Goal: Task Accomplishment & Management: Use online tool/utility

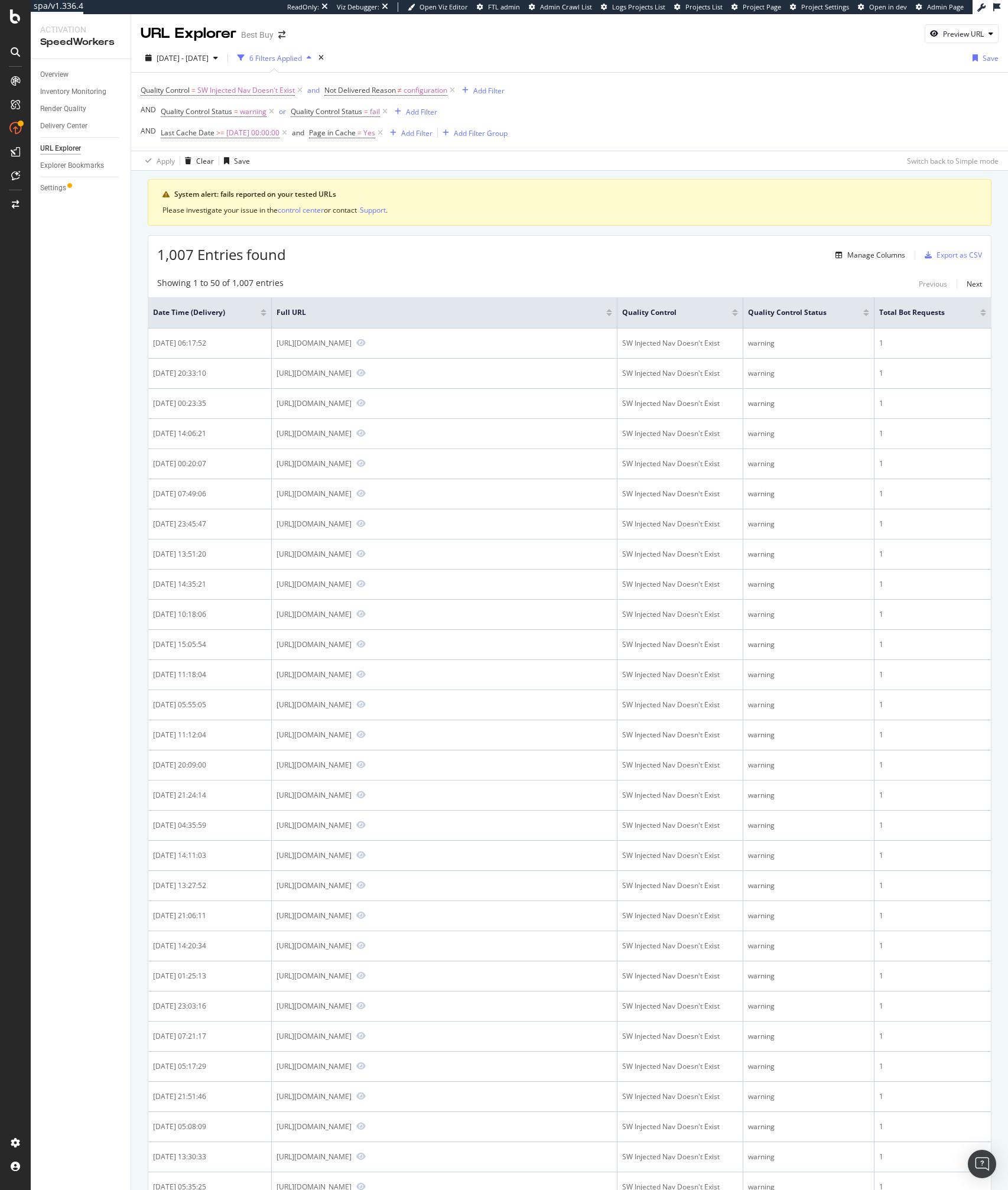
scroll to position [1140, 0]
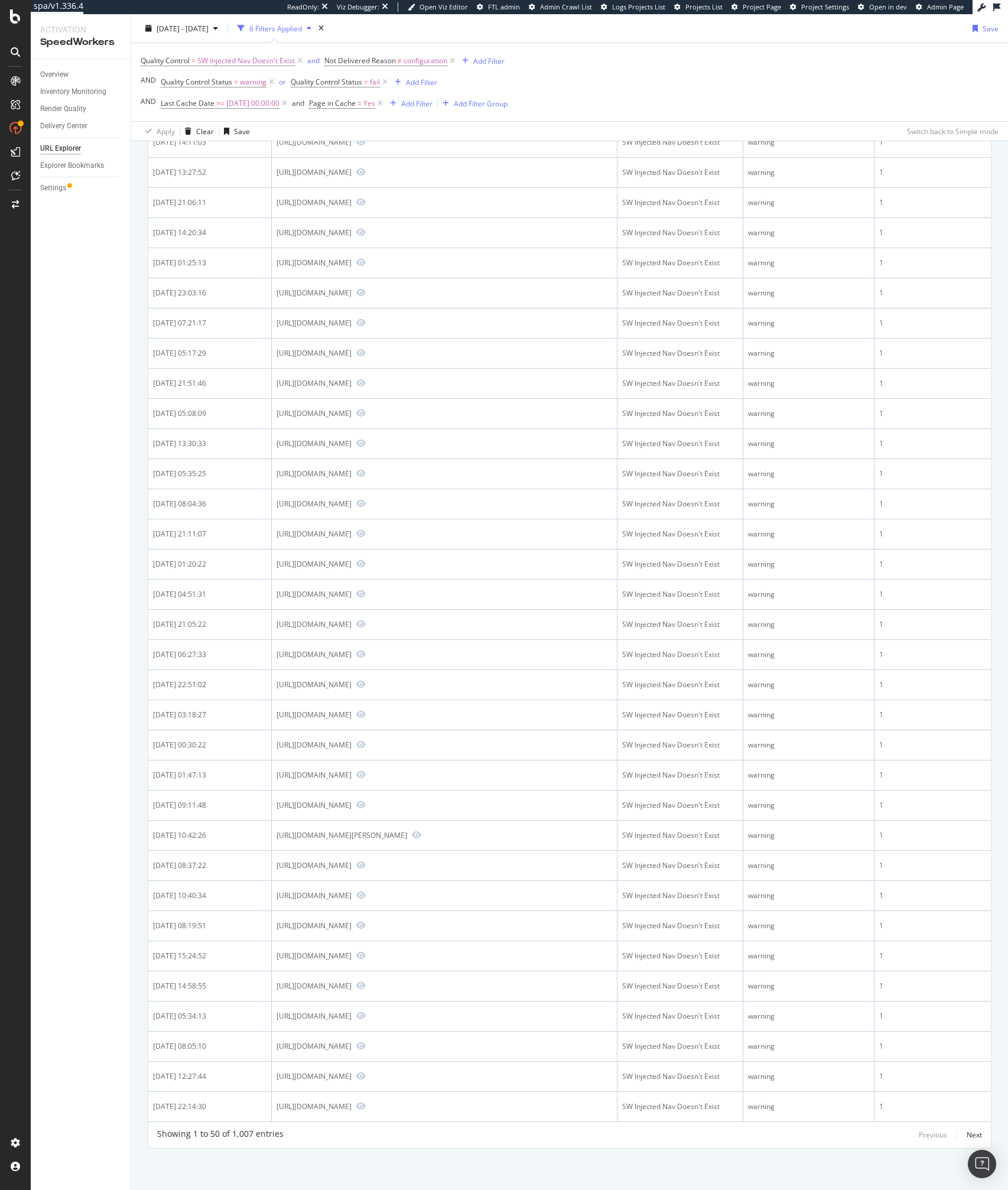
click at [586, 80] on div "Quality Control = SW Injected Nav Doesn't Exist and Not Delivered Reason ≠ conf…" at bounding box center [570, 82] width 858 height 78
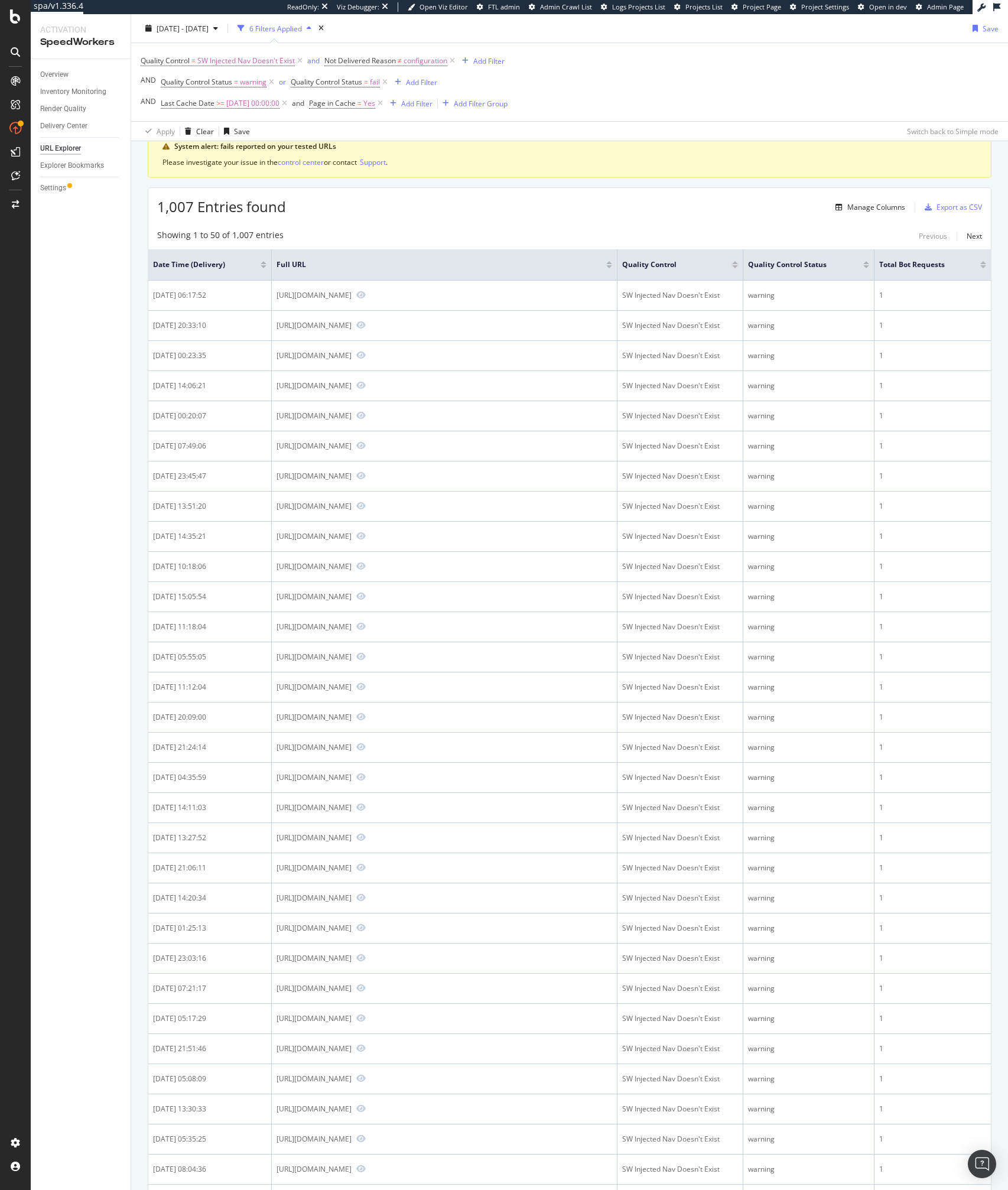
scroll to position [0, 0]
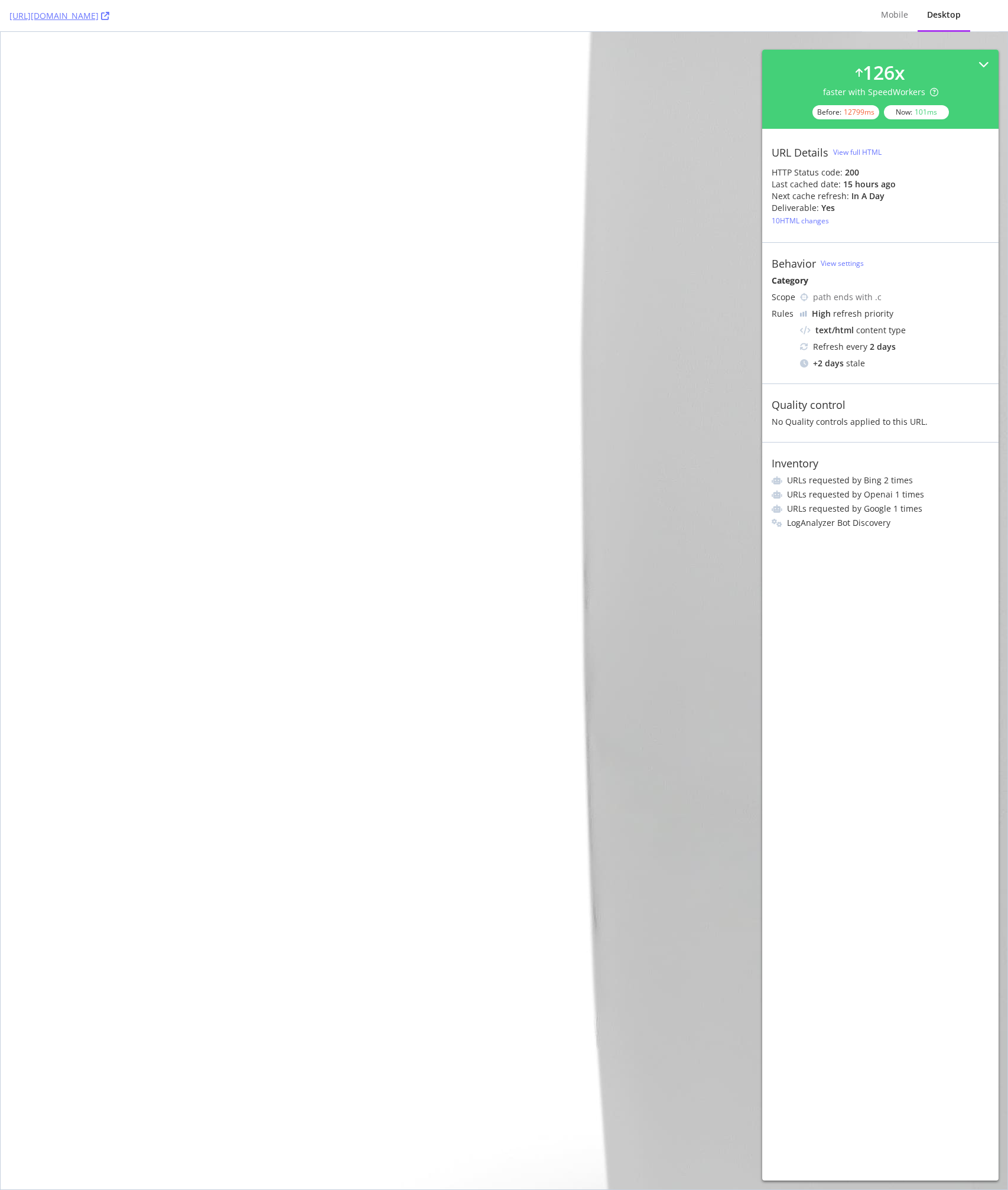
scroll to position [10085, 0]
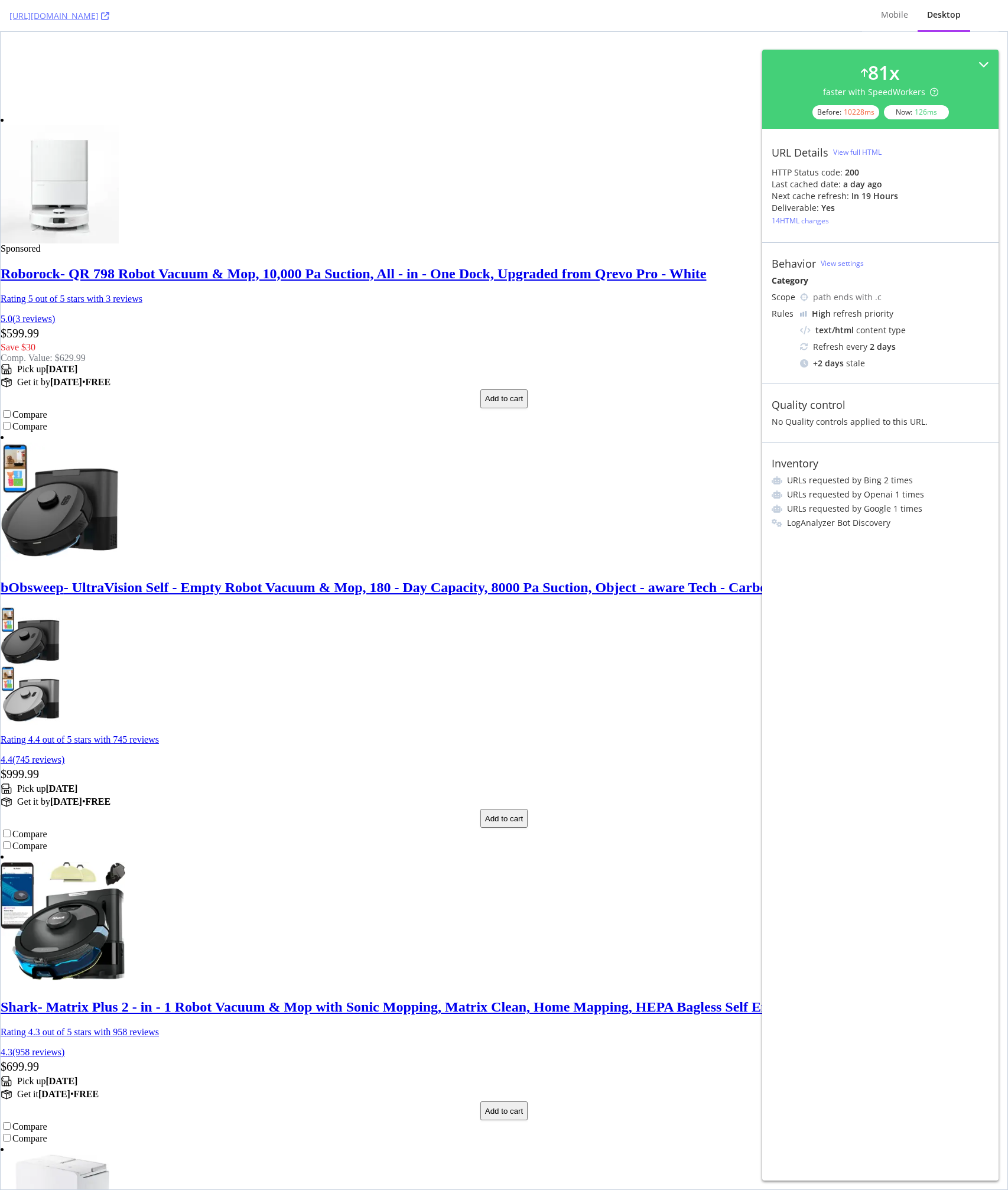
scroll to position [3709, 0]
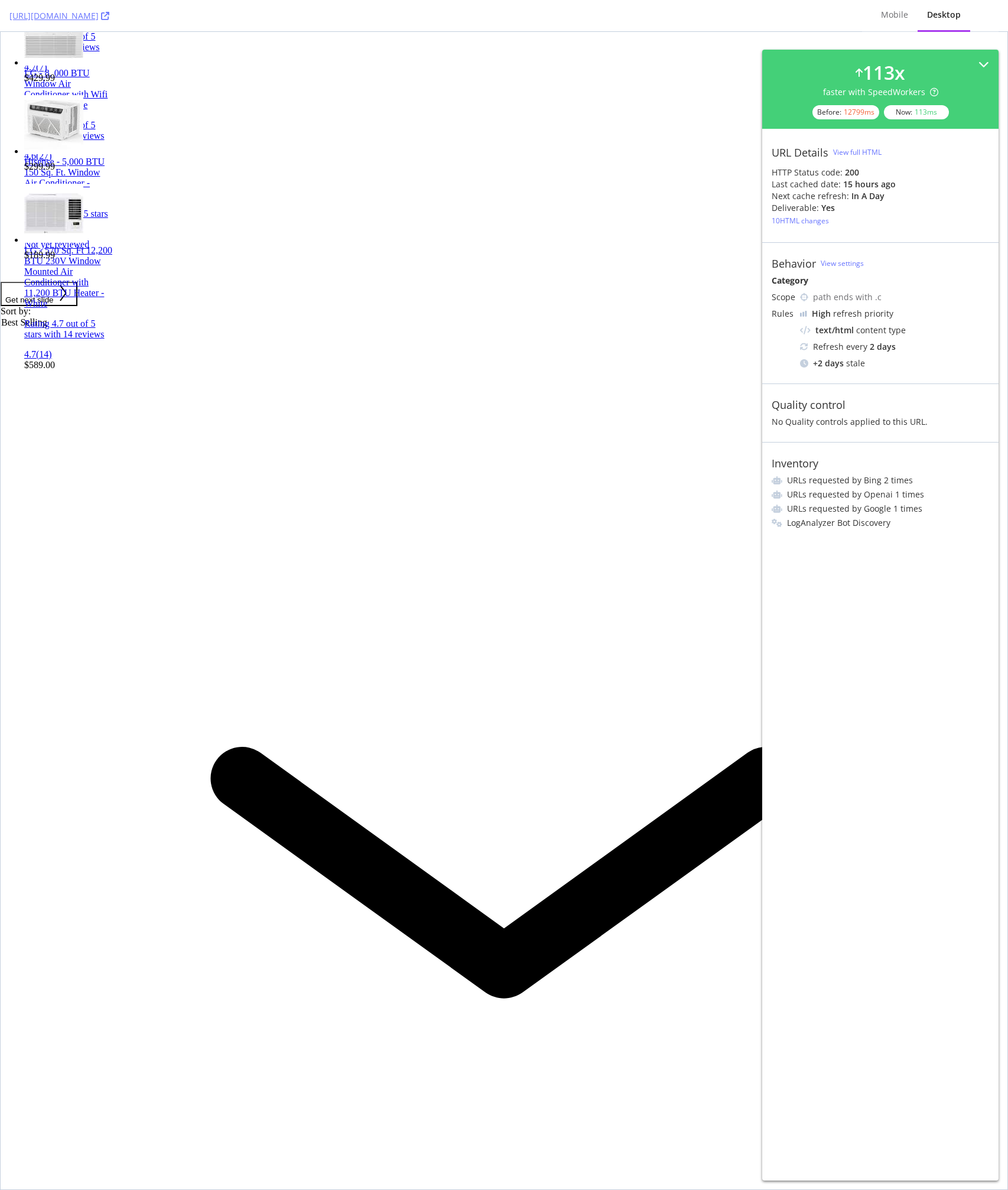
scroll to position [1568, 0]
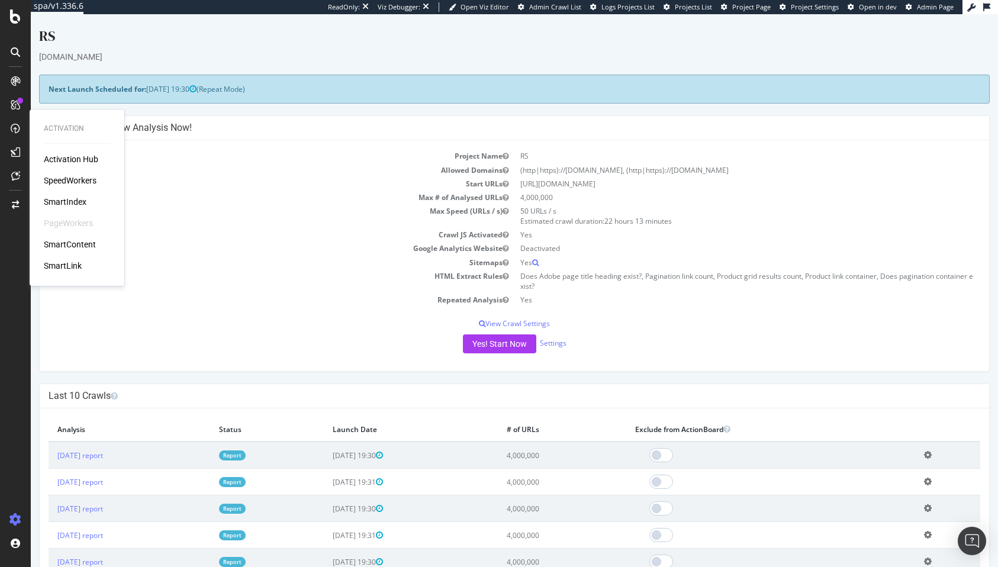
click at [246, 310] on div "Project Name RS Allowed Domains (http|https)://us.rs-online.com, (http|https):/…" at bounding box center [515, 255] width 950 height 231
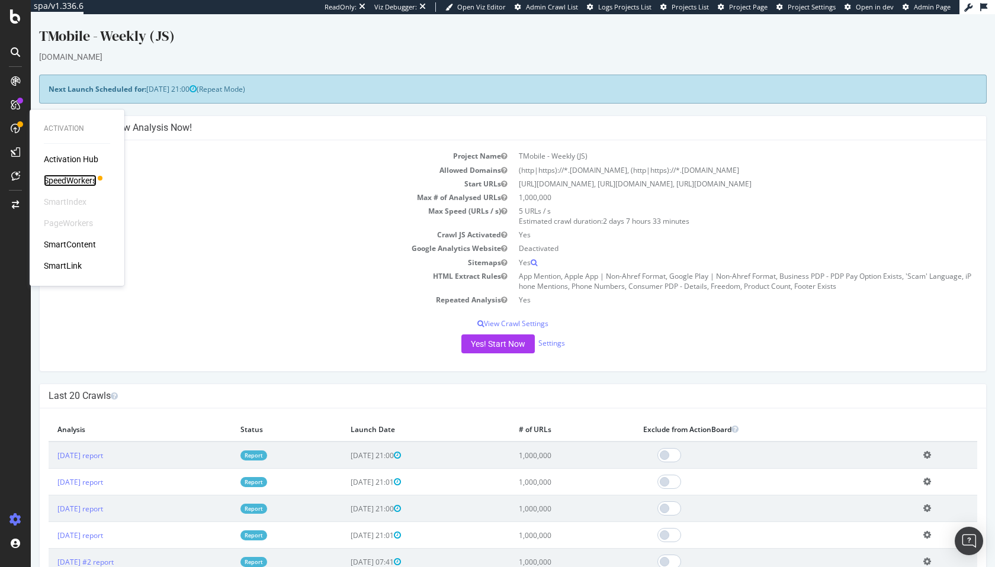
click at [71, 181] on div "SpeedWorkers" at bounding box center [70, 181] width 53 height 12
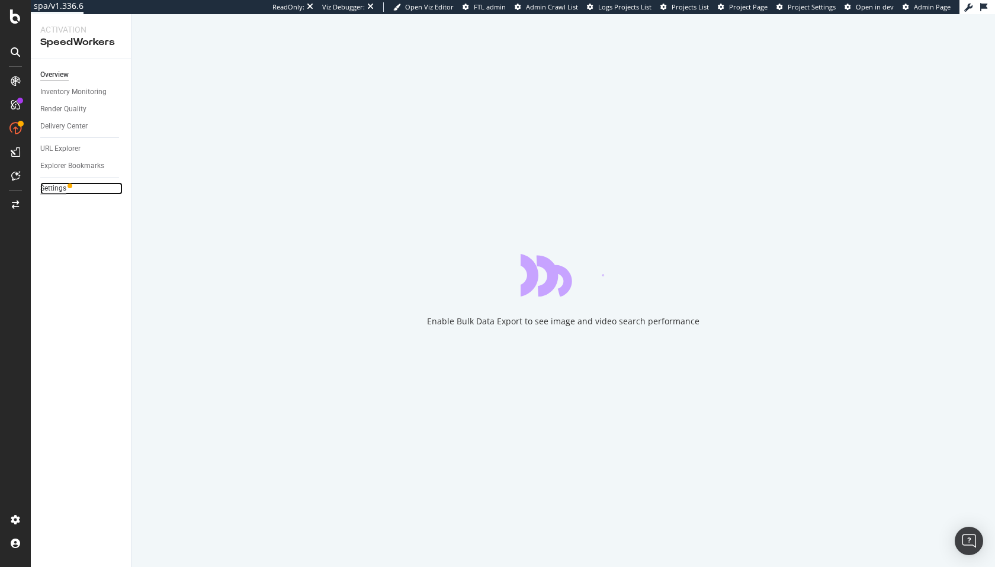
click at [61, 189] on div "Settings" at bounding box center [53, 188] width 26 height 12
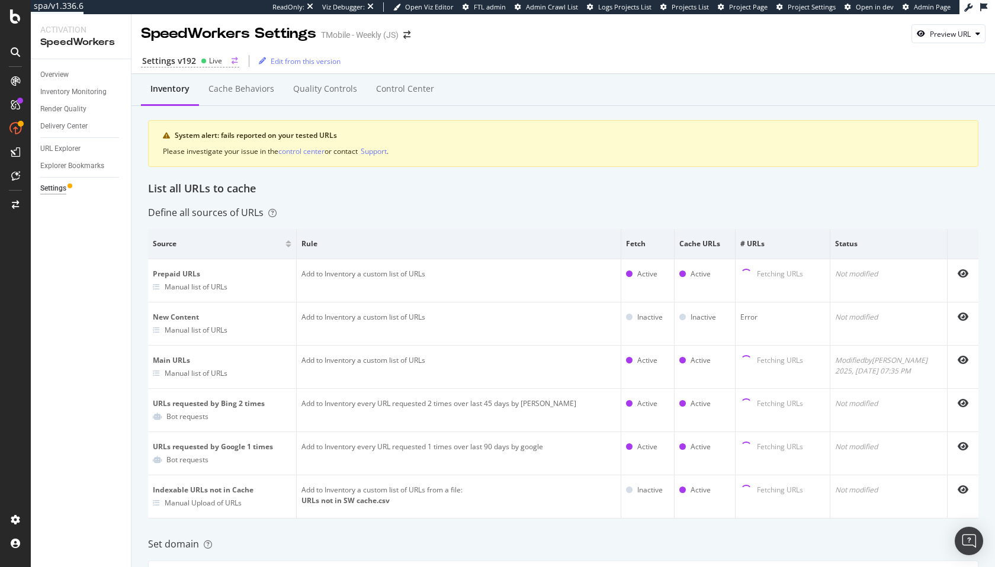
click at [170, 60] on div "Settings v192" at bounding box center [169, 61] width 54 height 12
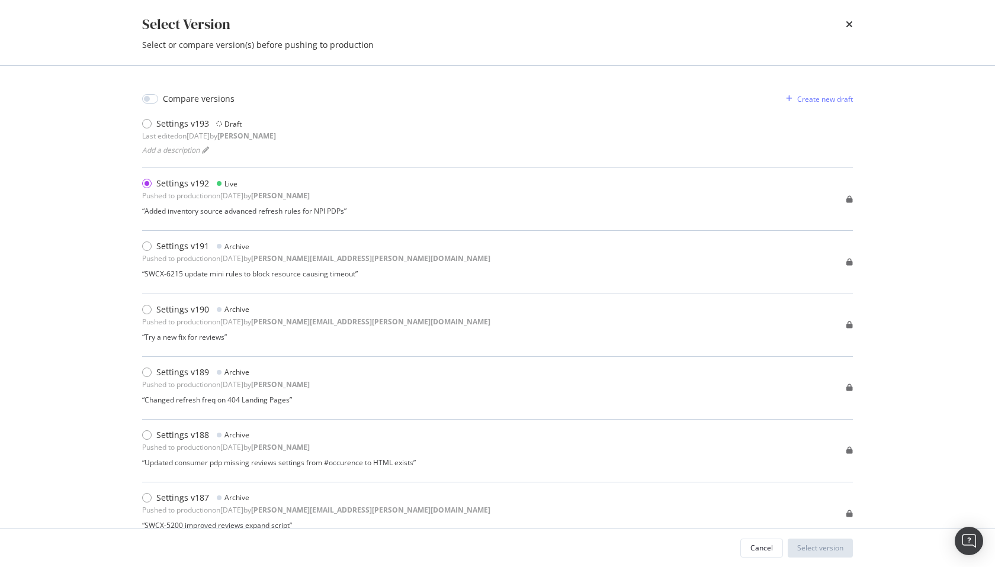
click at [178, 92] on div "Compare versions Create new draft" at bounding box center [497, 98] width 711 height 19
click at [161, 99] on div "Compare versions" at bounding box center [188, 99] width 92 height 12
checkbox input "true"
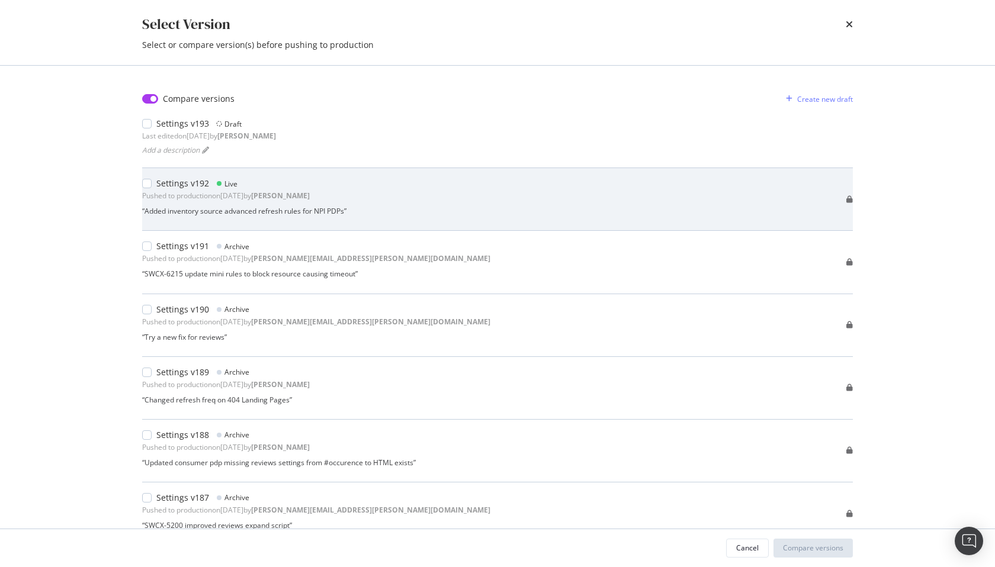
click at [173, 204] on div "Settings v192 Live Pushed to production on 2025 Aug 19th by connor “ Added inve…" at bounding box center [244, 199] width 204 height 43
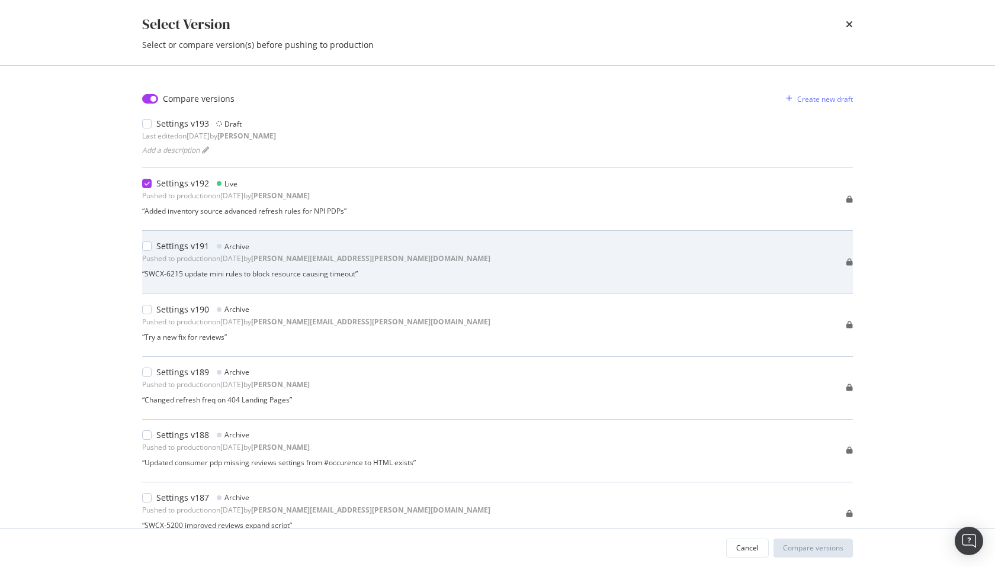
click at [172, 244] on div "Settings v191" at bounding box center [182, 246] width 53 height 12
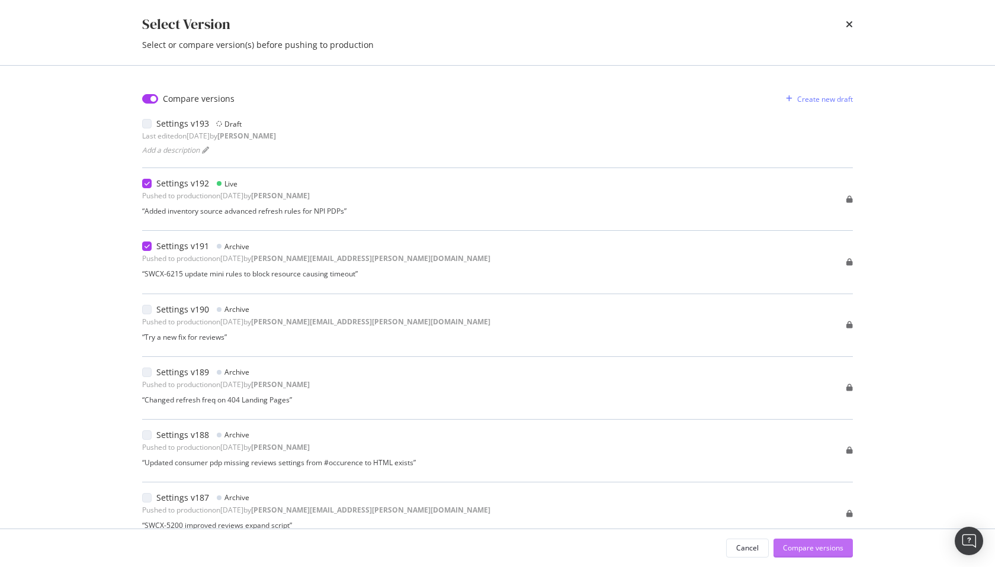
click at [830, 552] on div "Compare versions" at bounding box center [813, 548] width 60 height 10
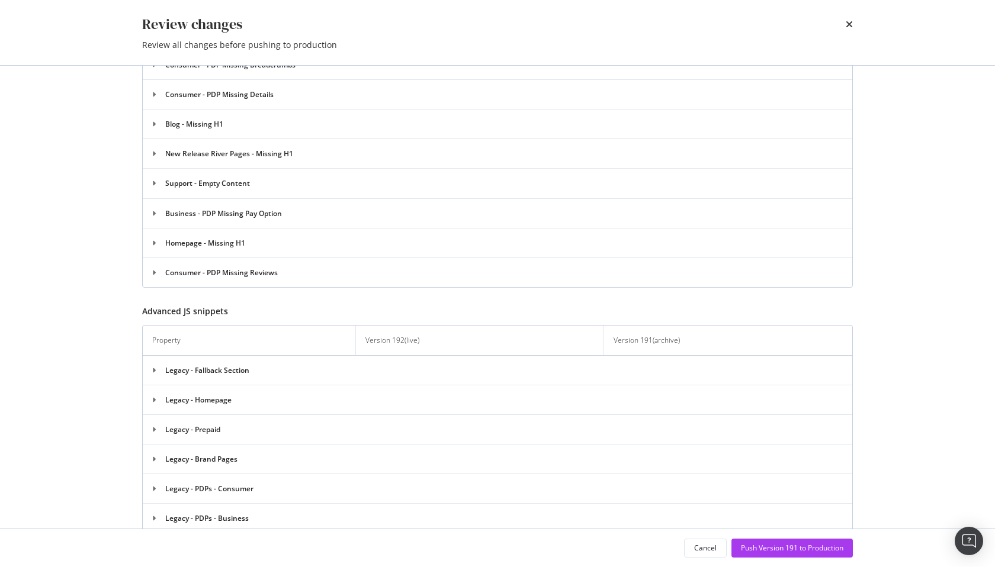
scroll to position [2800, 0]
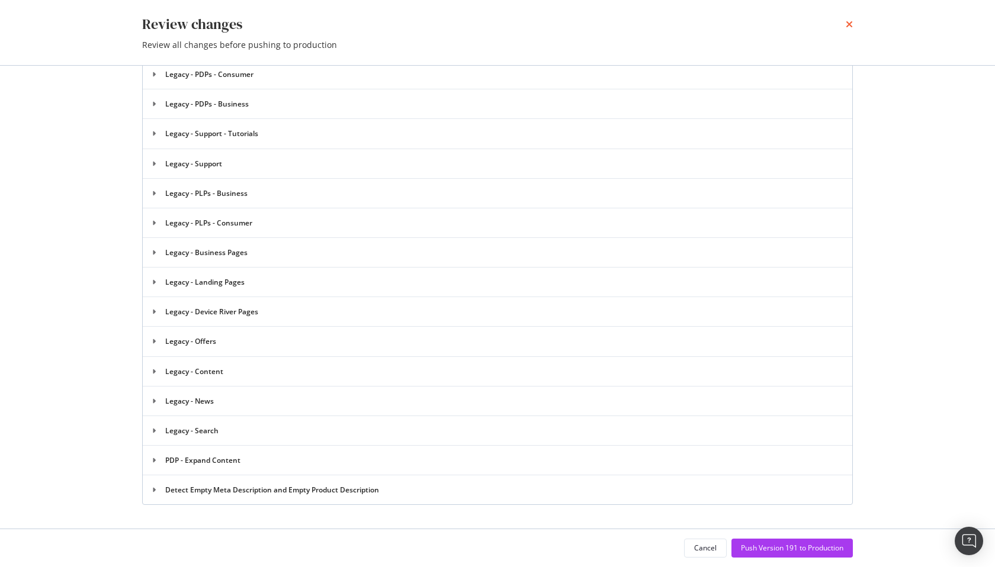
click at [848, 27] on icon "times" at bounding box center [849, 24] width 7 height 9
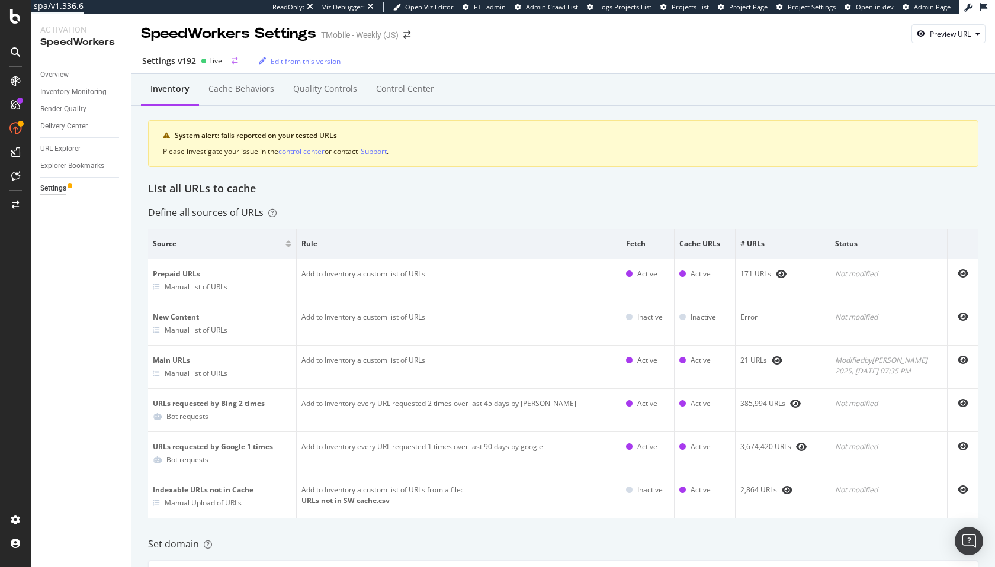
click at [150, 55] on div "Settings v192" at bounding box center [169, 61] width 54 height 12
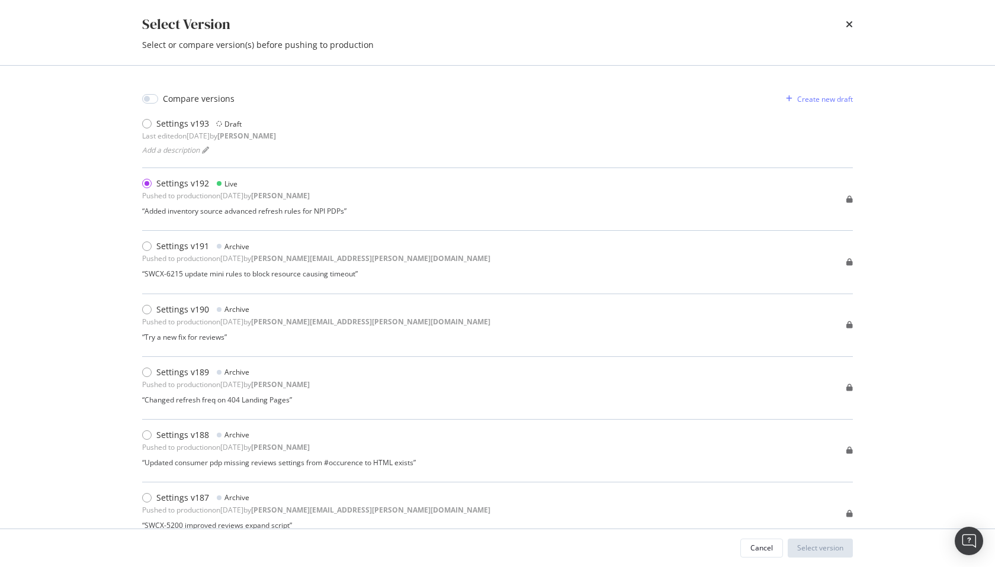
click at [173, 93] on div "Compare versions" at bounding box center [199, 99] width 72 height 12
checkbox input "true"
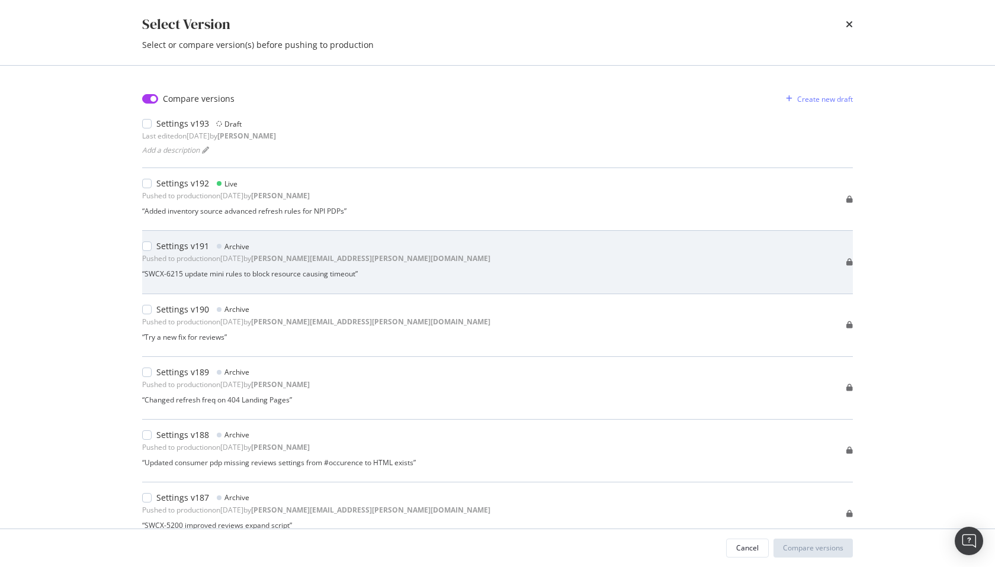
click at [172, 258] on div "Pushed to production on 2025 Aug 19th by jason.schwab@botify.com" at bounding box center [316, 258] width 348 height 10
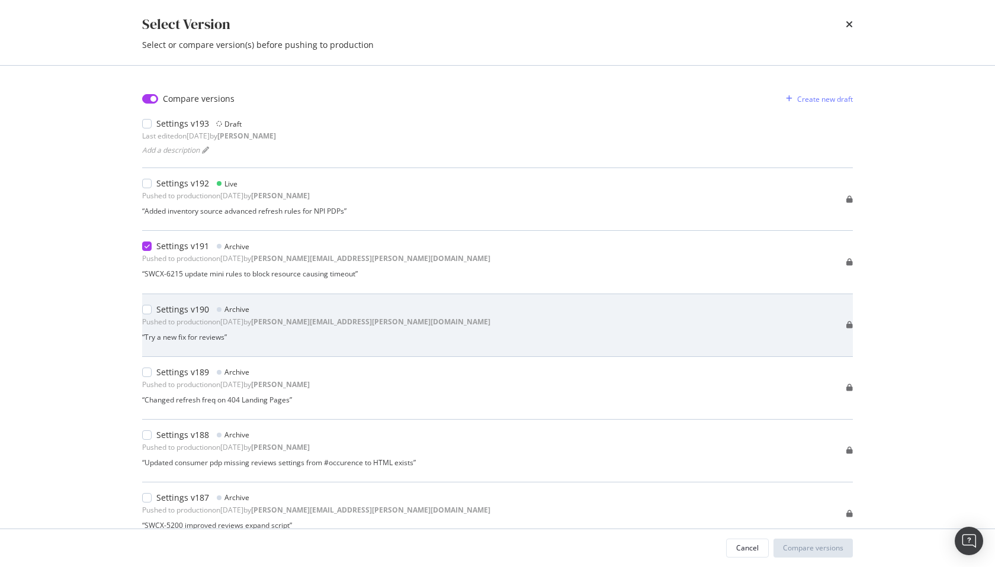
click at [178, 314] on div "Settings v190" at bounding box center [182, 310] width 53 height 12
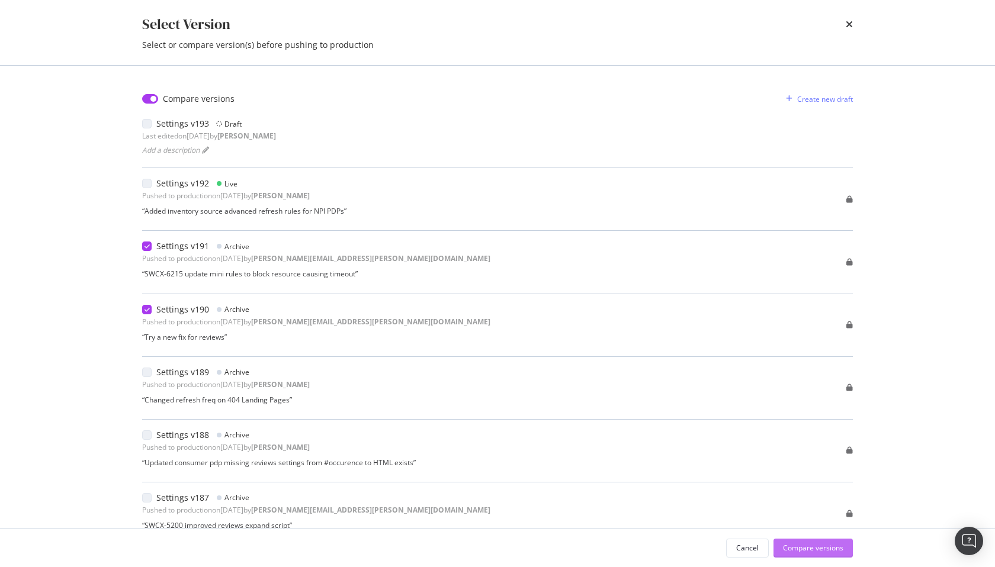
click at [822, 548] on div "Compare versions" at bounding box center [813, 548] width 60 height 10
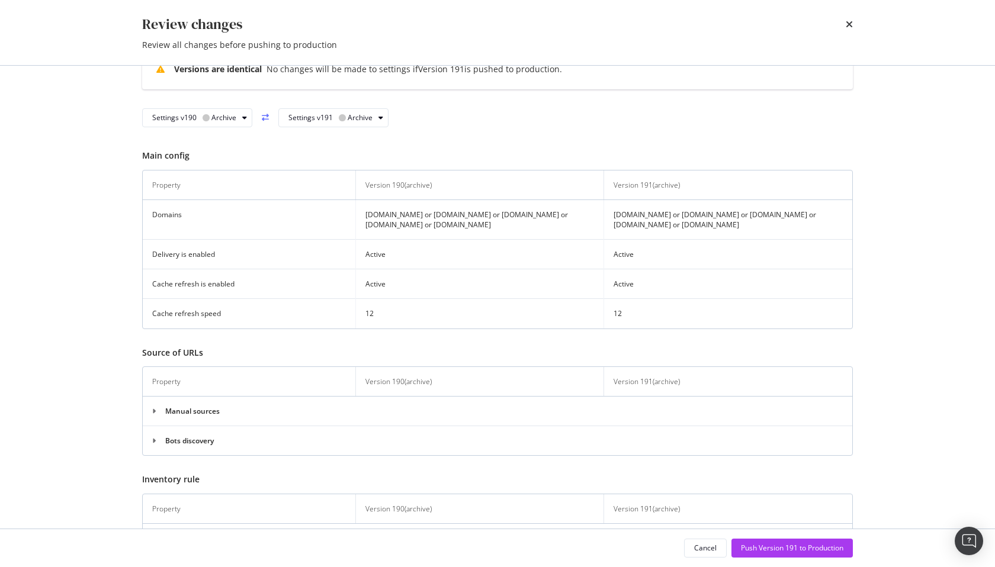
scroll to position [0, 0]
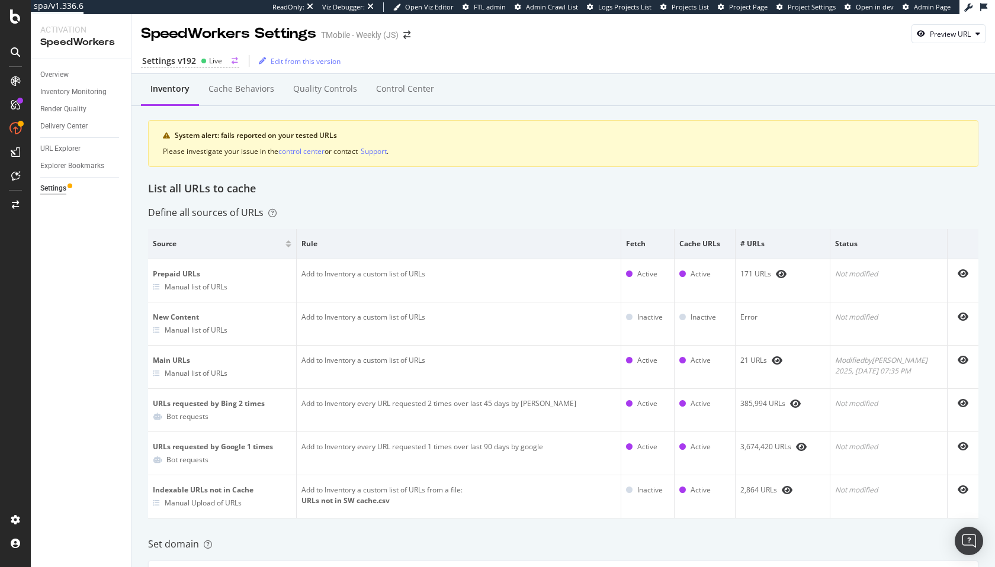
click at [195, 63] on div "Settings v192 Live" at bounding box center [190, 61] width 98 height 12
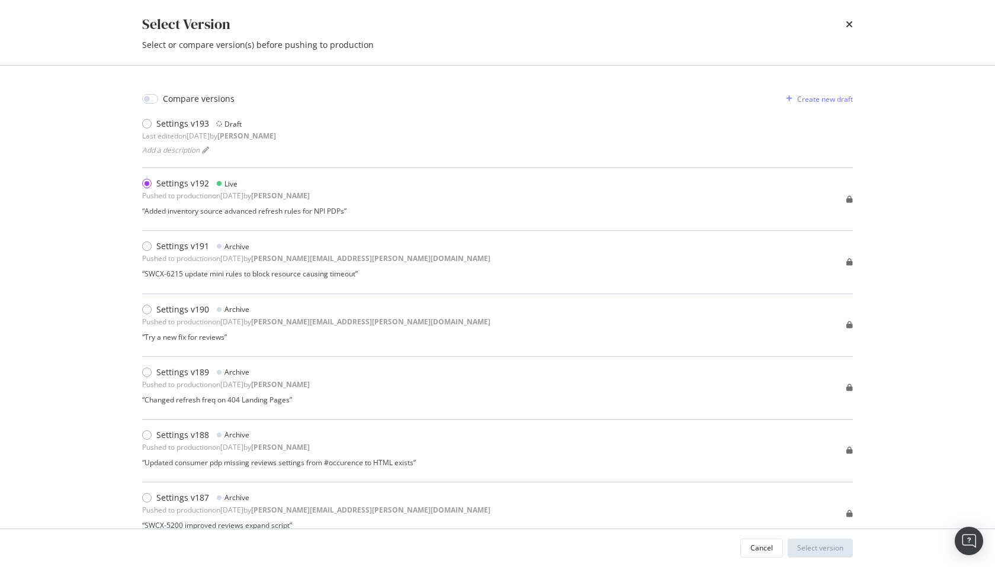
click at [171, 94] on div "Compare versions" at bounding box center [199, 99] width 72 height 12
checkbox input "true"
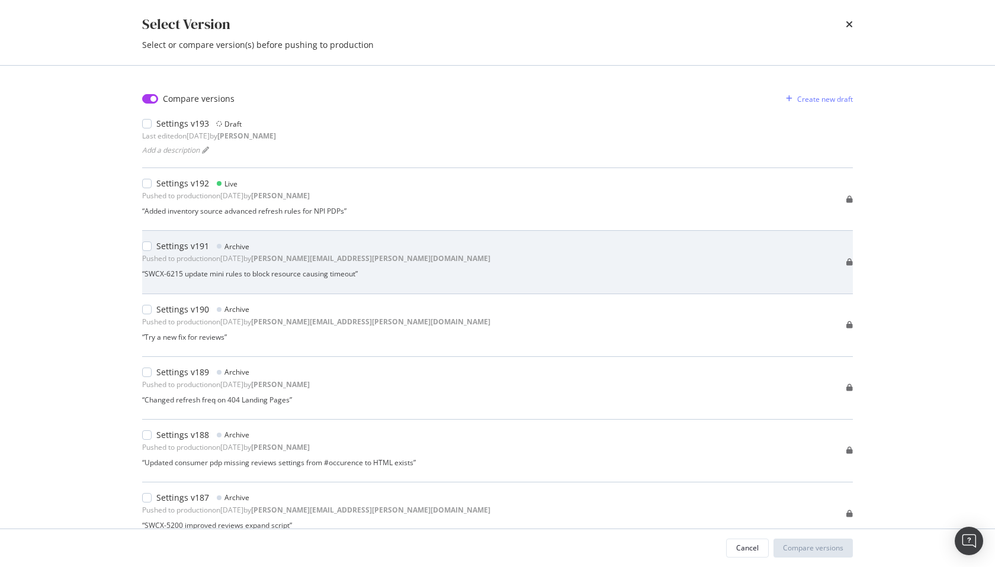
click at [175, 252] on div "Settings v191" at bounding box center [182, 246] width 53 height 12
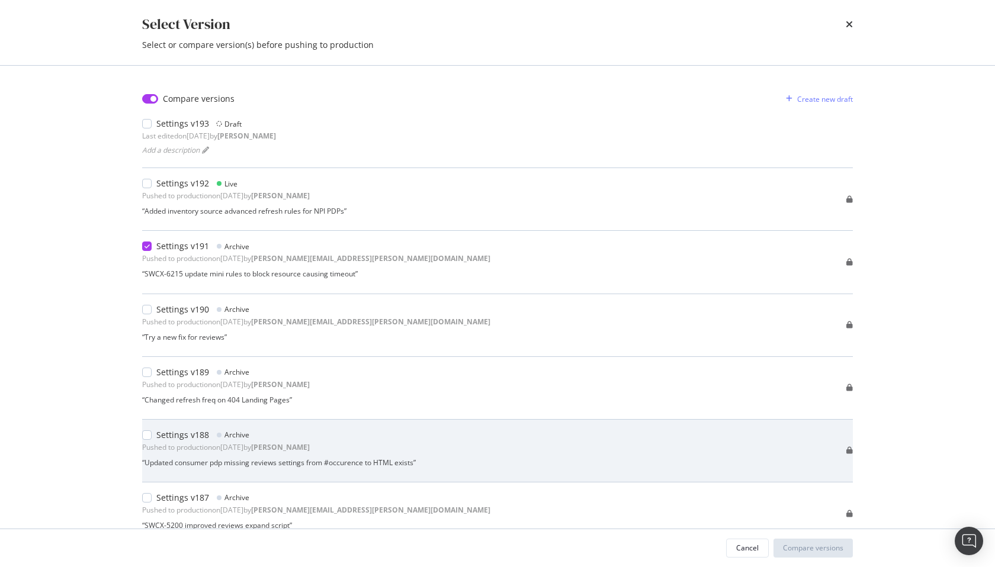
click at [171, 442] on div "Pushed to production on 2025 Mar 26th by adrianna" at bounding box center [226, 447] width 168 height 10
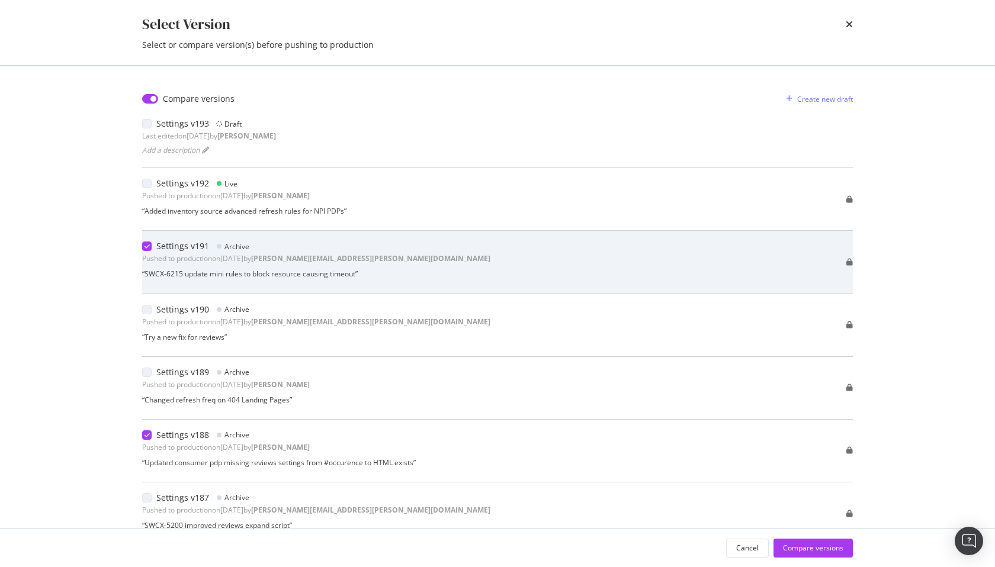
click at [161, 256] on div "Pushed to production on 2025 Aug 19th by jason.schwab@botify.com" at bounding box center [316, 258] width 348 height 10
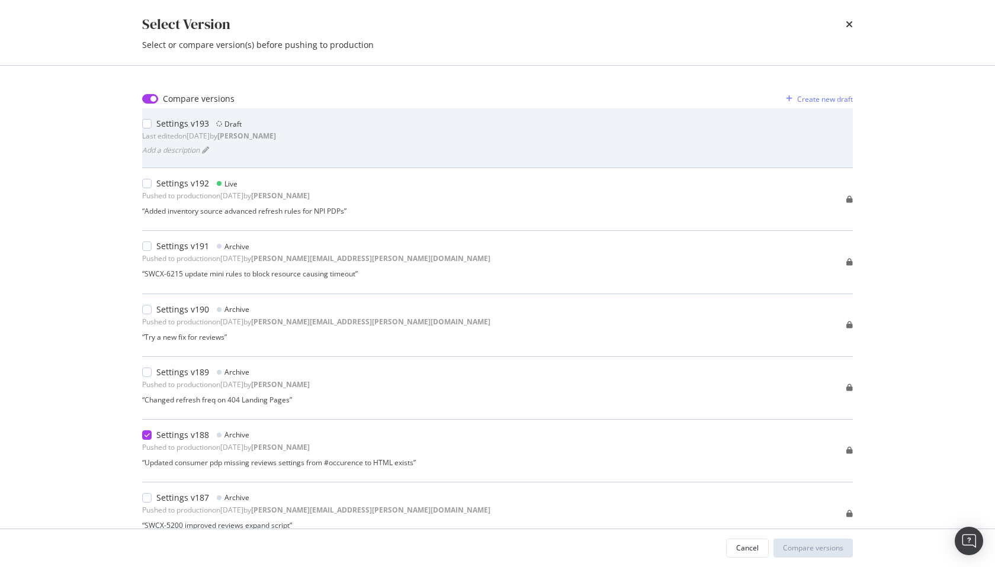
click at [169, 126] on div "Settings v193" at bounding box center [182, 124] width 53 height 12
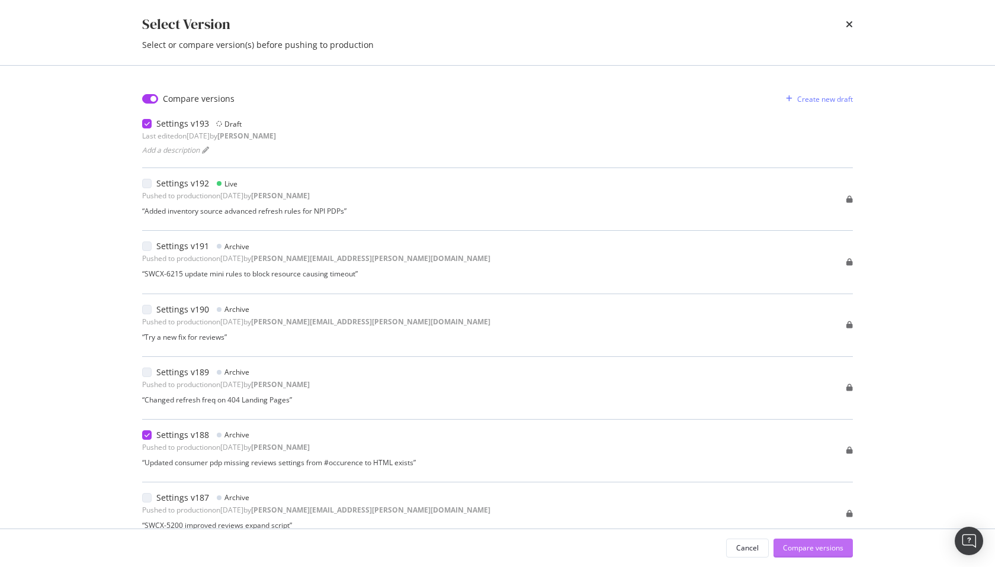
click at [797, 549] on div "Compare versions" at bounding box center [813, 548] width 60 height 10
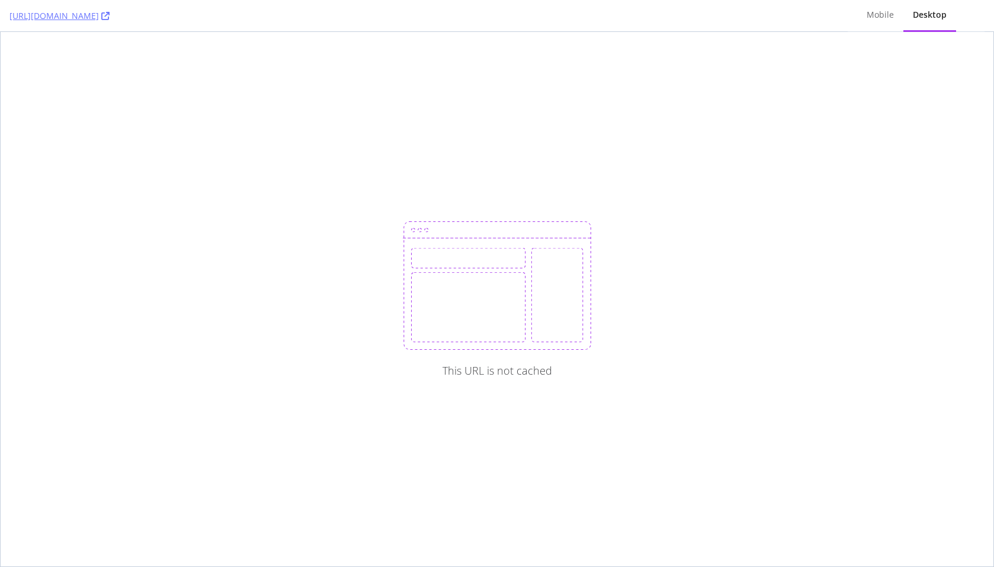
click at [535, 144] on div "This URL is not cached" at bounding box center [497, 299] width 992 height 535
click at [876, 12] on div "Mobile" at bounding box center [879, 15] width 27 height 12
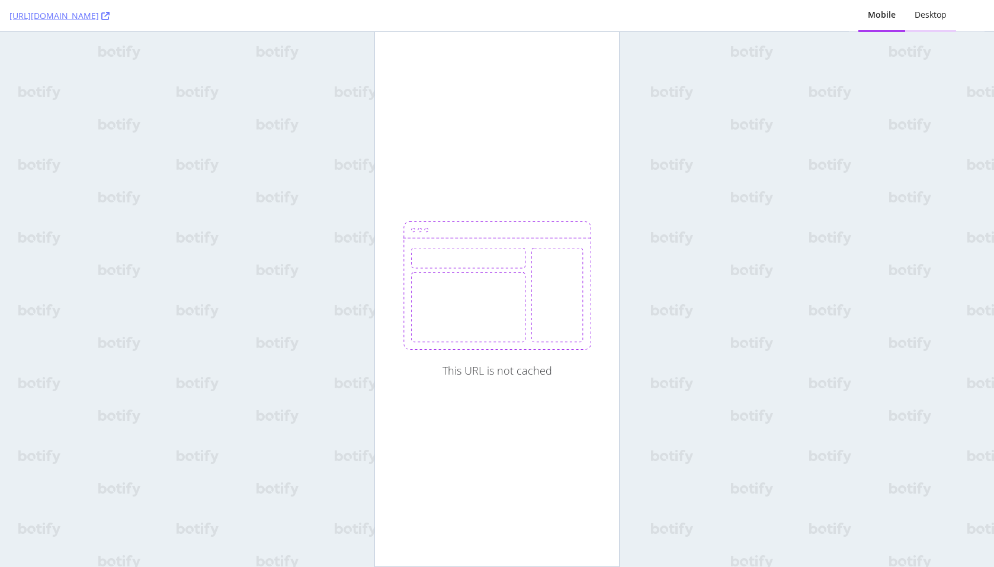
click at [930, 20] on div "Desktop" at bounding box center [930, 15] width 32 height 12
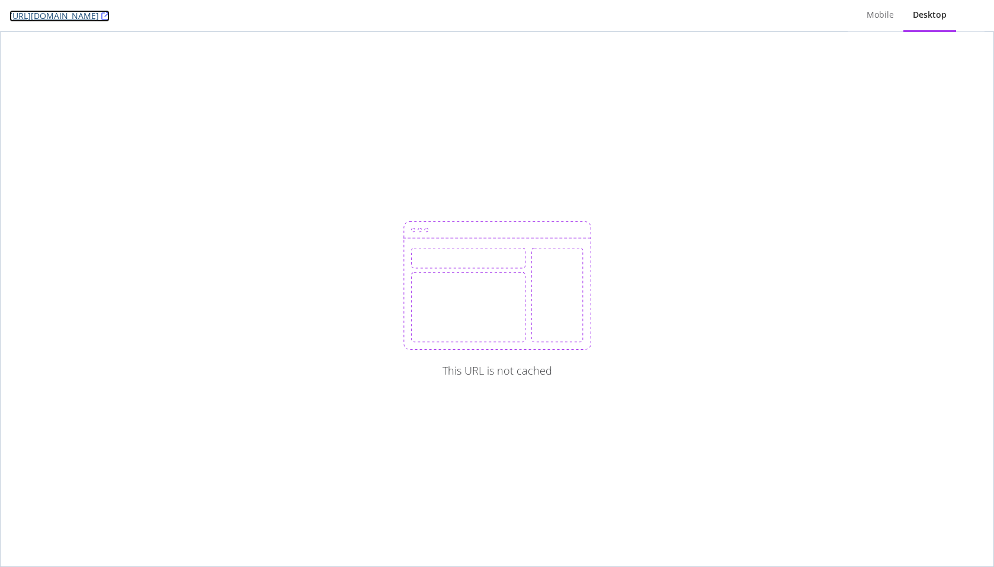
copy link "https://www.t-mobile.com/accessories/brand/mophie?color=blue"
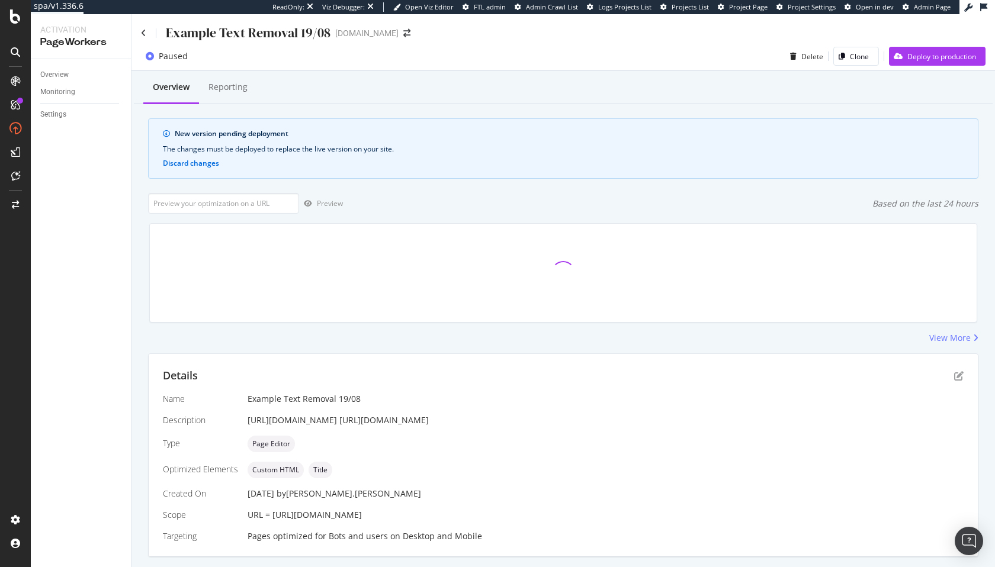
click at [428, 182] on div "Overview Reporting New version pending deployment The changes must be deployed …" at bounding box center [562, 335] width 863 height 528
click at [143, 32] on icon at bounding box center [143, 33] width 5 height 8
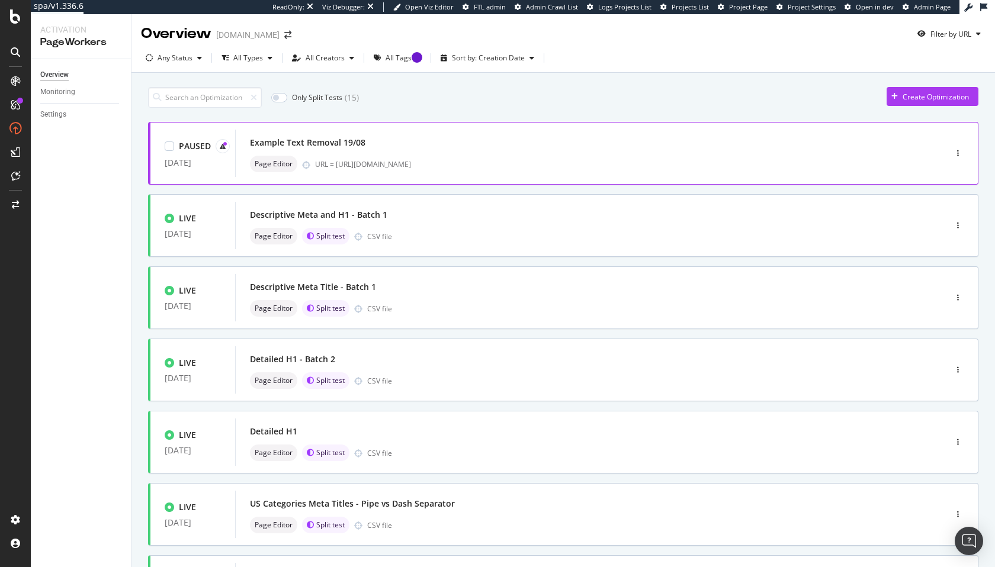
click at [359, 146] on div "Example Text Removal 19/08" at bounding box center [307, 143] width 115 height 12
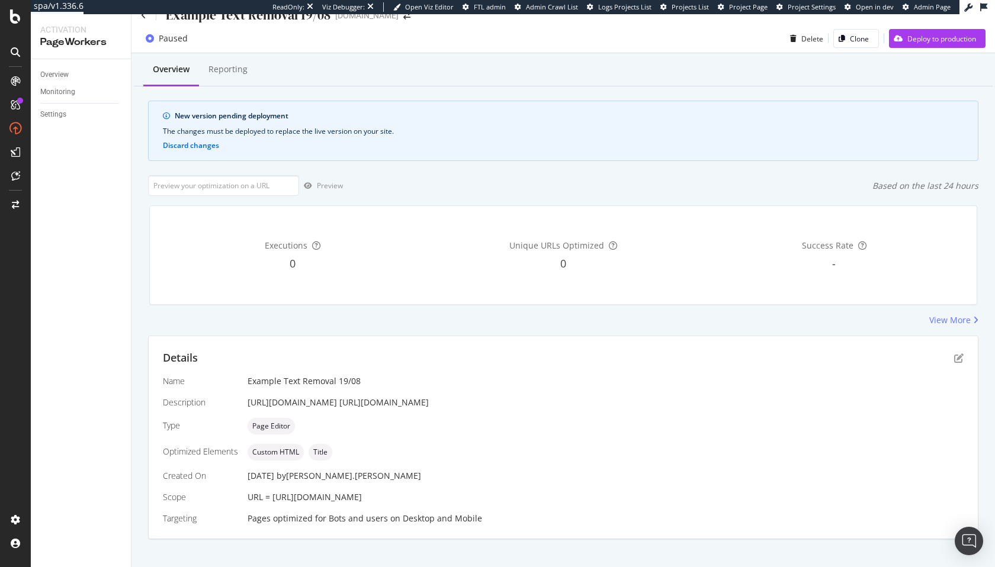
scroll to position [18, 0]
click at [956, 355] on icon "pen-to-square" at bounding box center [958, 357] width 9 height 9
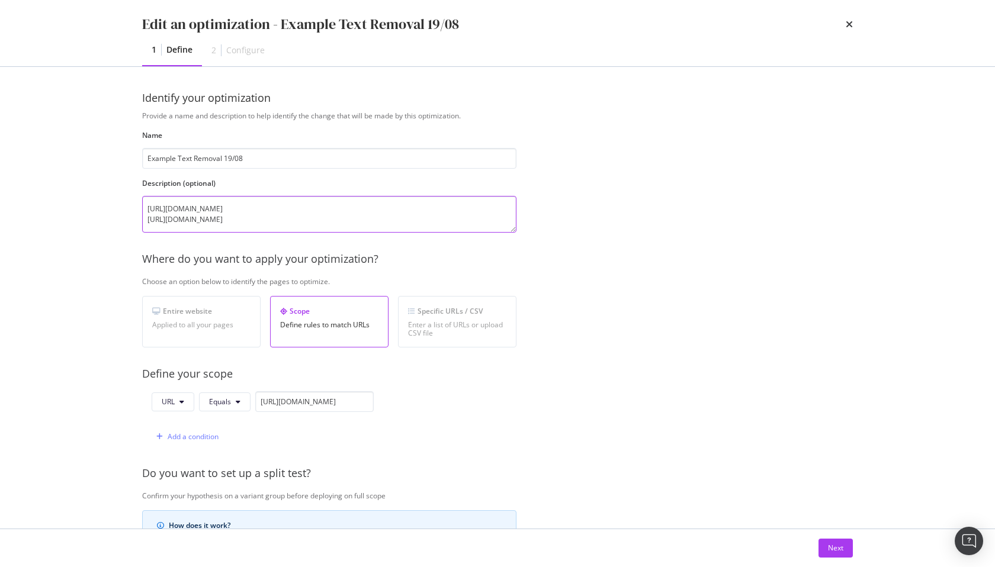
click at [278, 232] on textarea "https://www.twinkl.com/resources/kindergarten-usa/math-kindergarten-usa/problem…" at bounding box center [329, 214] width 374 height 37
click at [278, 232] on textarea "[URL][DOMAIN_NAME] [URL][DOMAIN_NAME]" at bounding box center [329, 214] width 374 height 37
click at [328, 207] on textarea "[URL][DOMAIN_NAME] [URL][DOMAIN_NAME]" at bounding box center [329, 214] width 374 height 37
click at [288, 401] on input "https://www.twinkl.com/resources/kindergarten-usa/math-kindergarten-usa/problem…" at bounding box center [314, 401] width 118 height 21
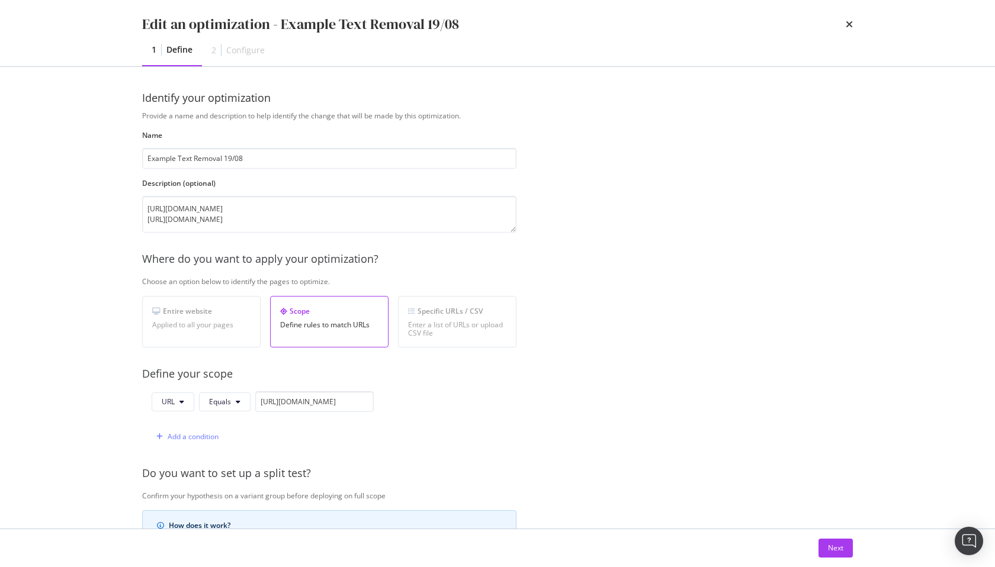
click at [555, 22] on div "Edit an optimization - Example Text Removal 19/08" at bounding box center [497, 24] width 711 height 20
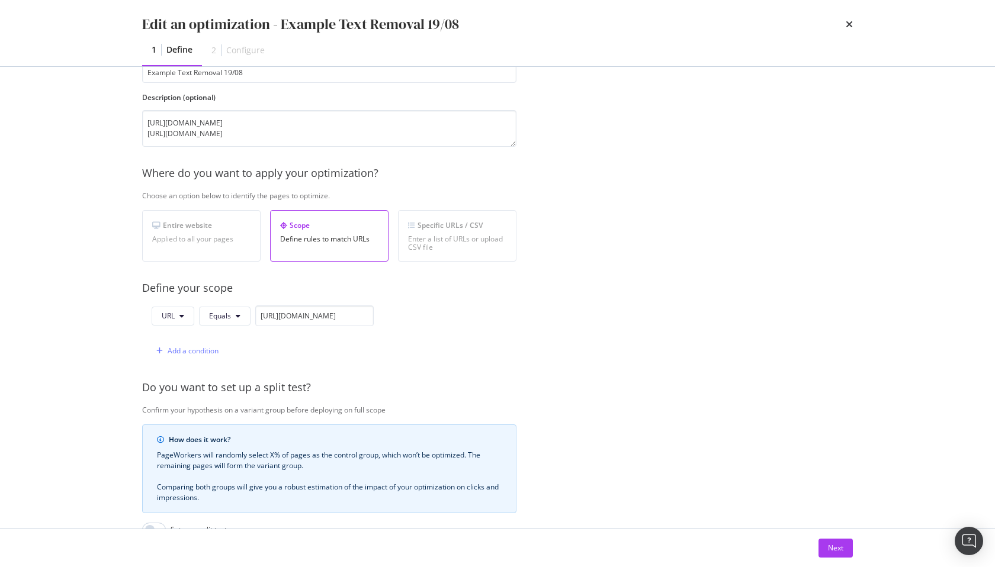
scroll to position [0, 0]
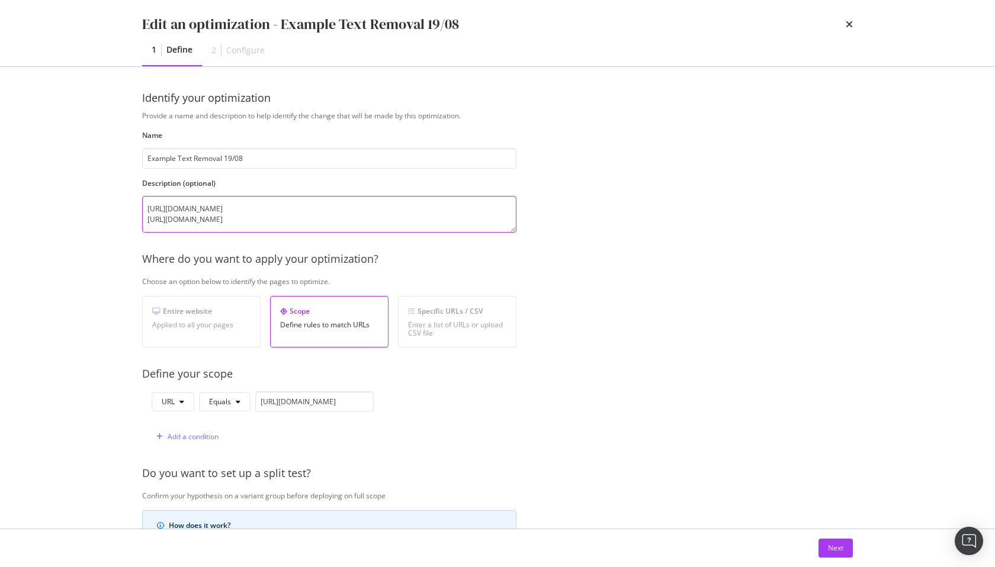
click at [295, 208] on textarea "[URL][DOMAIN_NAME] [URL][DOMAIN_NAME]" at bounding box center [329, 214] width 374 height 37
click at [837, 553] on div "Next" at bounding box center [835, 548] width 15 height 10
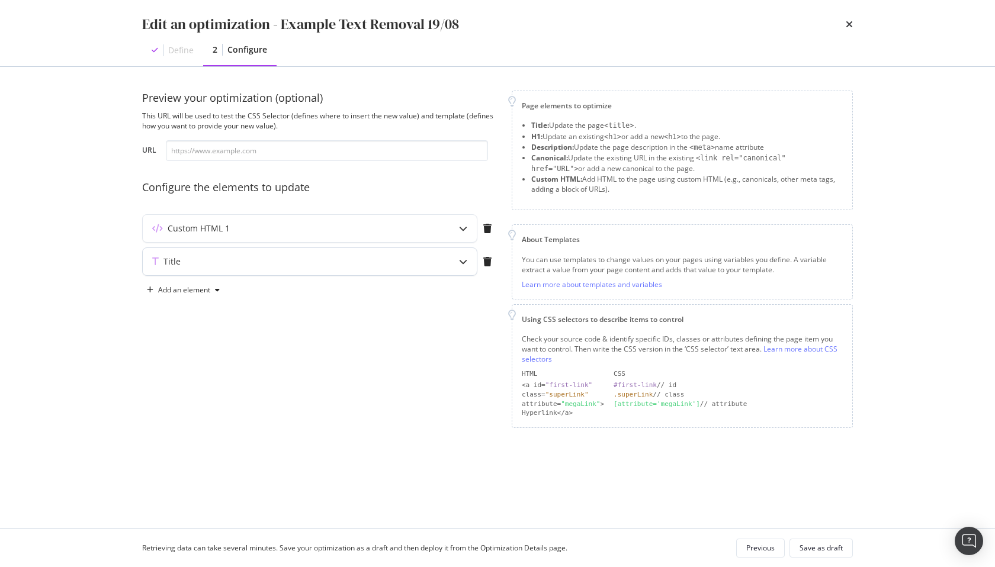
click at [297, 259] on div "Title" at bounding box center [286, 262] width 287 height 12
click at [298, 228] on div "Custom HTML 1" at bounding box center [286, 229] width 287 height 12
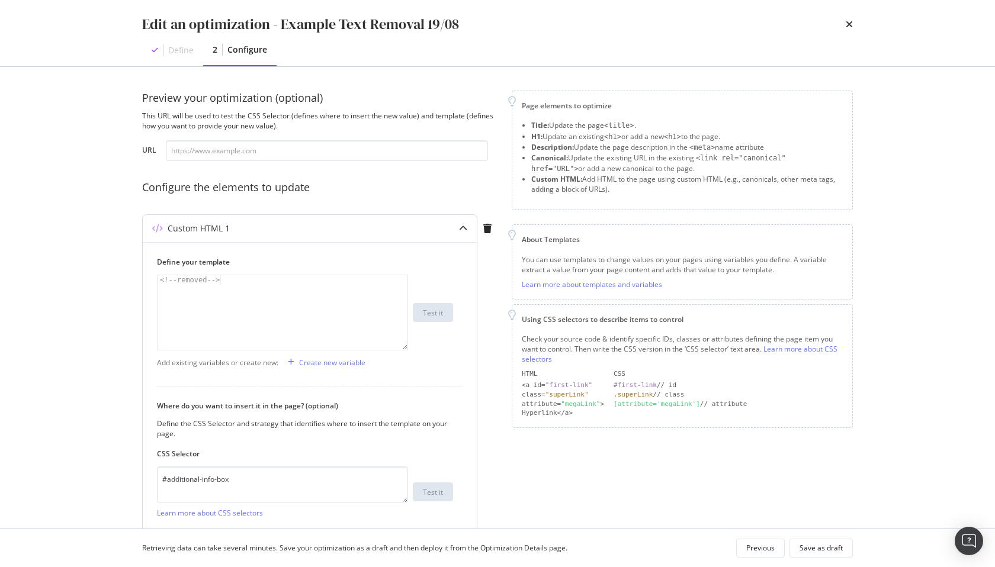
click at [237, 311] on div "<!-- removed -->" at bounding box center [282, 322] width 250 height 94
type textarea "<!--removed-->"
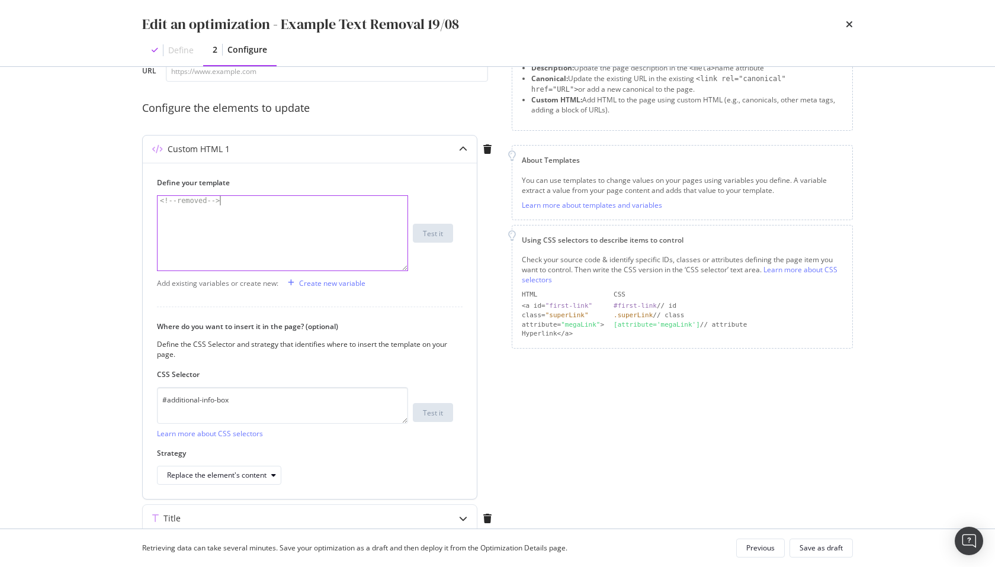
scroll to position [131, 0]
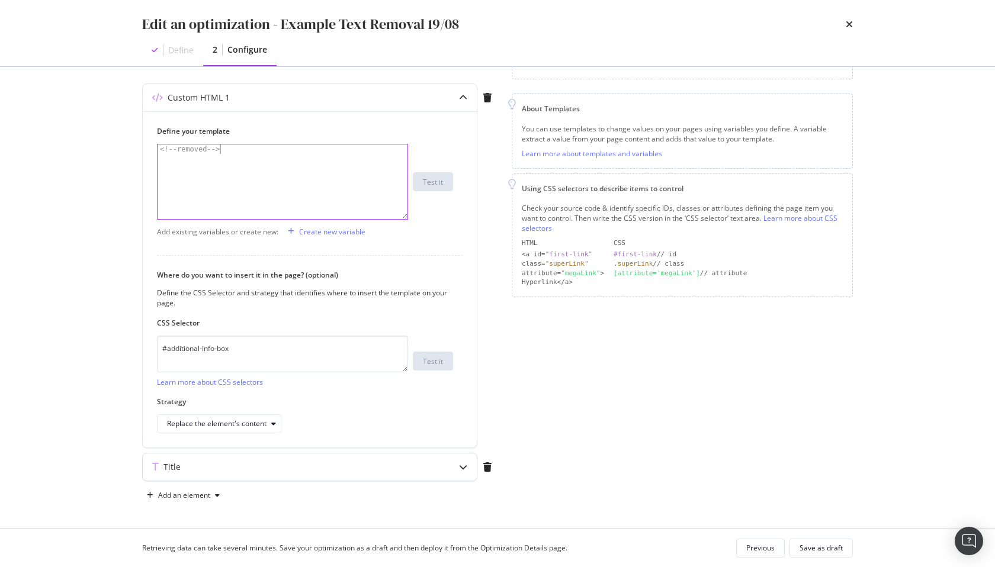
click at [250, 462] on div "Title" at bounding box center [286, 467] width 287 height 12
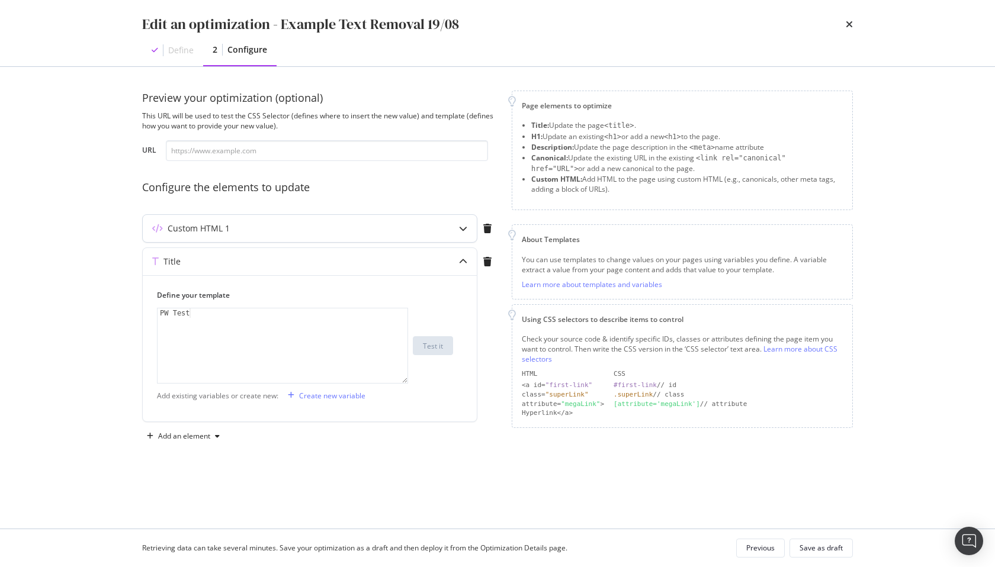
click at [343, 225] on div "Custom HTML 1" at bounding box center [286, 229] width 287 height 12
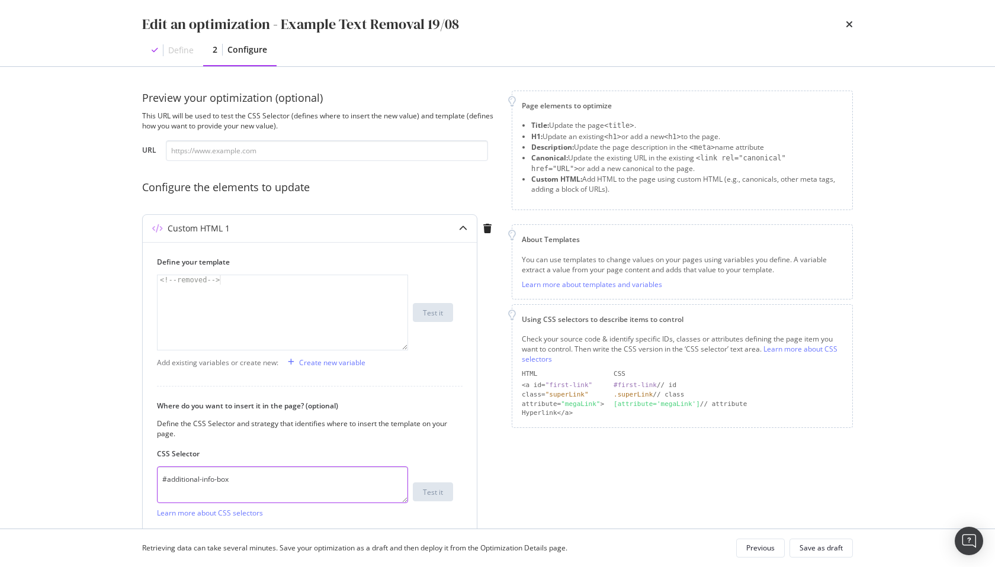
click at [194, 472] on textarea "#additional-info-box" at bounding box center [282, 485] width 251 height 37
click at [182, 480] on textarea "#additional-info-box" at bounding box center [282, 485] width 251 height 37
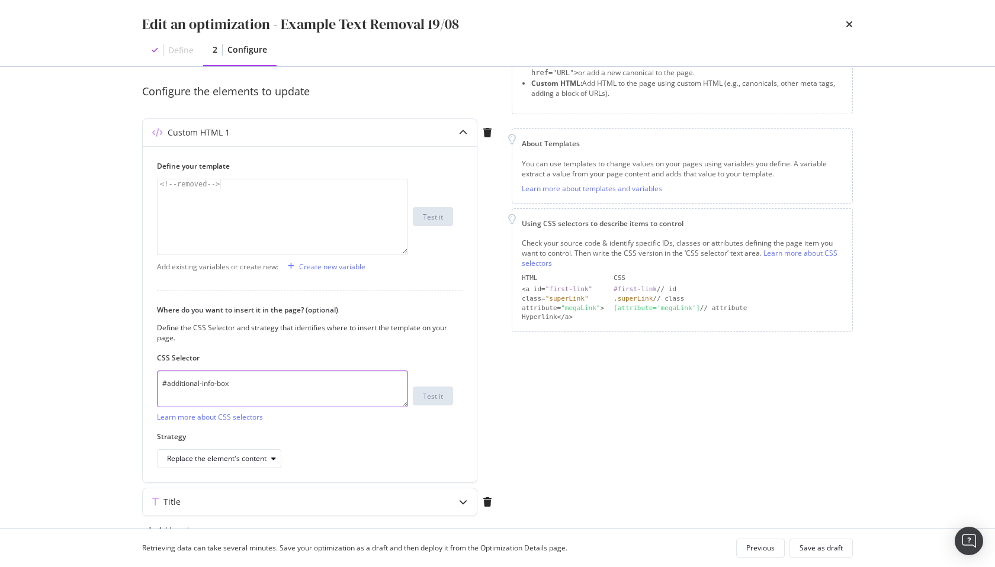
scroll to position [131, 0]
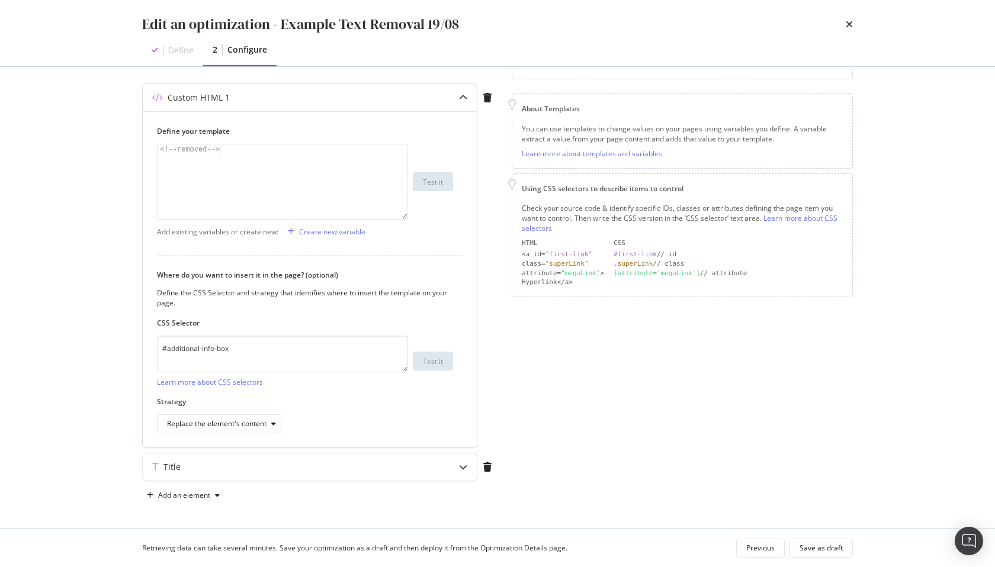
click at [255, 182] on div "<!-- removed -->" at bounding box center [282, 191] width 250 height 94
type textarea "<!--removed-->"
click at [534, 54] on div "Define 2 Configure" at bounding box center [497, 50] width 711 height 32
click at [647, 385] on div "Page elements to optimize Title: Update the page <title> . H1: Update an existi…" at bounding box center [682, 232] width 341 height 545
click at [426, 474] on div "Title" at bounding box center [310, 467] width 334 height 27
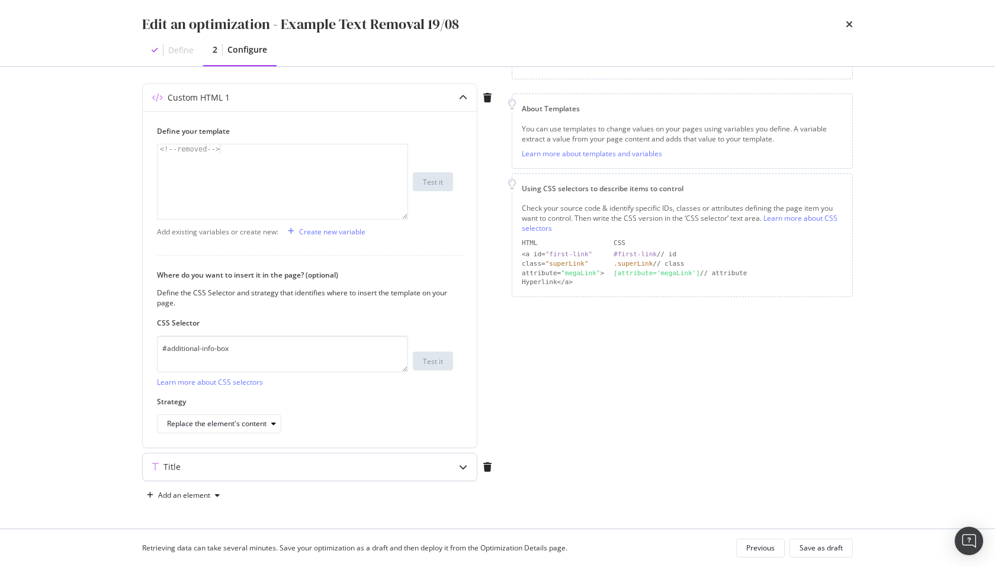
scroll to position [0, 0]
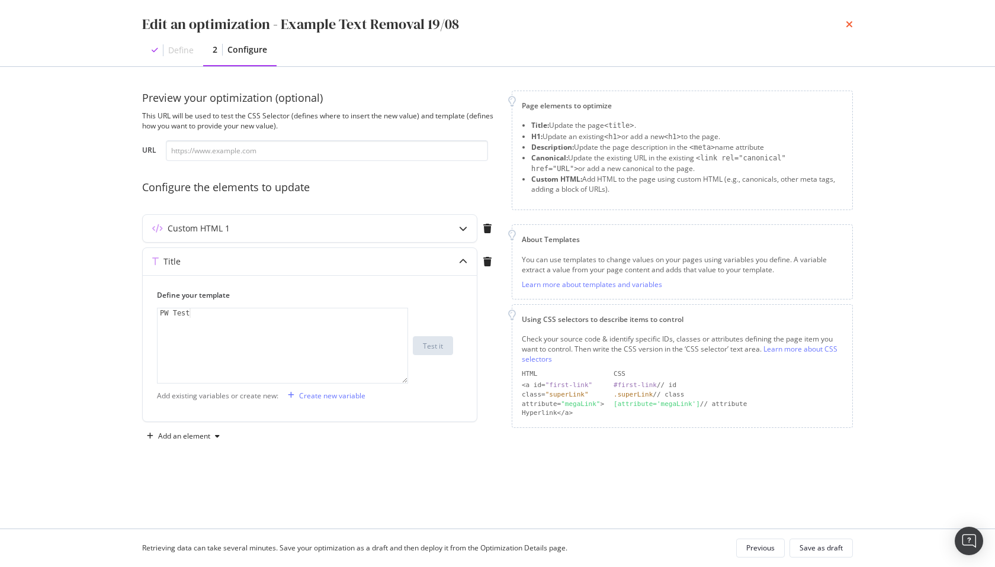
click at [850, 29] on icon "times" at bounding box center [849, 24] width 7 height 9
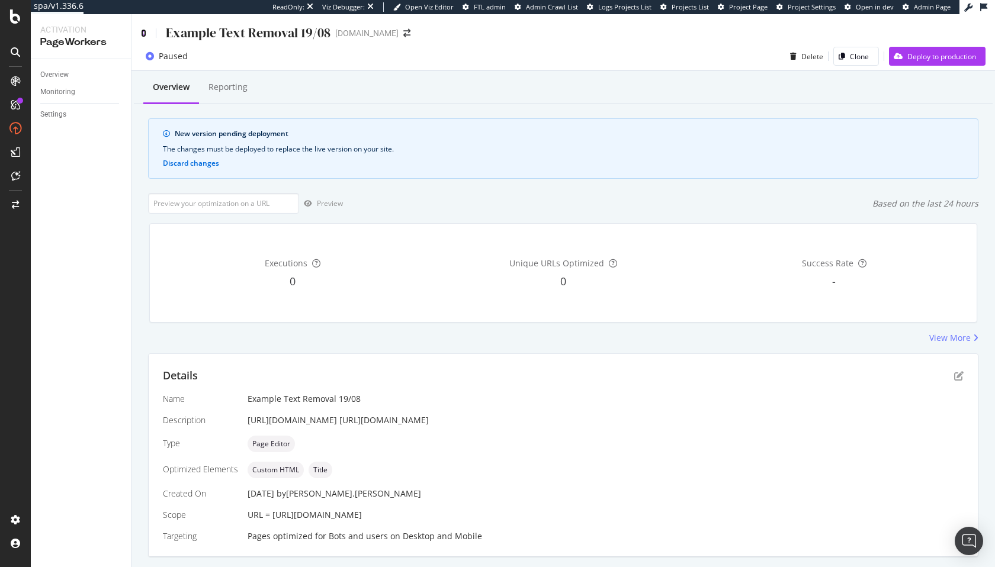
click at [143, 29] on icon at bounding box center [143, 33] width 5 height 8
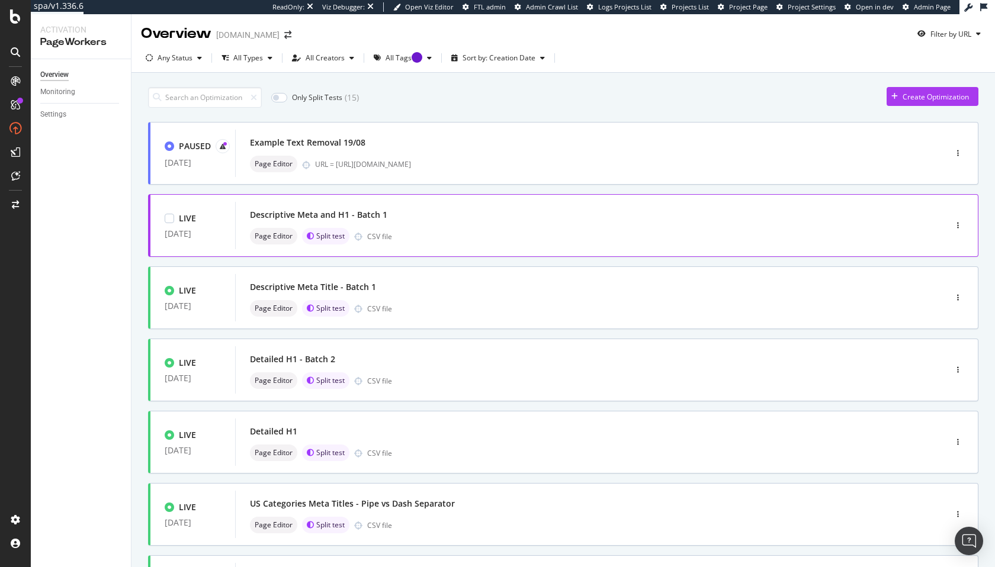
click at [353, 218] on div "Descriptive Meta and H1 - Batch 1" at bounding box center [318, 215] width 137 height 12
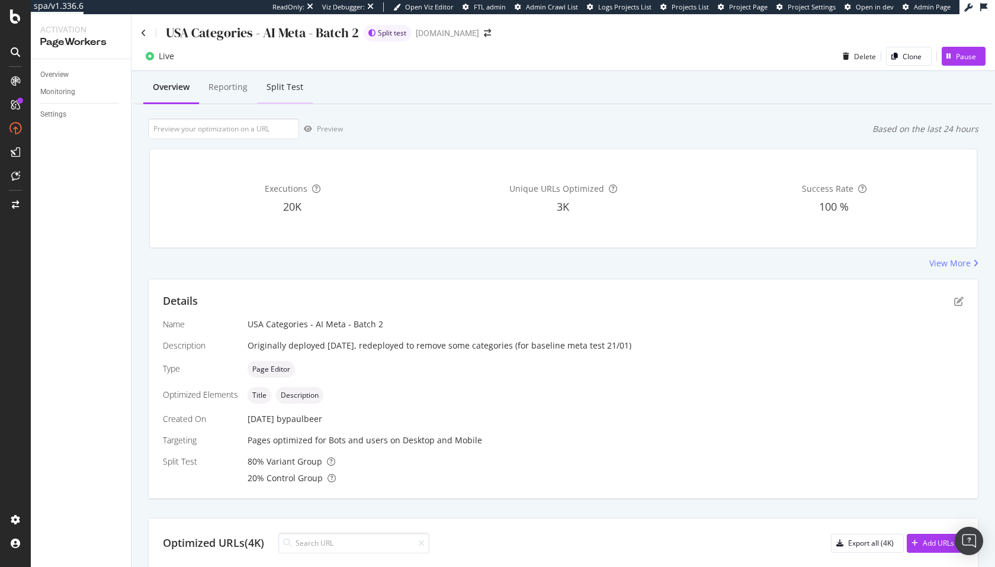
click at [281, 85] on div "Split Test" at bounding box center [284, 87] width 37 height 12
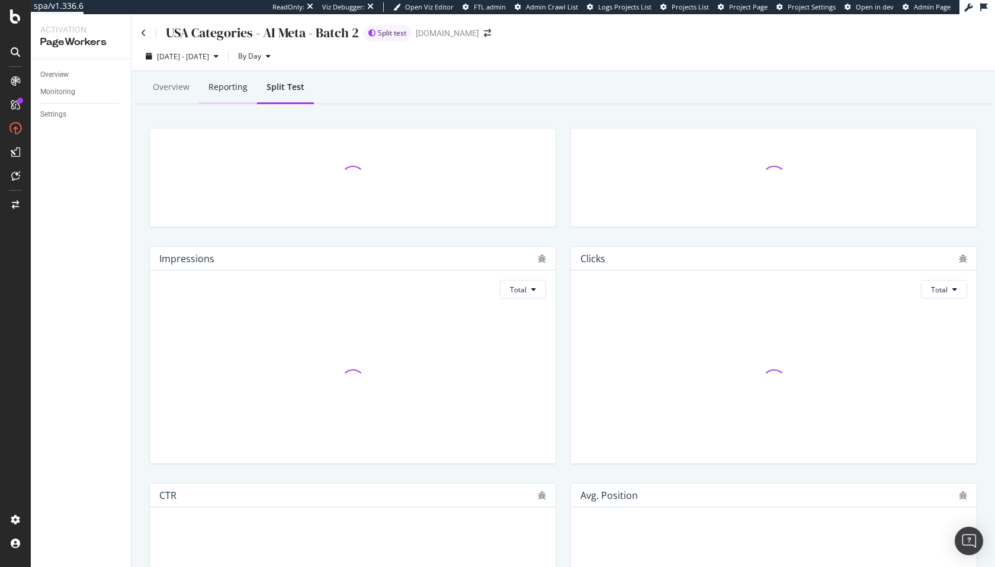
click at [240, 92] on div "Reporting" at bounding box center [227, 87] width 39 height 12
click at [142, 31] on icon at bounding box center [143, 33] width 5 height 8
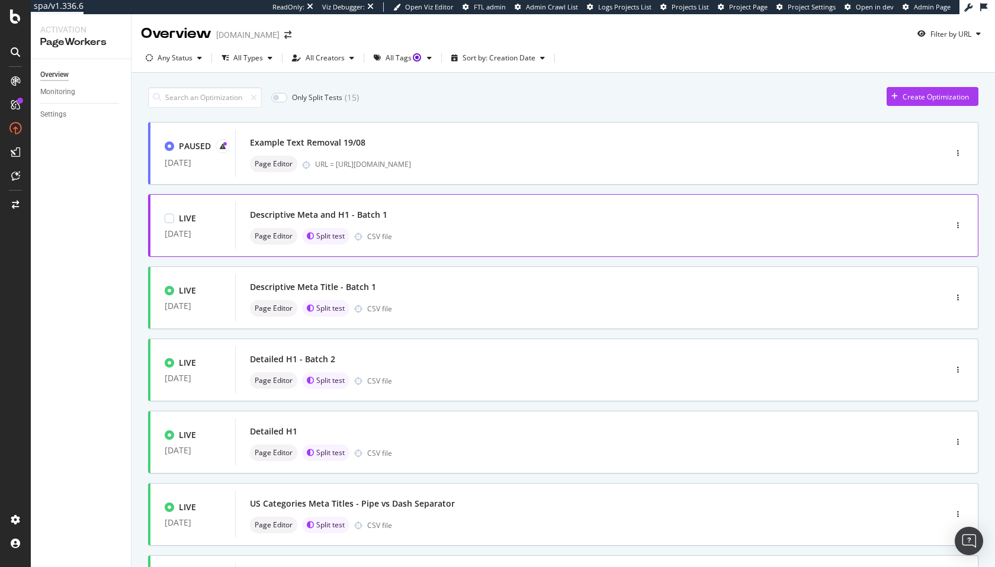
click at [318, 213] on div "Descriptive Meta and H1 - Batch 1" at bounding box center [318, 215] width 137 height 12
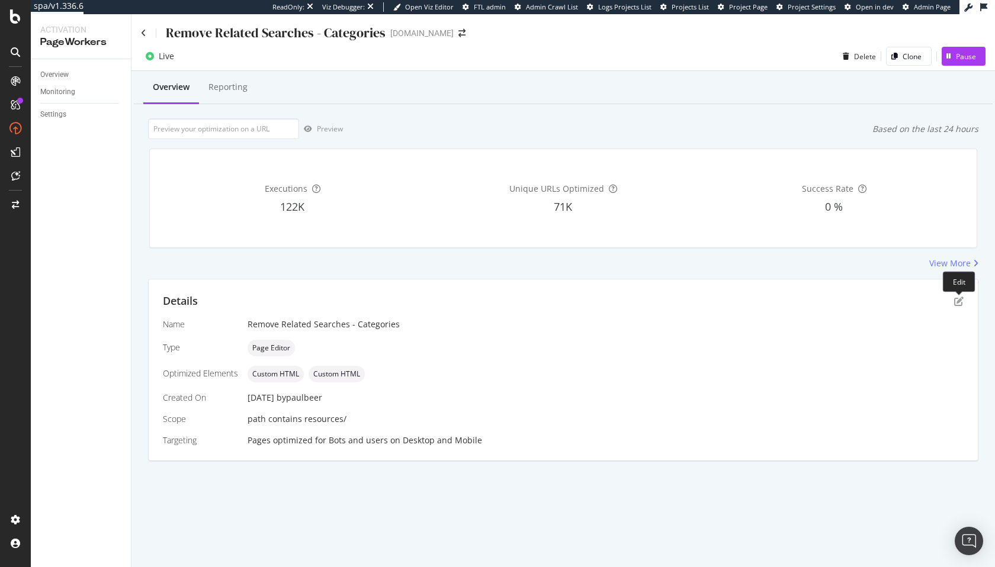
click at [960, 295] on div "Details" at bounding box center [563, 301] width 801 height 15
click at [958, 308] on div "Details" at bounding box center [563, 301] width 801 height 15
click at [959, 305] on icon "pen-to-square" at bounding box center [958, 301] width 9 height 9
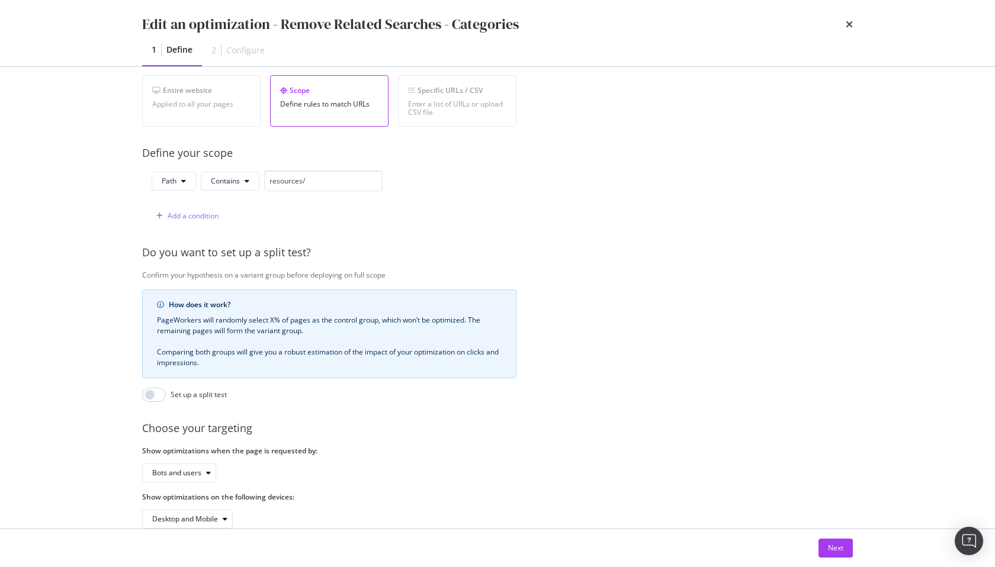
scroll to position [245, 0]
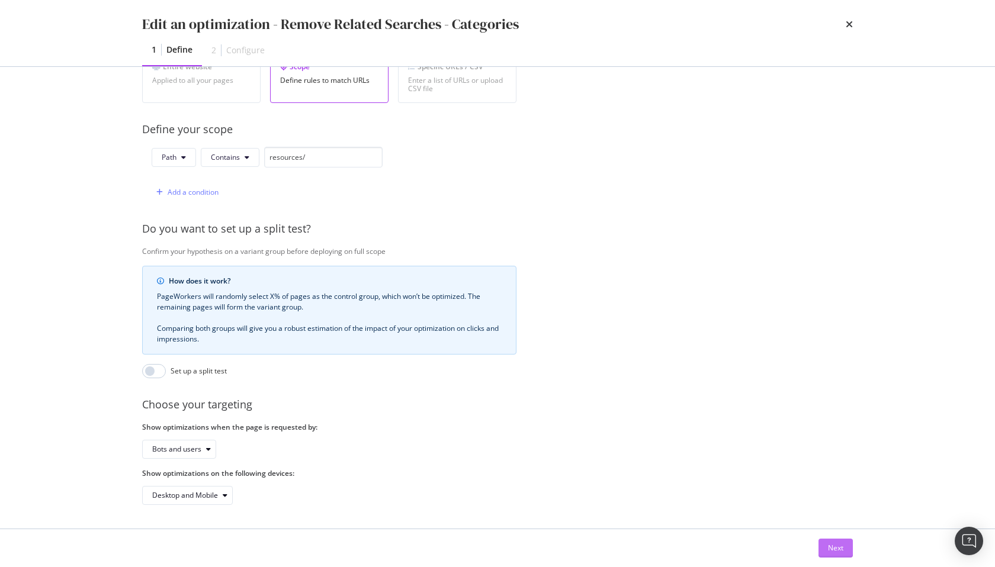
click at [831, 549] on div "Next" at bounding box center [835, 548] width 15 height 10
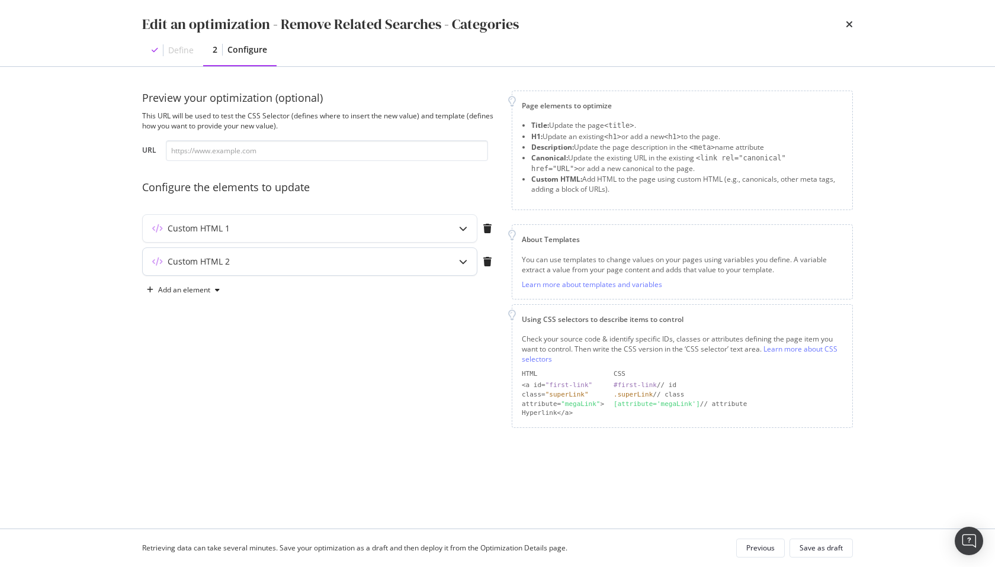
click at [414, 264] on div "Custom HTML 2" at bounding box center [286, 262] width 287 height 12
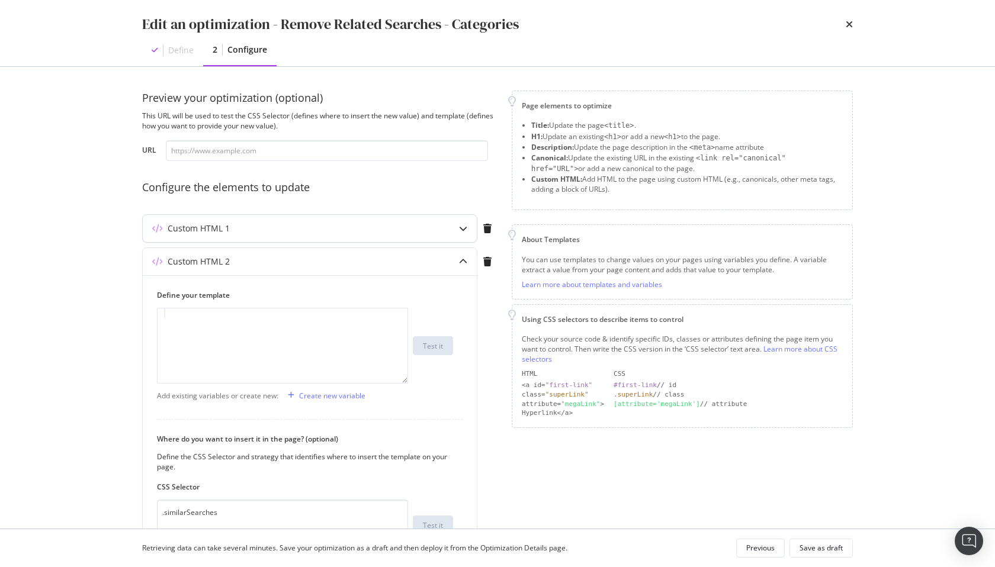
click at [355, 230] on div "Custom HTML 1" at bounding box center [286, 229] width 287 height 12
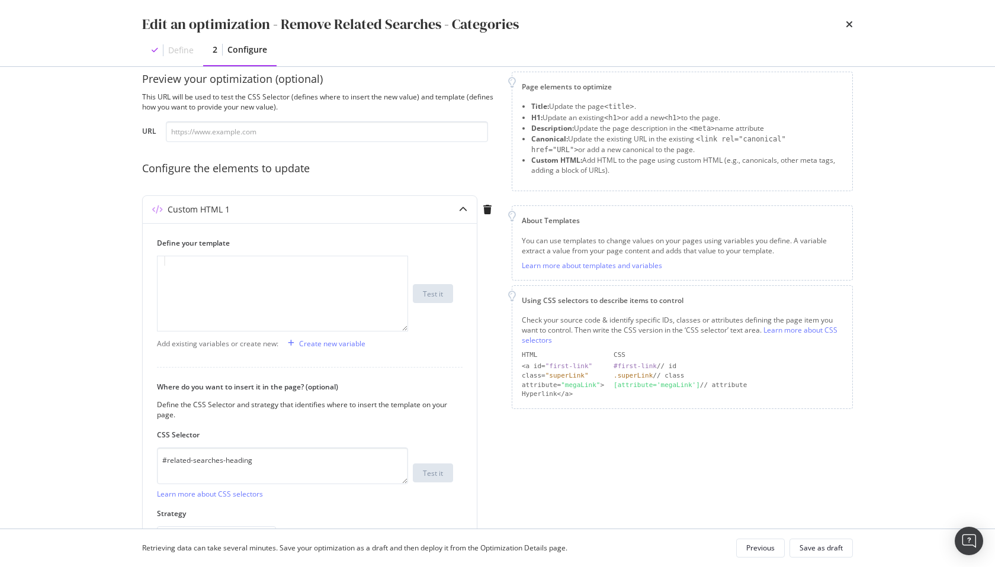
scroll to position [131, 0]
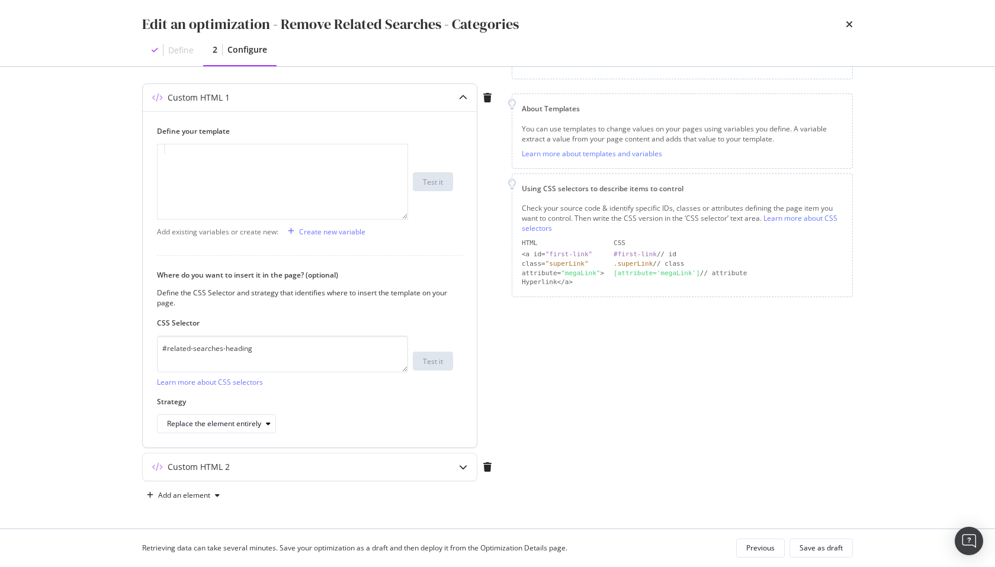
click at [277, 228] on div "Add existing variables or create new:" at bounding box center [217, 232] width 121 height 10
click at [221, 182] on div "modal" at bounding box center [282, 191] width 250 height 94
click at [287, 475] on div "Custom HTML 2" at bounding box center [310, 467] width 334 height 27
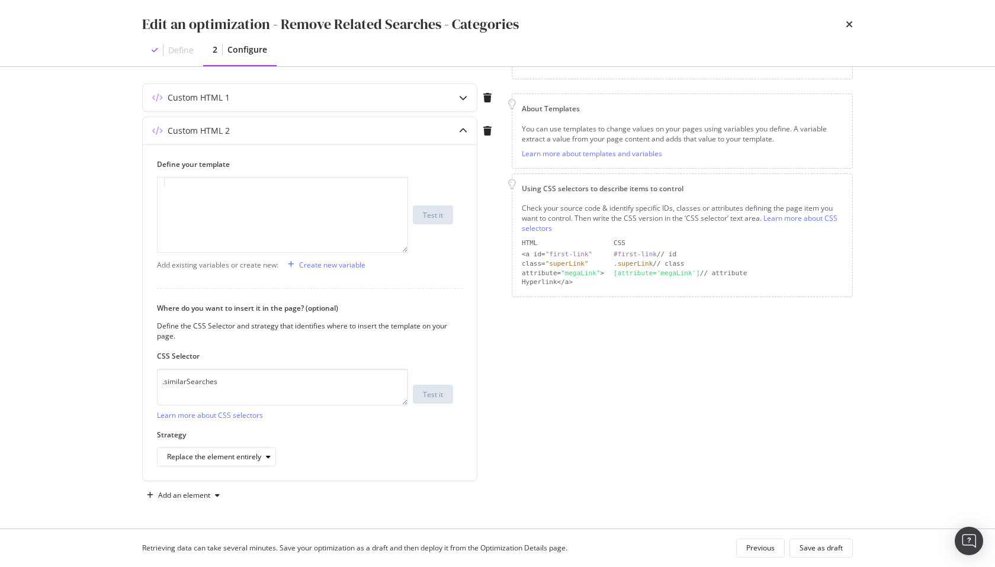
click at [188, 56] on div "Define" at bounding box center [180, 50] width 25 height 12
click at [738, 543] on button "Previous" at bounding box center [760, 548] width 49 height 19
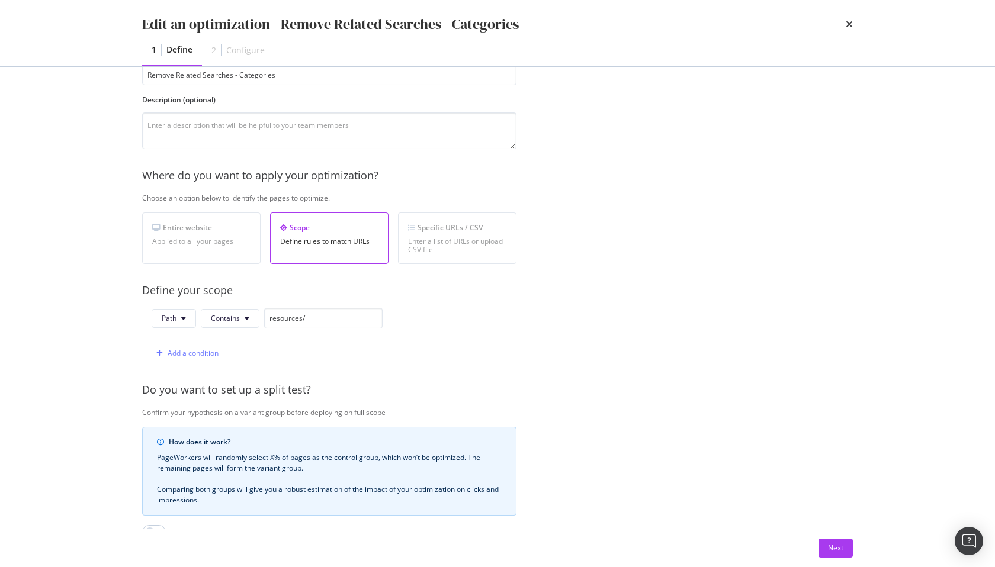
scroll to position [0, 0]
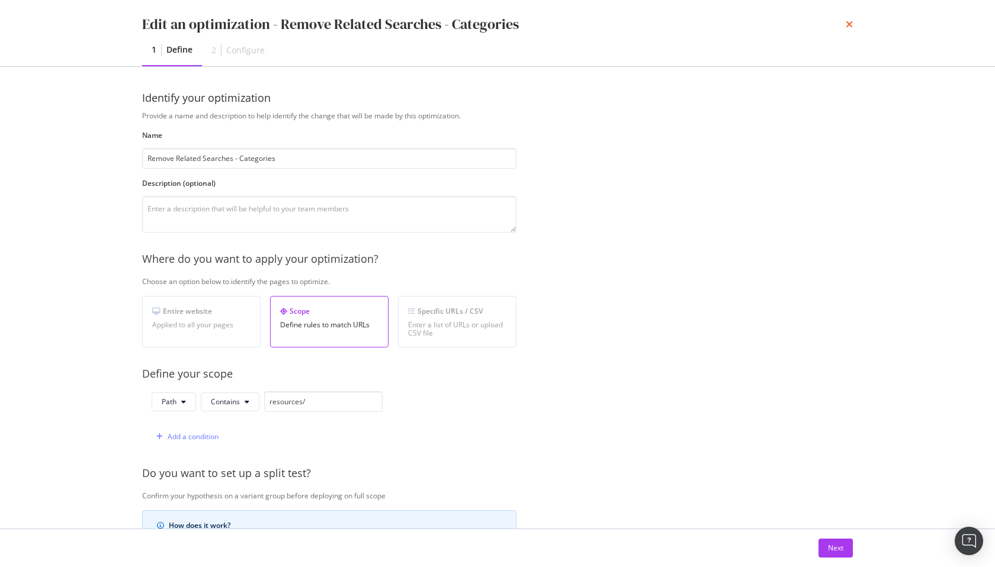
click at [847, 25] on icon "times" at bounding box center [849, 24] width 7 height 9
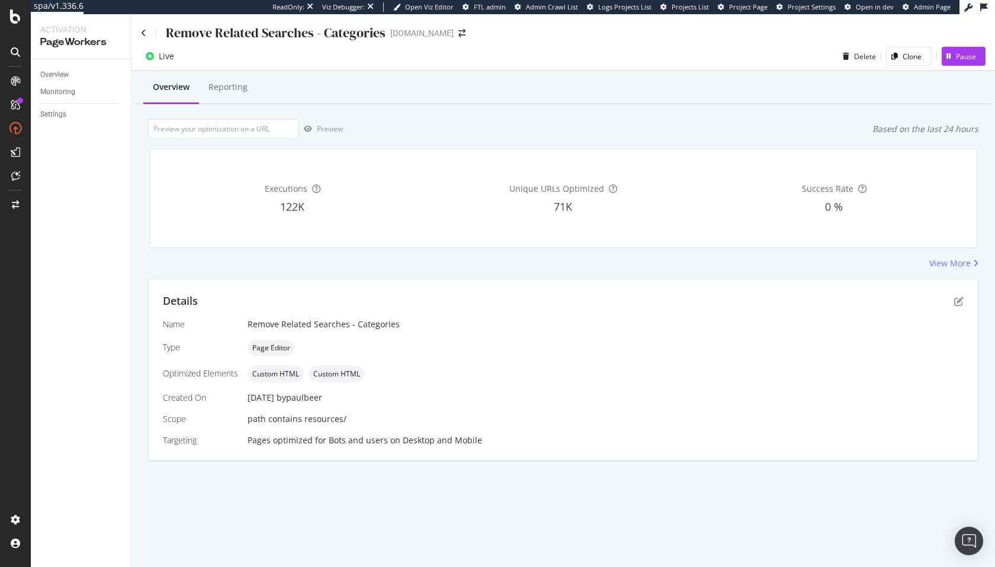
click at [140, 36] on div "Remove Related Searches - Categories twinkl.com" at bounding box center [562, 28] width 863 height 28
click at [142, 35] on icon at bounding box center [143, 33] width 5 height 8
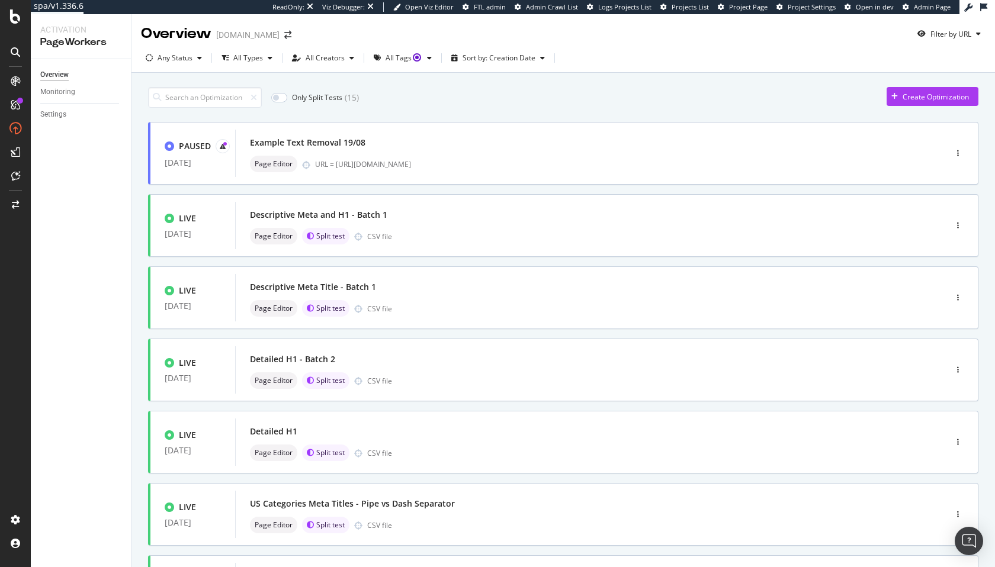
click at [459, 108] on div "Only Split Tests ( 15 ) Create Optimization" at bounding box center [563, 97] width 830 height 21
click at [410, 132] on div "Example Text Removal 19/08 Page Editor URL = https://www.twinkl.com/resources/k…" at bounding box center [572, 153] width 674 height 47
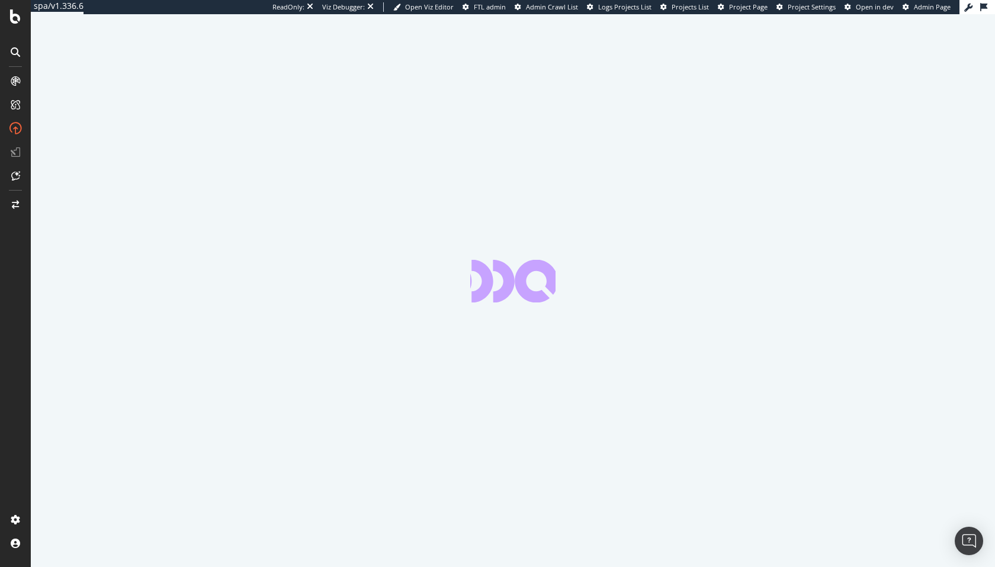
click at [227, 70] on div at bounding box center [513, 290] width 964 height 553
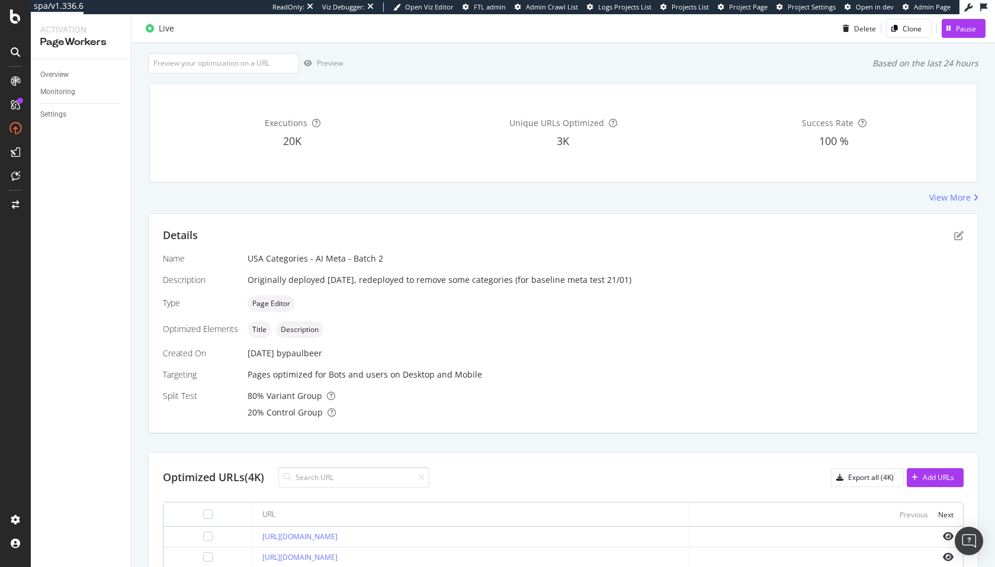
scroll to position [15, 0]
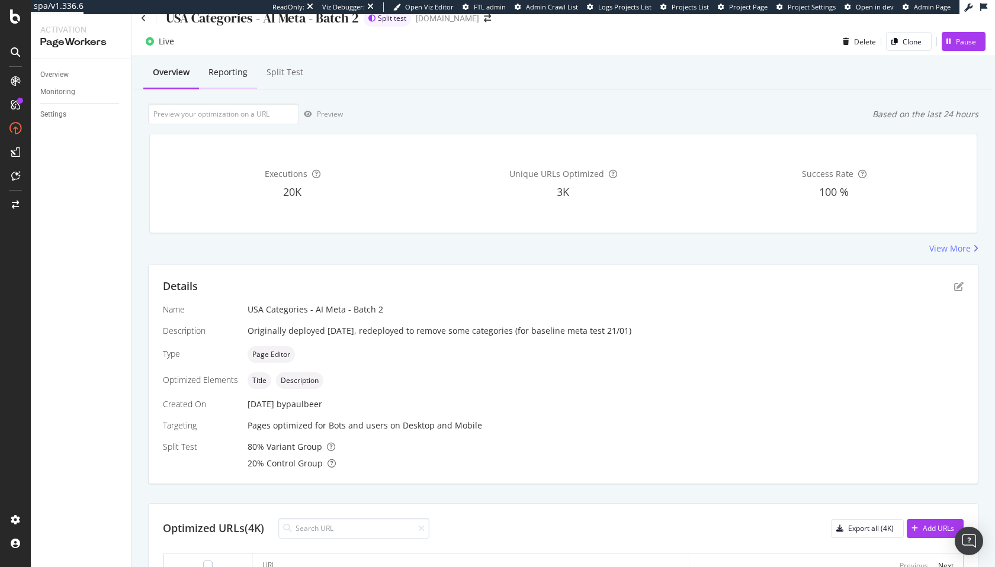
click at [230, 63] on div "Reporting" at bounding box center [228, 73] width 58 height 33
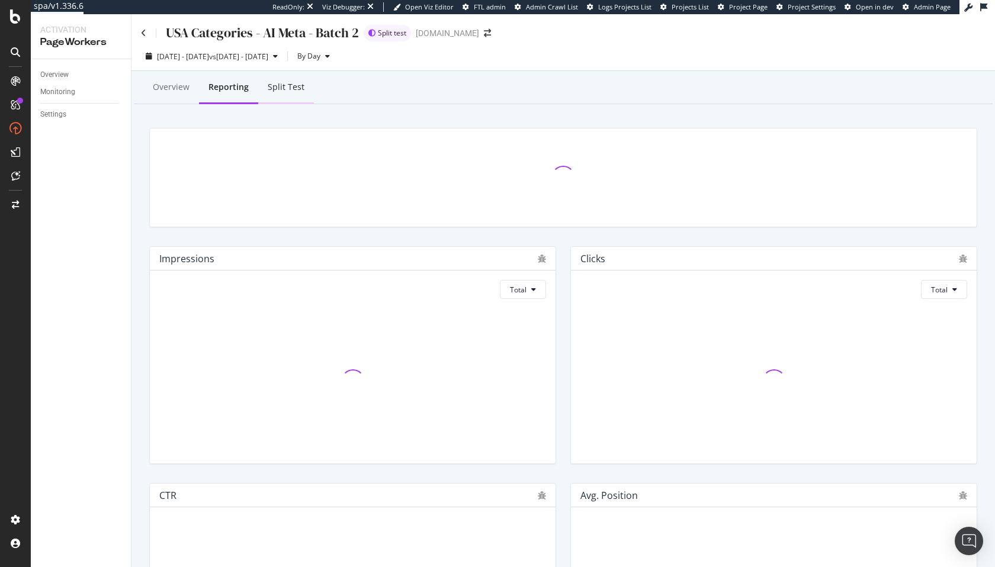
click at [281, 94] on div "Split Test" at bounding box center [286, 88] width 56 height 33
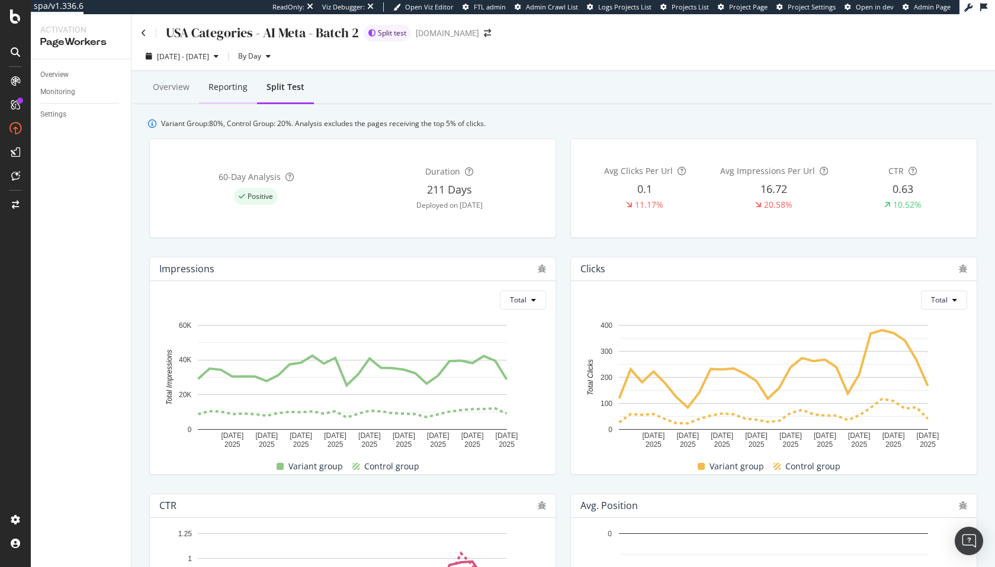
click at [222, 94] on div "Reporting" at bounding box center [228, 88] width 58 height 33
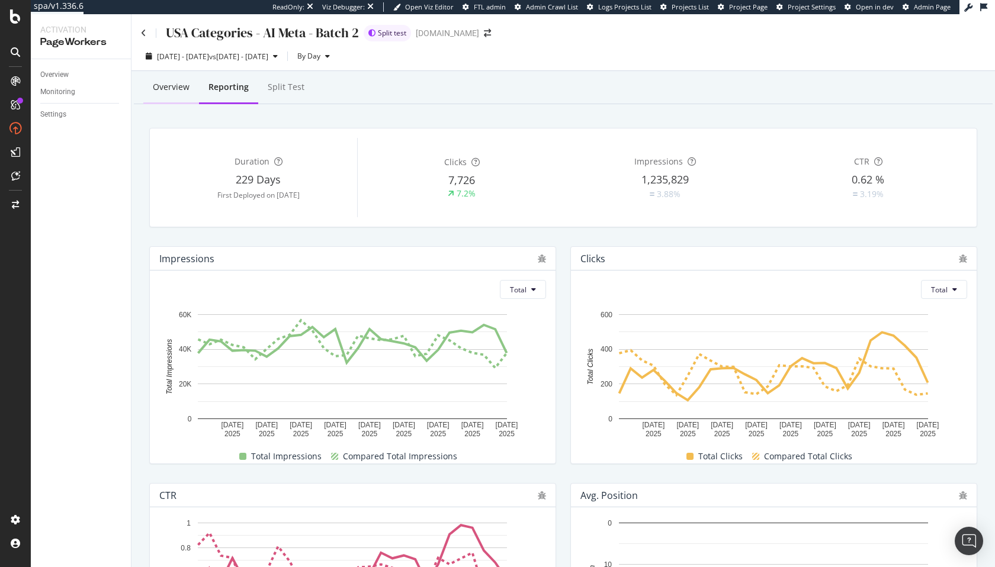
click at [168, 89] on div "Overview" at bounding box center [171, 87] width 37 height 12
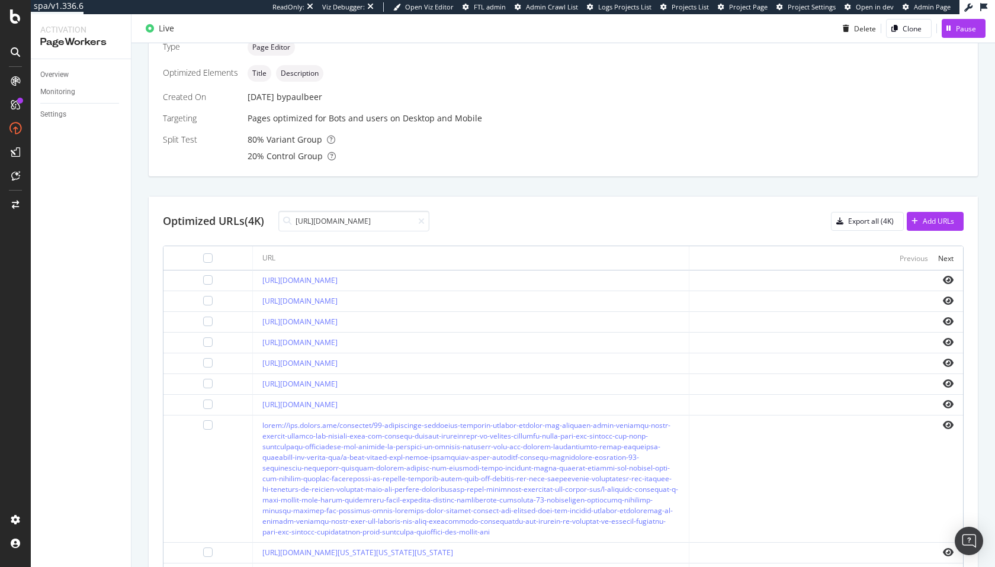
scroll to position [0, 281]
type input "[URL][DOMAIN_NAME]"
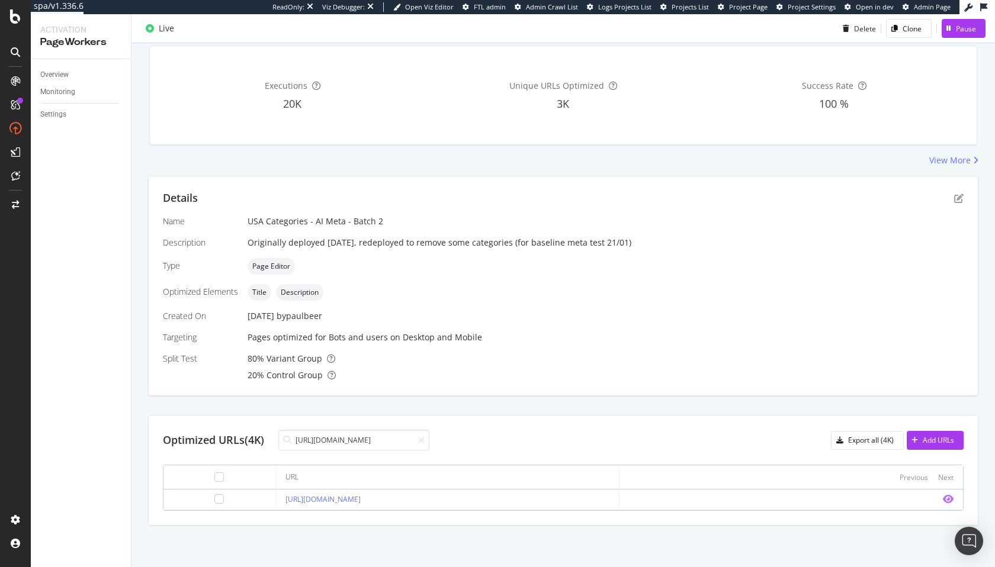
scroll to position [0, 0]
click at [947, 500] on icon "eye" at bounding box center [948, 498] width 11 height 9
click at [961, 200] on icon "pen-to-square" at bounding box center [958, 198] width 9 height 9
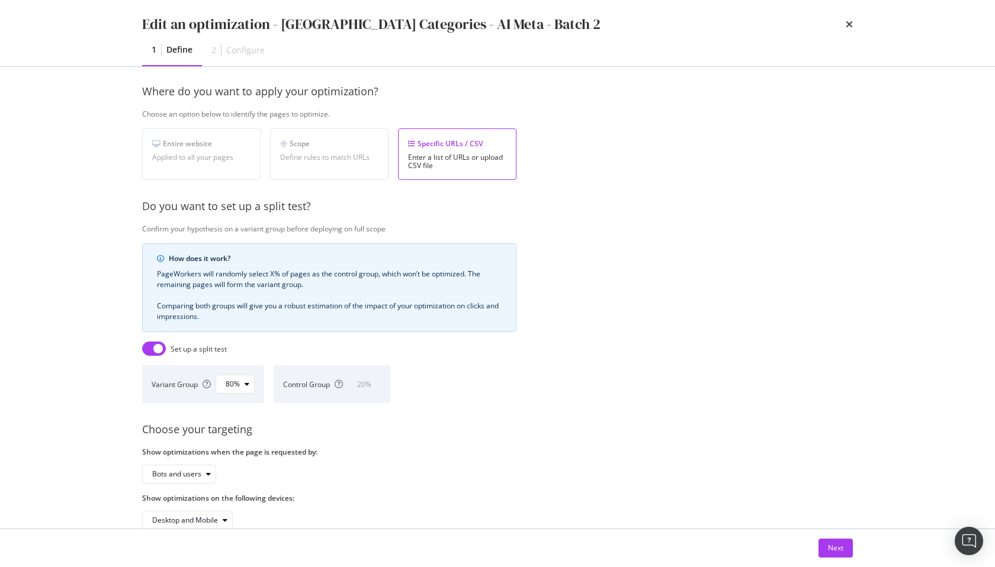
scroll to position [192, 0]
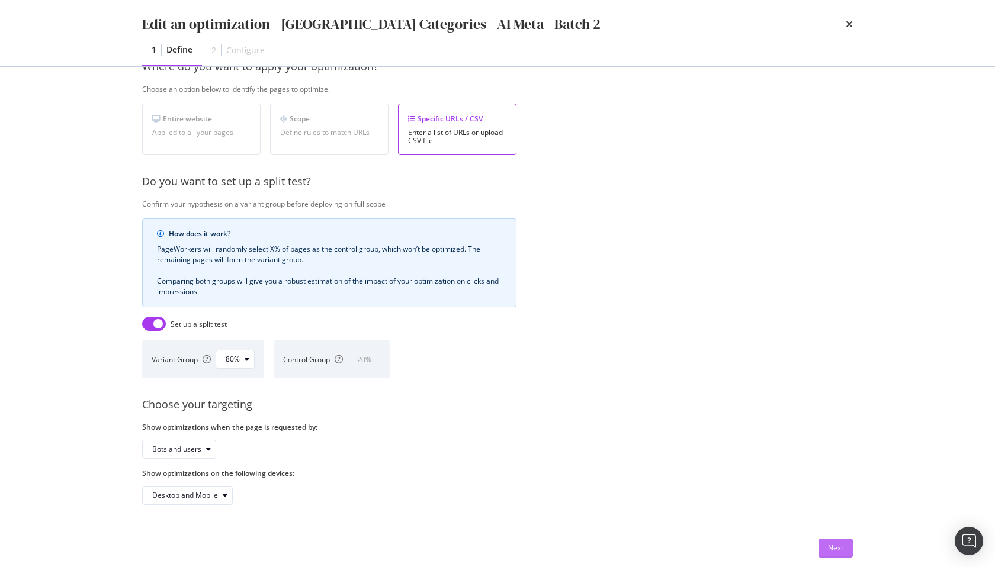
click at [832, 548] on div "Next" at bounding box center [835, 548] width 15 height 10
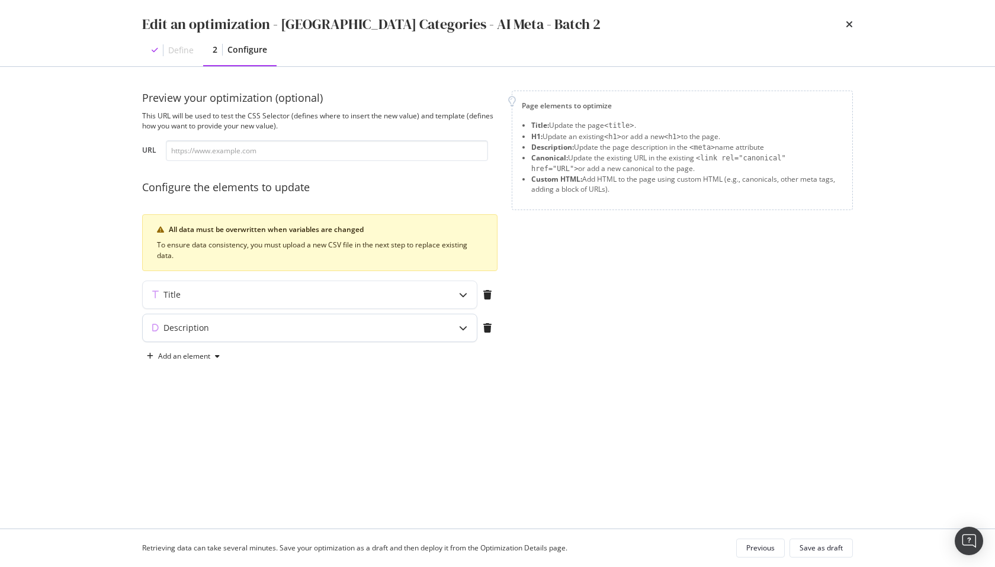
click at [269, 323] on div "Description" at bounding box center [286, 328] width 287 height 12
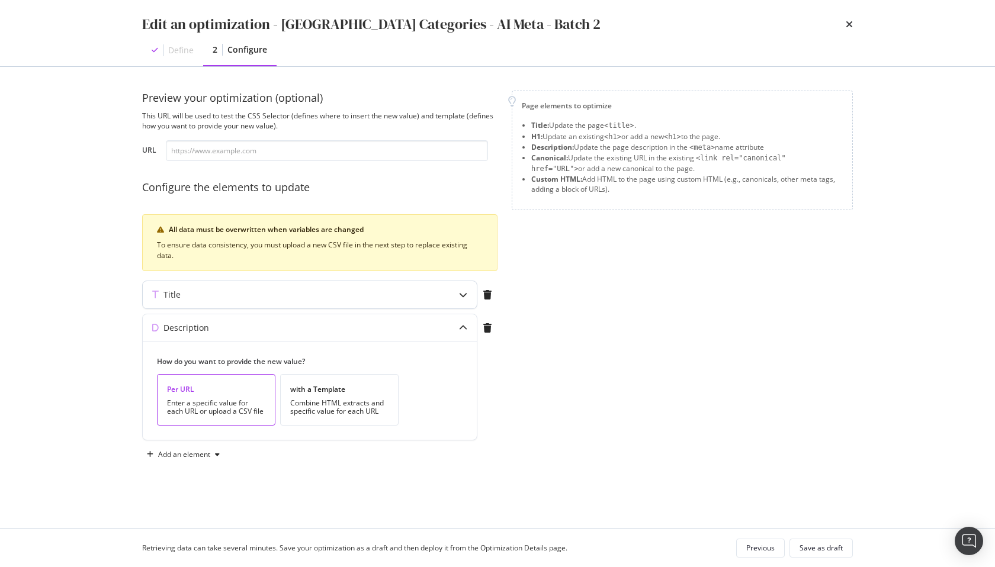
click at [271, 294] on div "Title" at bounding box center [286, 295] width 287 height 12
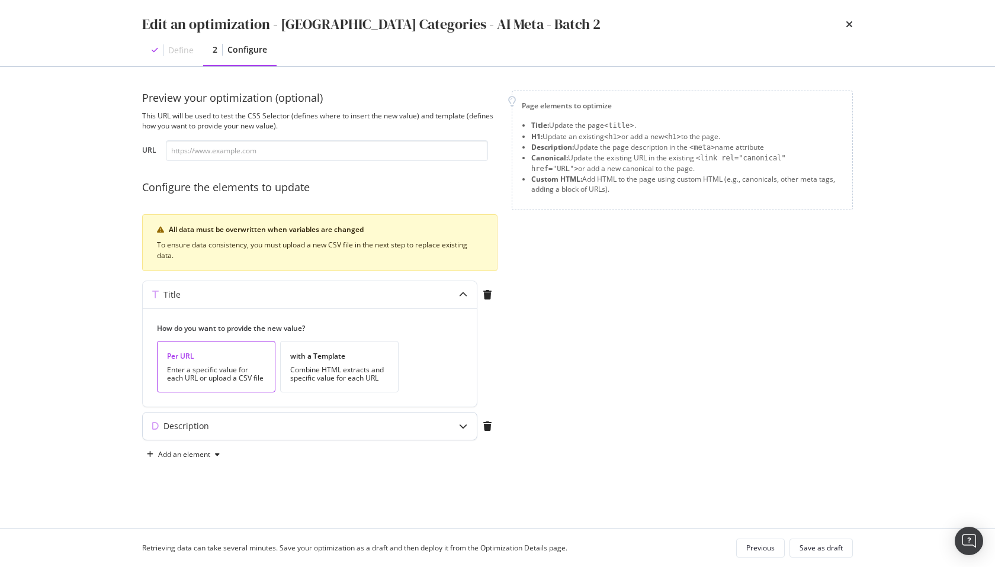
click at [284, 430] on div "Description" at bounding box center [286, 426] width 287 height 12
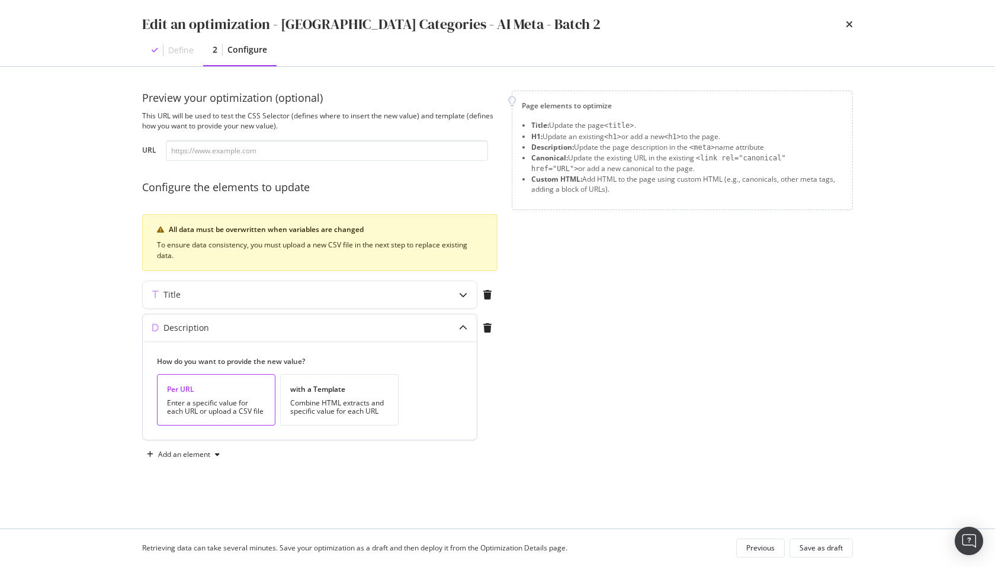
click at [320, 320] on div "Description" at bounding box center [310, 327] width 334 height 27
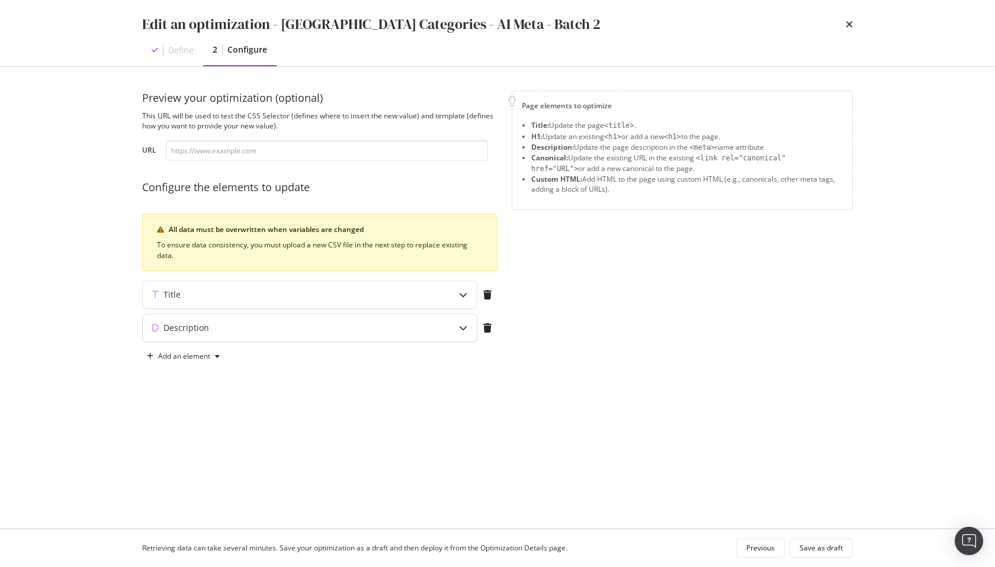
click at [306, 329] on div "Description" at bounding box center [286, 328] width 287 height 12
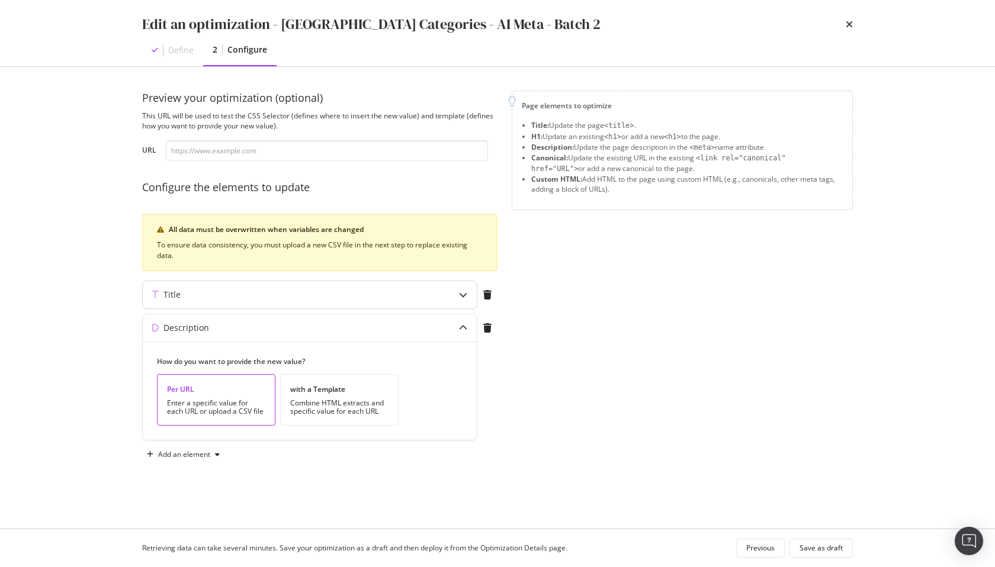
click at [320, 292] on div "Title" at bounding box center [286, 295] width 287 height 12
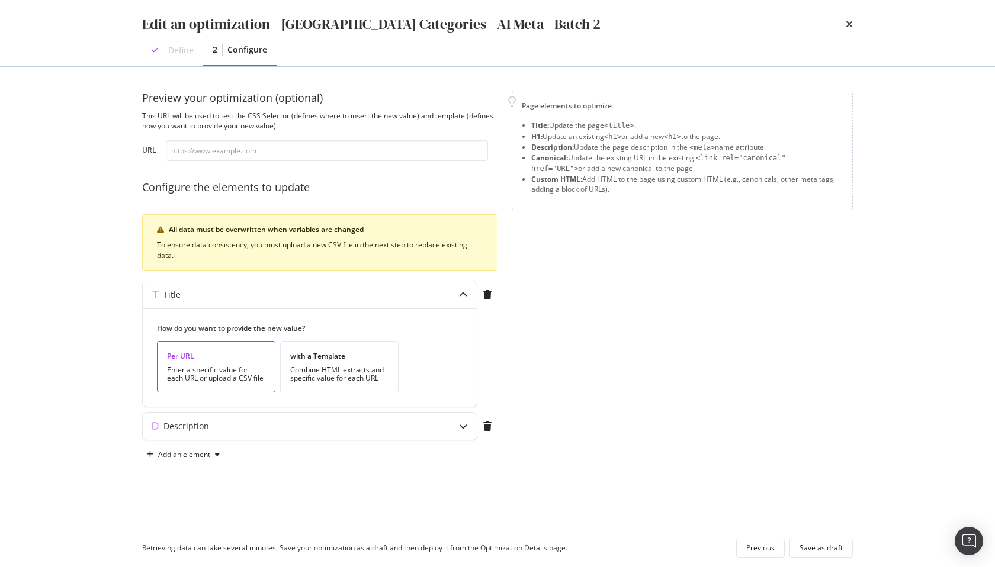
click at [646, 336] on div "Page elements to optimize Title: Update the page <title> . H1: Update an existi…" at bounding box center [682, 278] width 341 height 374
click at [847, 28] on icon "times" at bounding box center [849, 24] width 7 height 9
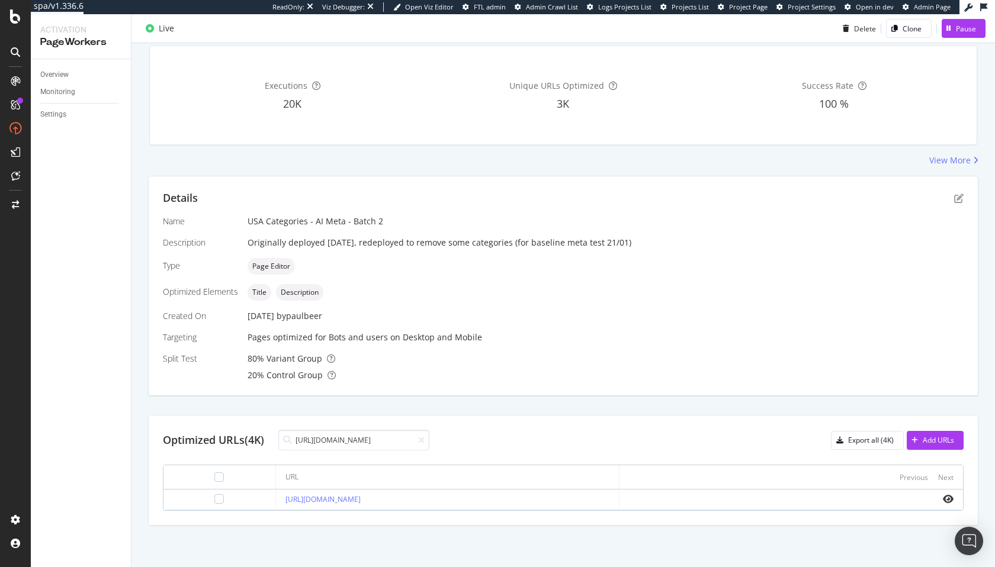
click at [195, 478] on div at bounding box center [219, 477] width 93 height 14
click at [207, 475] on div at bounding box center [219, 477] width 93 height 14
click at [214, 476] on div at bounding box center [218, 476] width 9 height 9
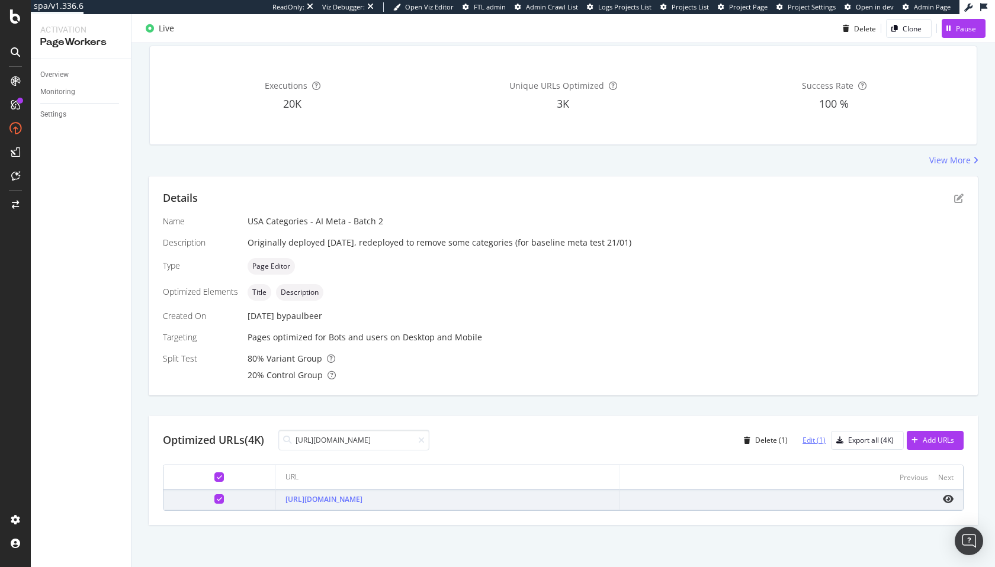
click at [805, 445] on div "Edit (1)" at bounding box center [809, 441] width 33 height 18
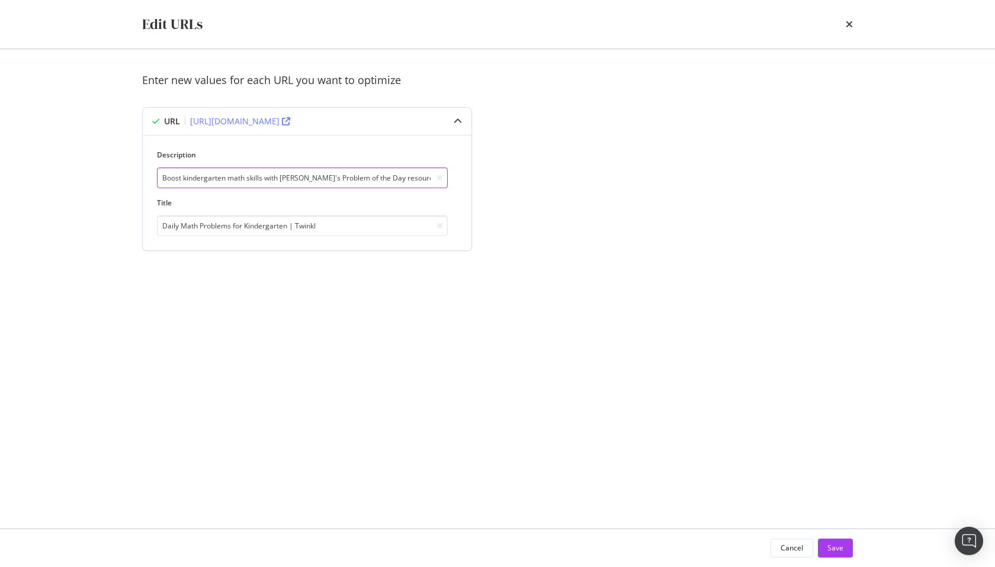
click at [266, 172] on input "Boost kindergarten math skills with Twinkl's Problem of the Day resources. Down…" at bounding box center [302, 178] width 291 height 21
click at [332, 225] on input "Daily Math Problems for Kindergarten | Twinkl" at bounding box center [302, 226] width 291 height 21
click at [856, 28] on div "Edit URLs" at bounding box center [497, 24] width 758 height 49
click at [638, 156] on div "Enter new values for each URL you want to optimize URL https://www.twinkl.com/r…" at bounding box center [497, 176] width 711 height 207
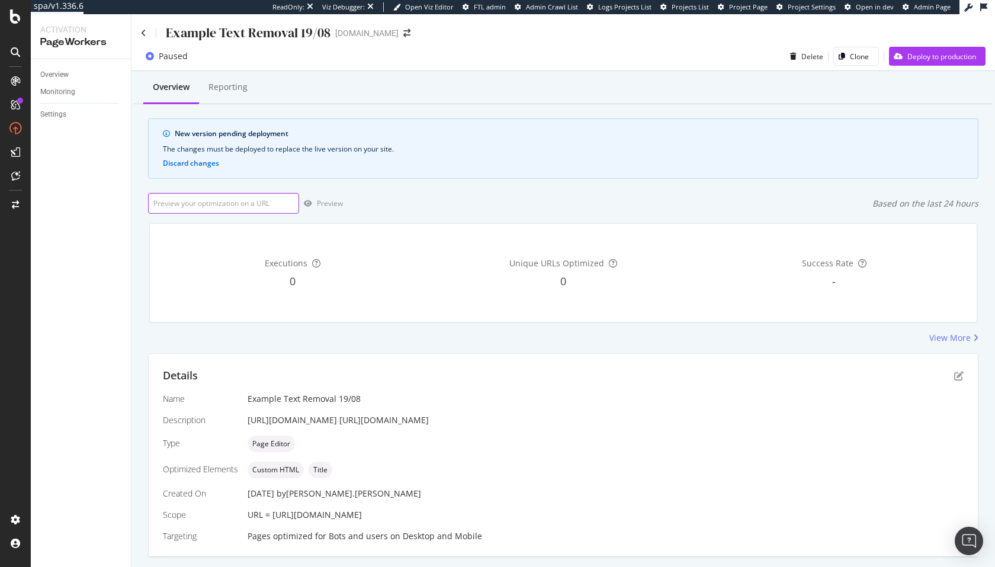
click at [224, 213] on input "url" at bounding box center [223, 203] width 151 height 21
paste input "https://app.botify.com/twinkl-educational-publishing-org/twinkl.com/activation/…"
type input "https://app.botify.com/twinkl-educational-publishing-org/twinkl.com/activation/…"
paste input "https://app.botify.com/twinkl-educational-publishing-org/twinkl.com/activation/…"
type input "https://app.botify.com/twinkl-educational-publishing-org/twinkl.com/activation/…"
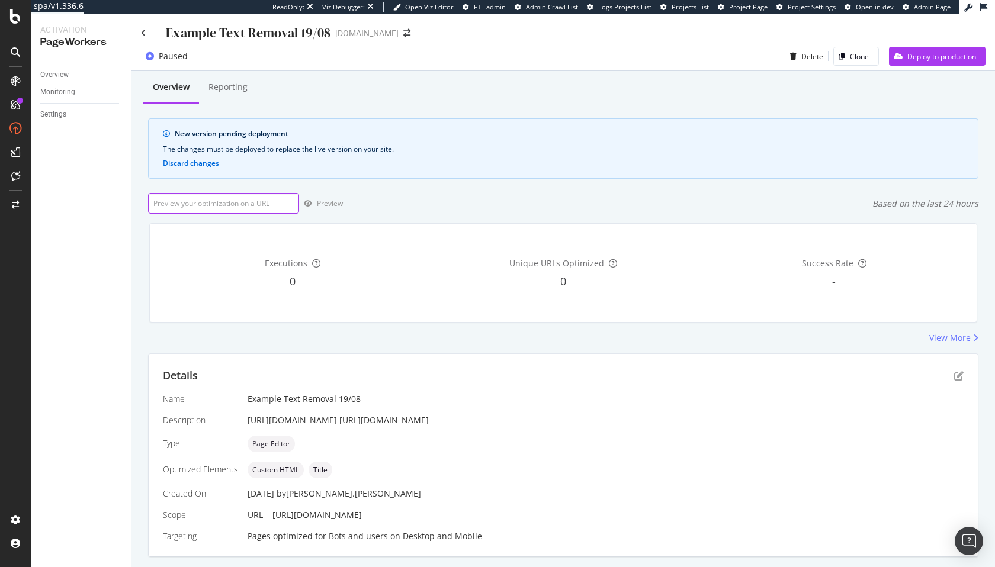
paste input "https://www.twinkl.com/resources/kindergarten-usa/math-kindergarten-usa/problem…"
type input "https://www.twinkl.com/resources/kindergarten-usa/math-kindergarten-usa/problem…"
click at [310, 202] on icon "button" at bounding box center [308, 203] width 8 height 7
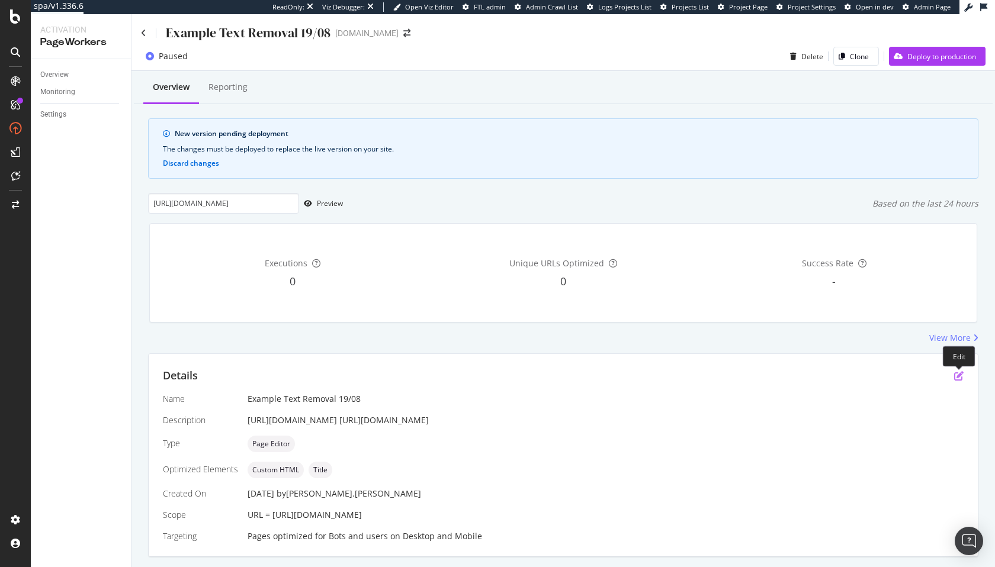
click at [962, 373] on icon "pen-to-square" at bounding box center [958, 375] width 9 height 9
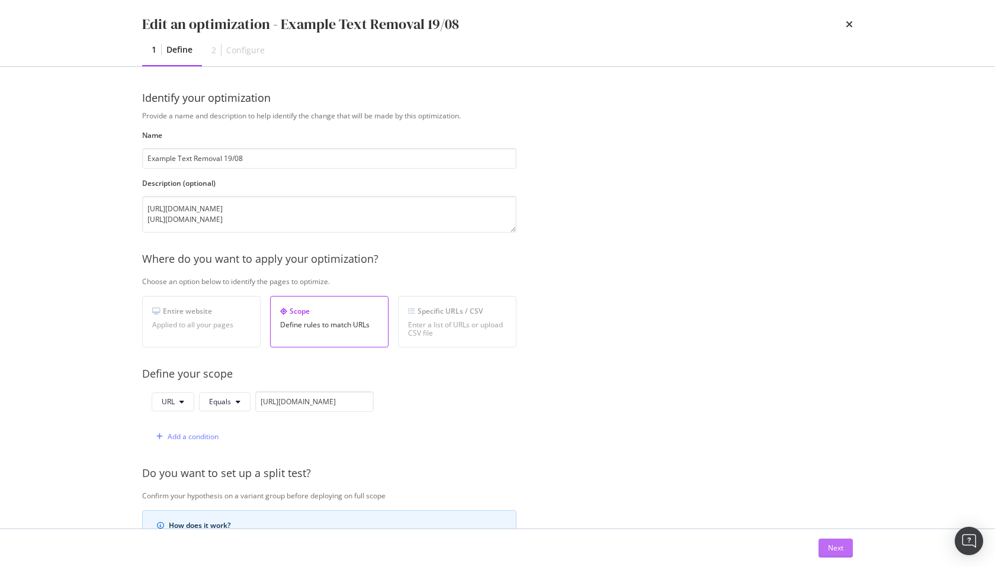
click at [840, 554] on div "Next" at bounding box center [835, 548] width 15 height 18
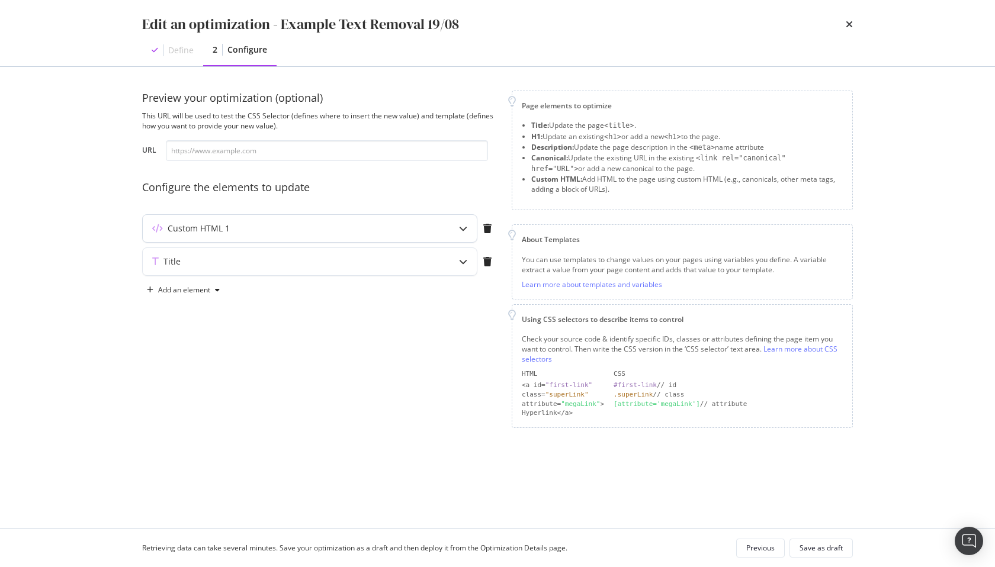
click at [322, 225] on div "Custom HTML 1" at bounding box center [286, 229] width 287 height 12
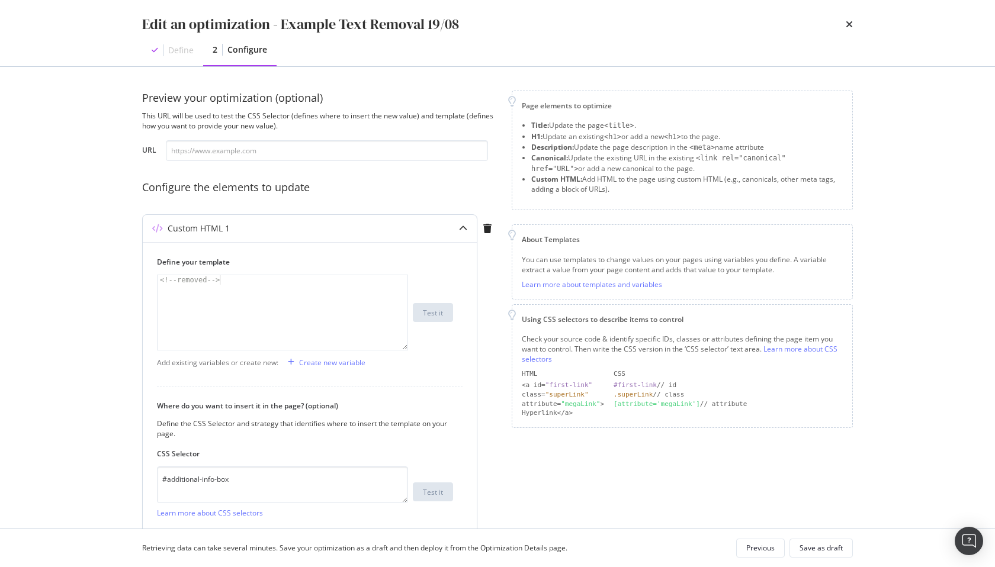
type textarea "<!--removed-->"
click at [213, 310] on div "<!-- removed -->" at bounding box center [282, 322] width 250 height 94
click at [847, 23] on icon "times" at bounding box center [849, 24] width 7 height 9
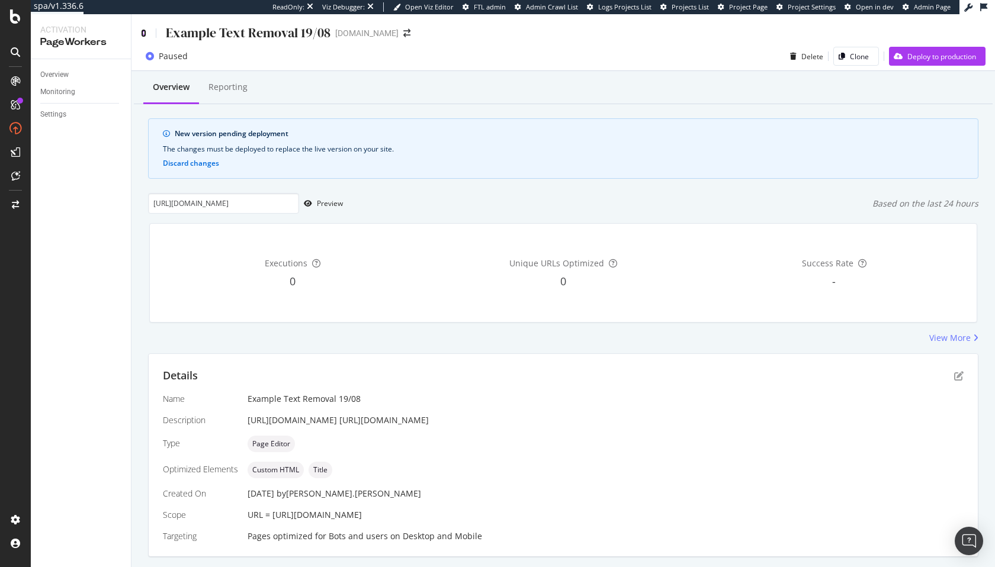
click at [142, 33] on icon at bounding box center [143, 33] width 5 height 8
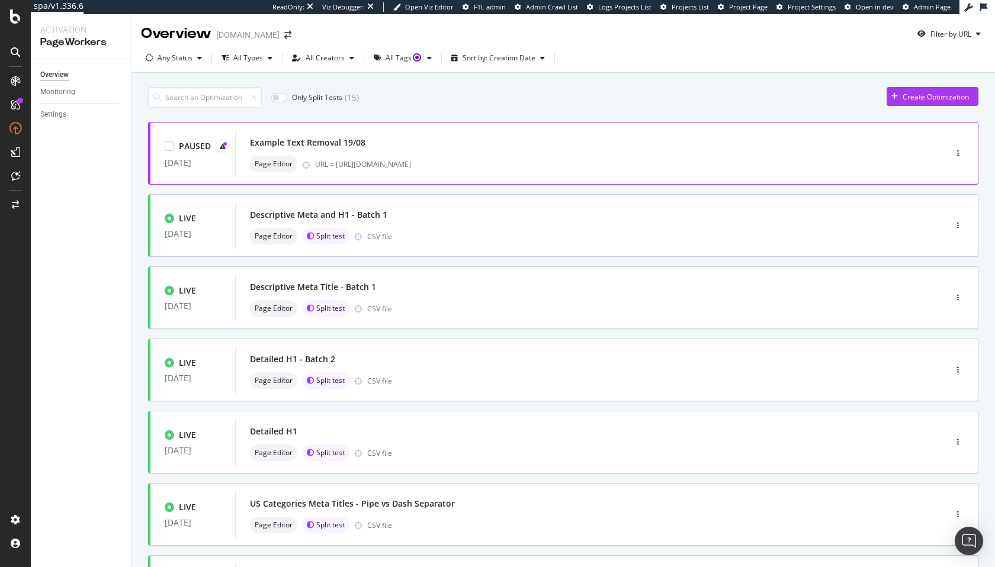
click at [519, 146] on div "Example Text Removal 19/08" at bounding box center [572, 142] width 645 height 17
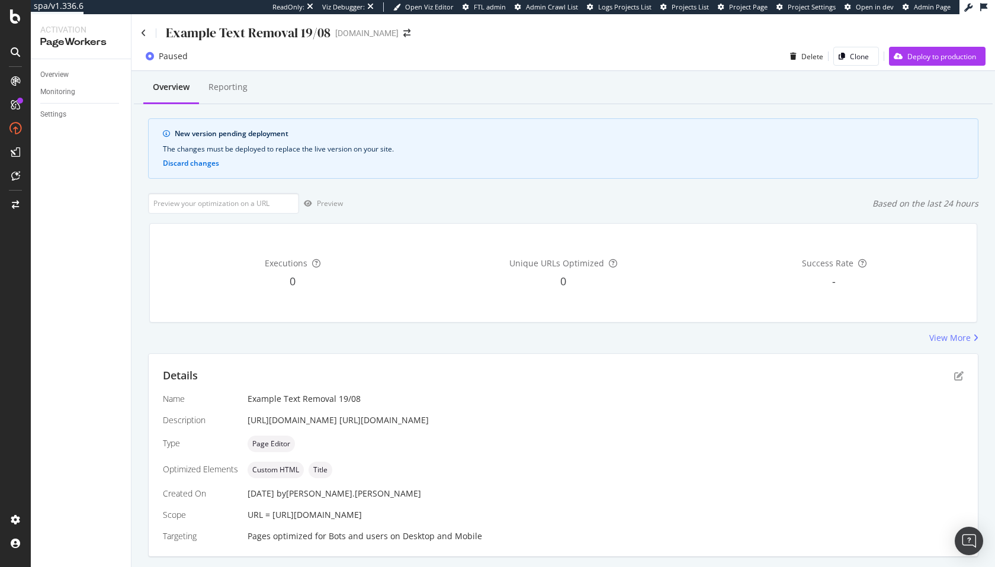
scroll to position [43, 0]
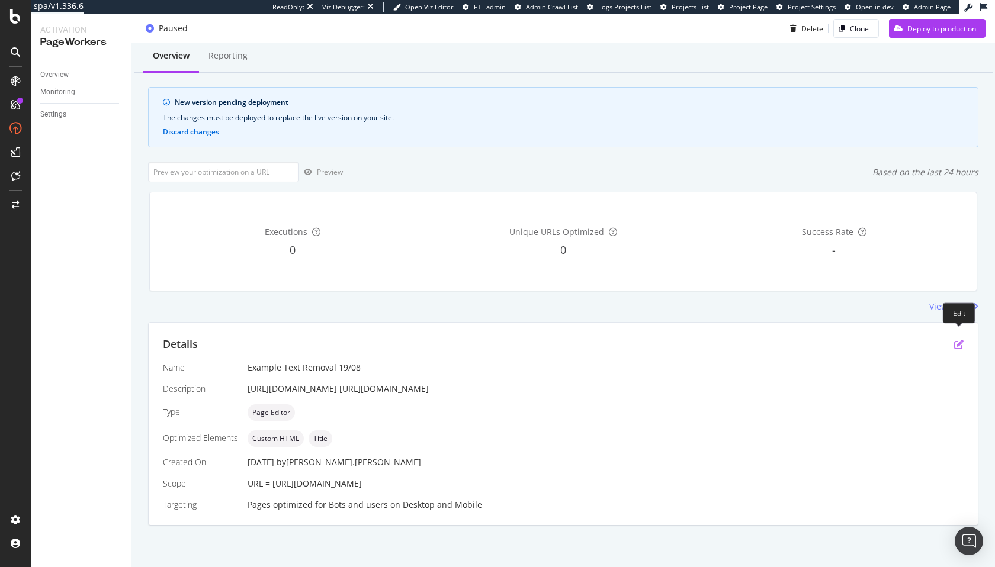
click at [959, 340] on icon "pen-to-square" at bounding box center [958, 344] width 9 height 9
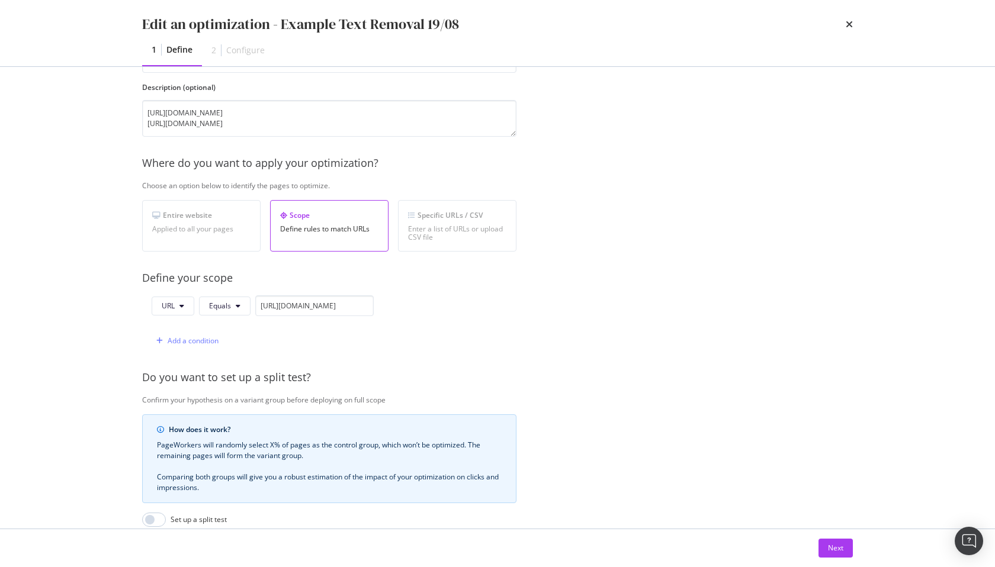
scroll to position [245, 0]
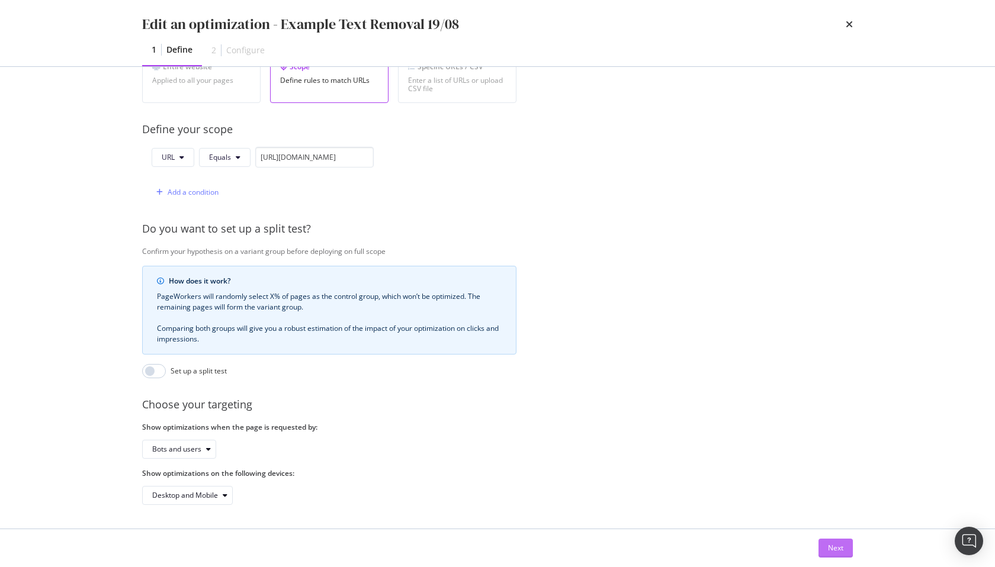
click at [835, 555] on div "Next" at bounding box center [835, 548] width 15 height 18
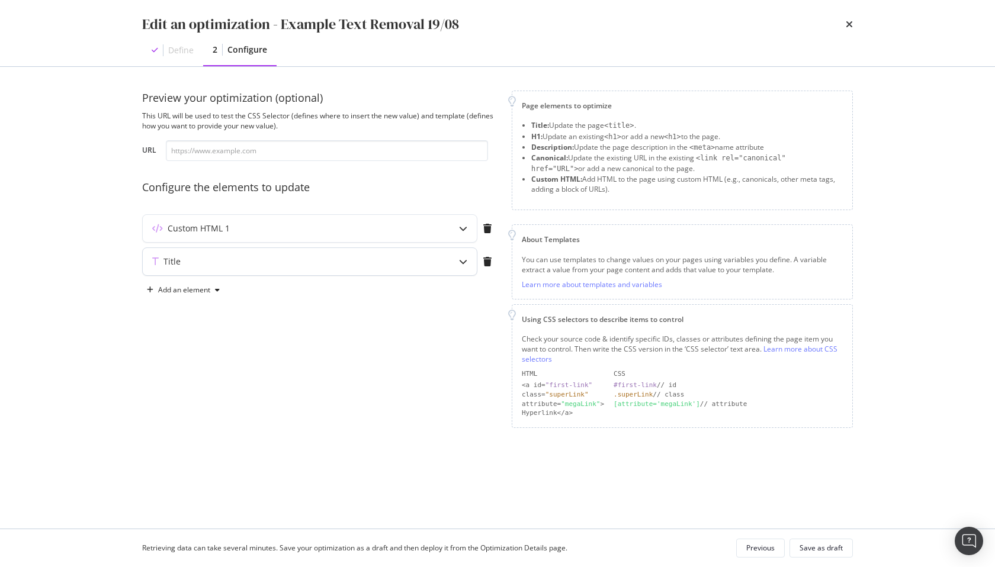
click at [358, 258] on div "Title" at bounding box center [286, 262] width 287 height 12
click at [336, 231] on div "Custom HTML 1" at bounding box center [286, 229] width 287 height 12
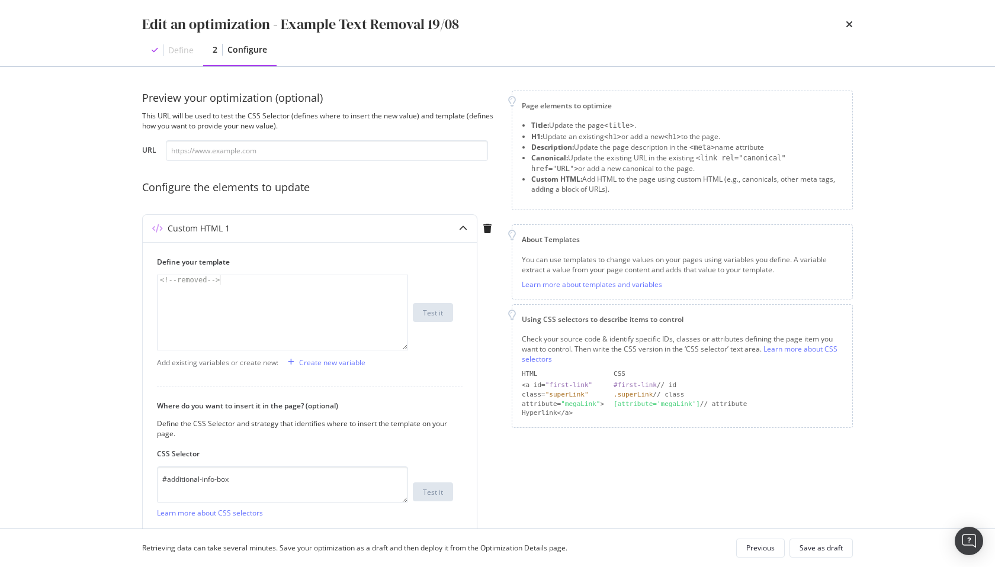
click at [115, 290] on div "Edit an optimization - Example Text Removal 19/08 Define 2 Configure Preview yo…" at bounding box center [497, 283] width 995 height 567
click at [250, 322] on div "<!-- removed -->" at bounding box center [282, 322] width 250 height 94
type textarea "<!--removed-->"
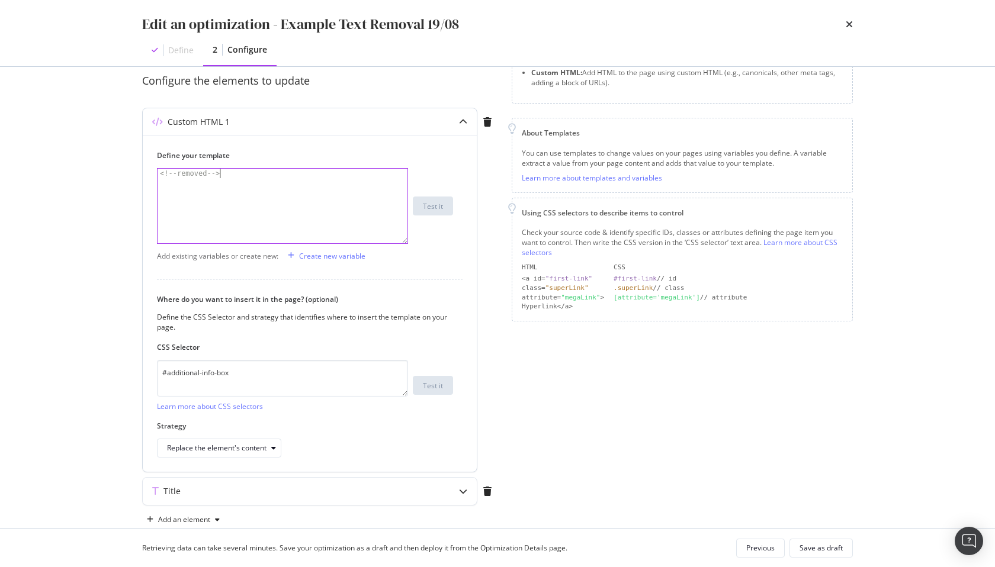
scroll to position [131, 0]
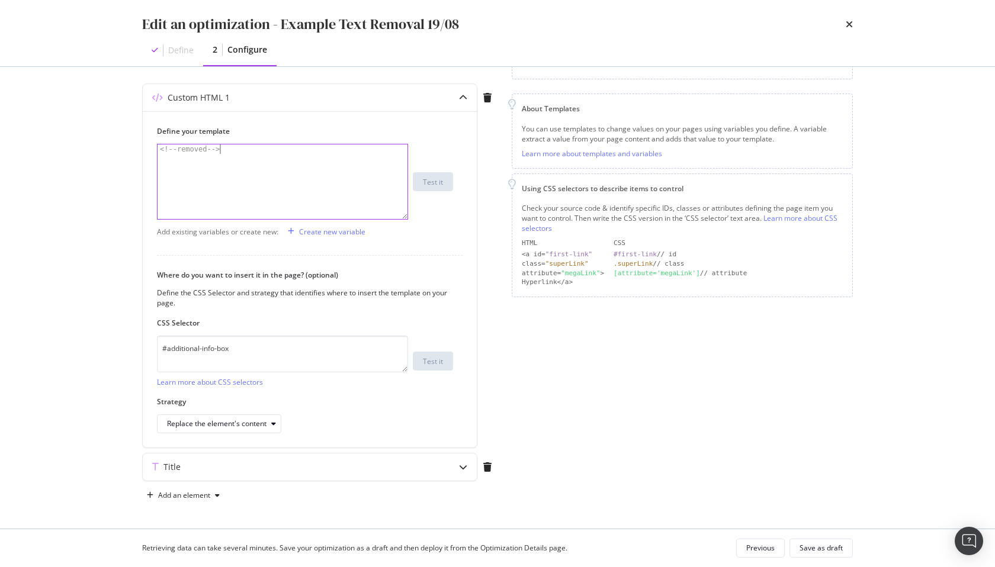
click at [694, 65] on div "Define 2 Configure" at bounding box center [497, 50] width 711 height 32
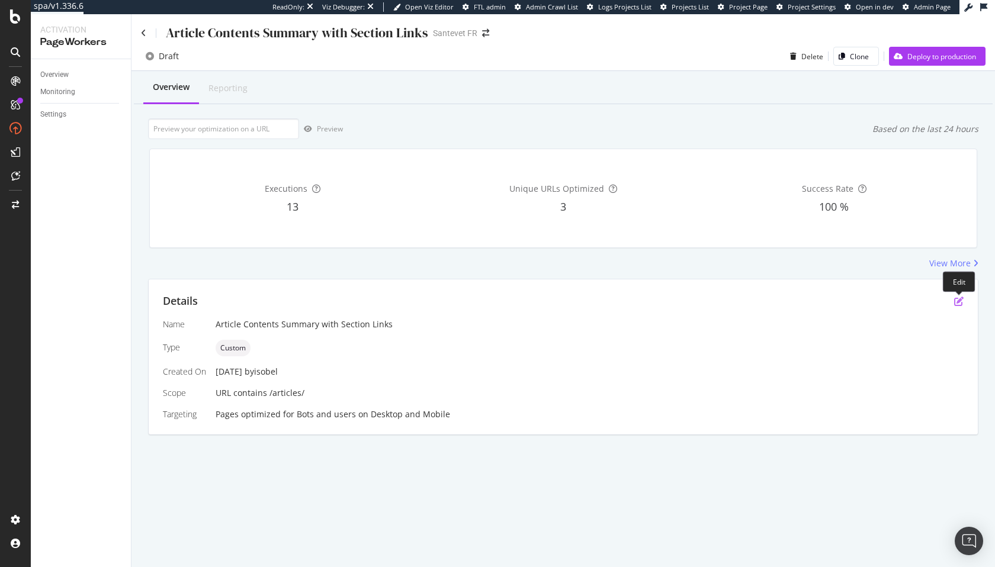
click at [957, 301] on icon "pen-to-square" at bounding box center [958, 301] width 9 height 9
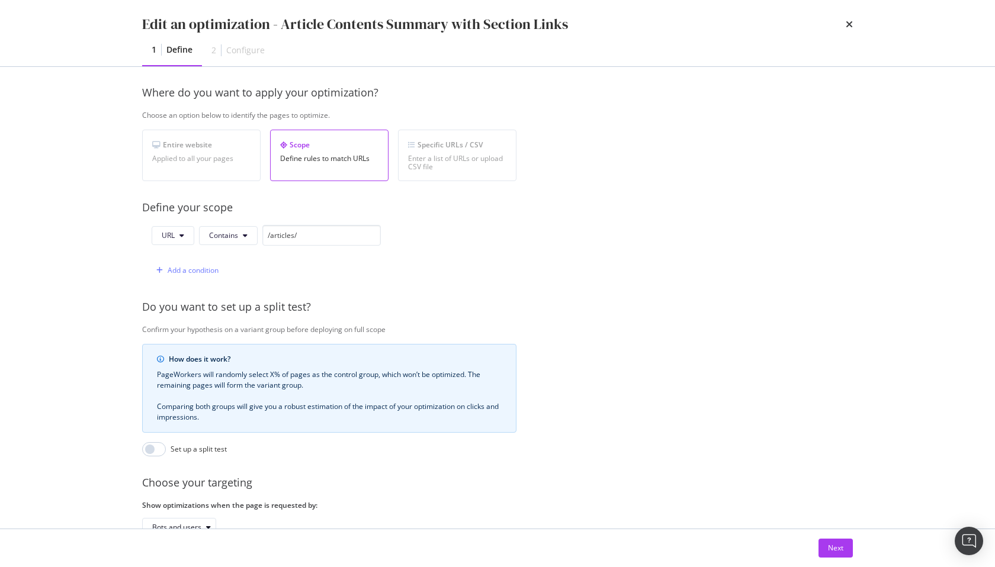
scroll to position [245, 0]
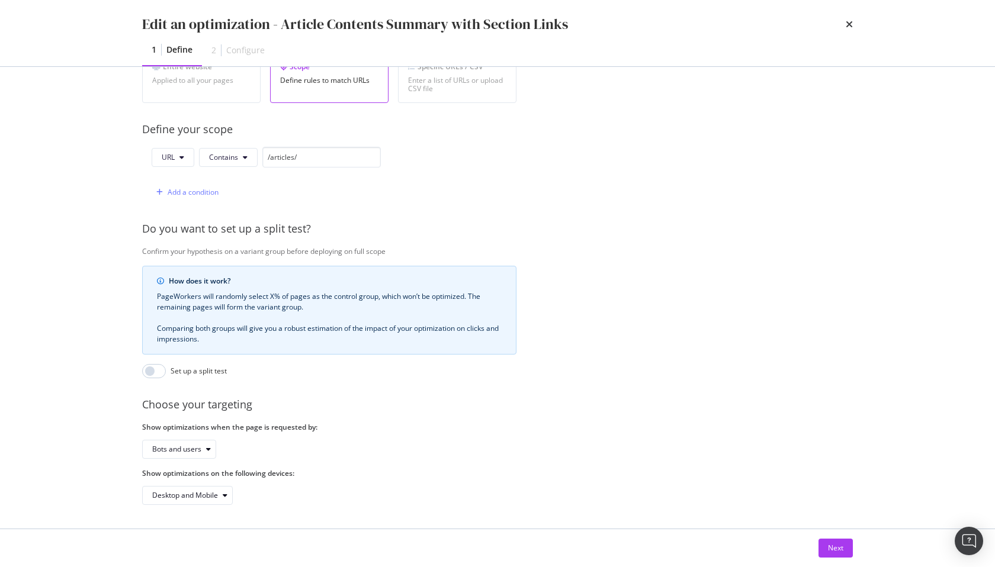
click at [831, 535] on div "Next" at bounding box center [497, 548] width 758 height 38
click at [832, 541] on div "Next" at bounding box center [835, 548] width 15 height 18
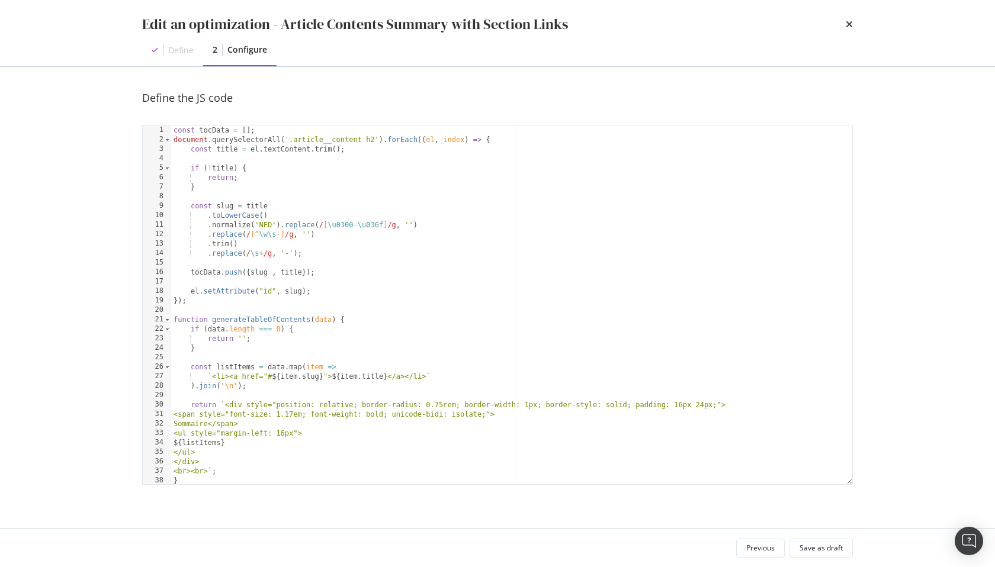
click at [360, 315] on div "const tocData = [ ] ; document . querySelectorAll ( '.article__content h2' ) . …" at bounding box center [511, 315] width 681 height 378
click at [290, 236] on div "const tocData = [ ] ; document . querySelectorAll ( '.article__content h2' ) . …" at bounding box center [511, 315] width 681 height 378
click at [237, 245] on div "const tocData = [ ] ; document . querySelectorAll ( '.article__content h2' ) . …" at bounding box center [511, 314] width 681 height 378
type textarea ".trim()"
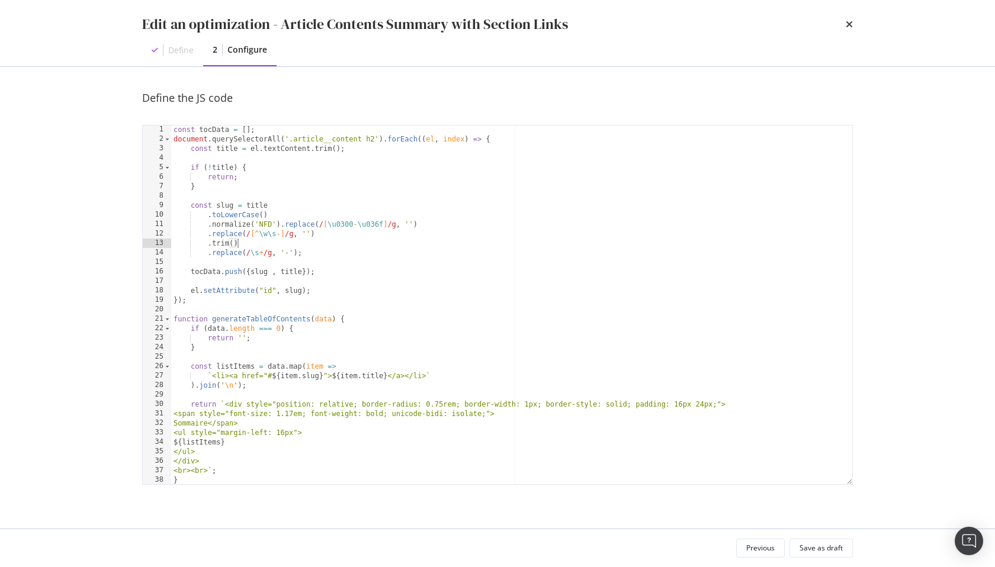
click at [327, 279] on div "const tocData = [ ] ; document . querySelectorAll ( '.article__content h2' ) . …" at bounding box center [511, 314] width 681 height 378
click at [247, 244] on div "const tocData = [ ] ; document . querySelectorAll ( '.article__content h2' ) . …" at bounding box center [511, 314] width 681 height 378
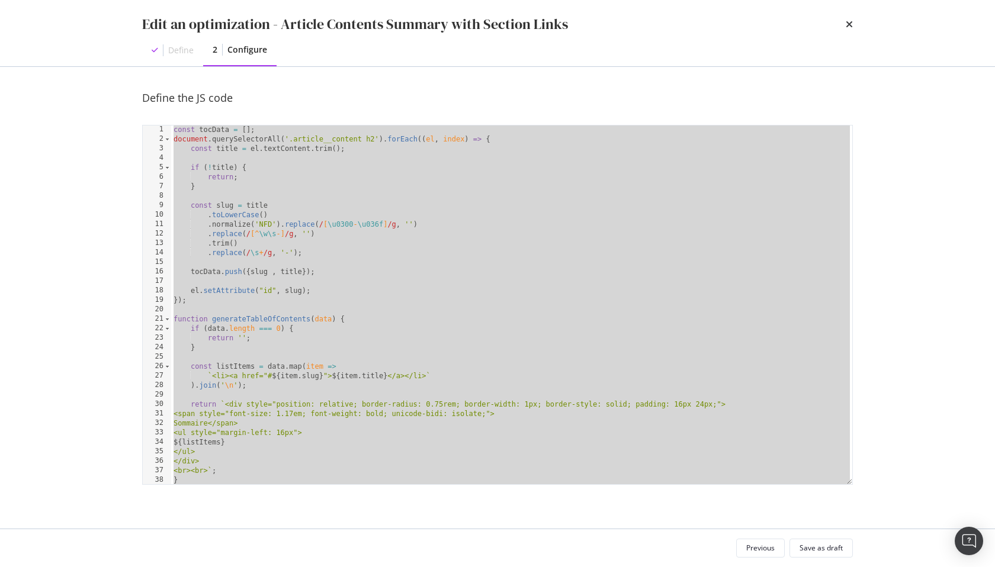
click at [398, 149] on div "const tocData = [ ] ; document . querySelectorAll ( '.article__content h2' ) . …" at bounding box center [511, 314] width 681 height 378
click at [410, 252] on div "const tocData = [ ] ; document . querySelectorAll ( '.article__content h2' ) . …" at bounding box center [511, 314] width 681 height 378
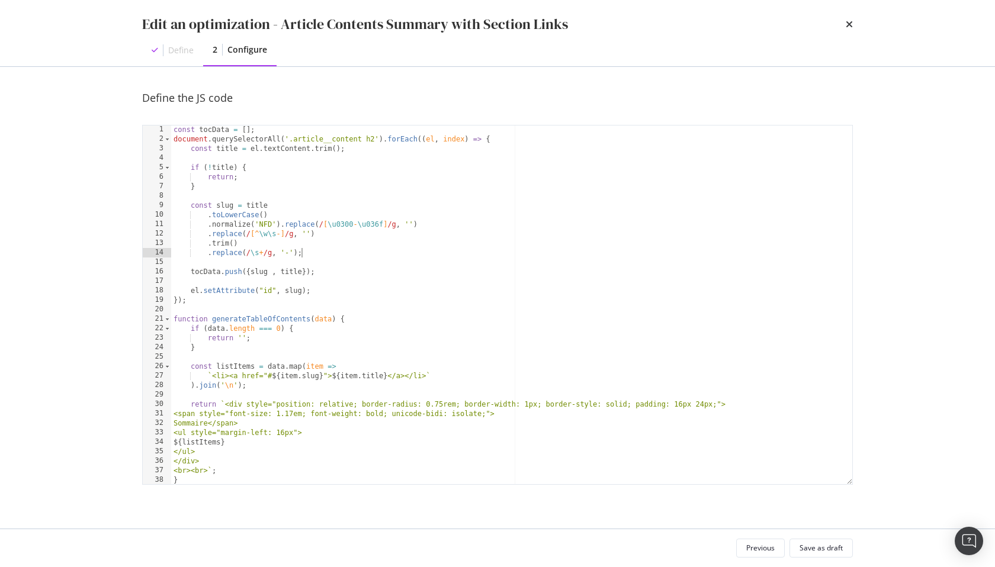
click at [409, 209] on div "const tocData = [ ] ; document . querySelectorAll ( '.article__content h2' ) . …" at bounding box center [511, 314] width 681 height 378
click at [344, 346] on div "const tocData = [ ] ; document . querySelectorAll ( '.article__content h2' ) . …" at bounding box center [511, 314] width 681 height 378
click at [430, 250] on div "const tocData = [ ] ; document . querySelectorAll ( '.article__content h2' ) . …" at bounding box center [511, 314] width 681 height 378
click at [913, 266] on div "Edit an optimization - Article Contents Summary with Section Links Define 2 Con…" at bounding box center [497, 283] width 995 height 567
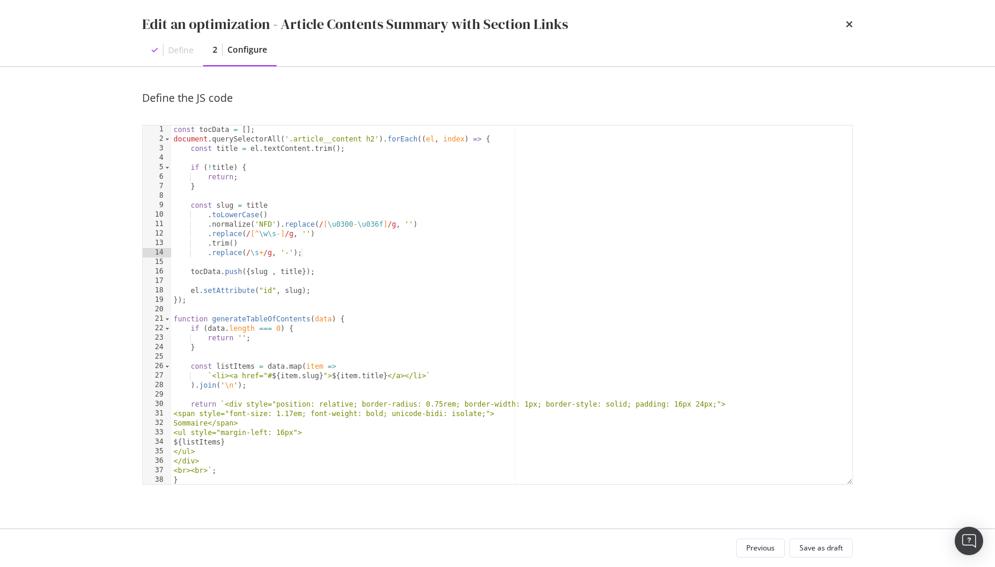
type textarea ".trim()"
click at [288, 247] on div "const tocData = [ ] ; document . querySelectorAll ( '.article__content h2' ) . …" at bounding box center [511, 314] width 681 height 378
click at [249, 282] on div "const tocData = [ ] ; document . querySelectorAll ( '.article__content h2' ) . …" at bounding box center [511, 314] width 681 height 378
click at [263, 228] on div "const tocData = [ ] ; document . querySelectorAll ( '.article__content h2' ) . …" at bounding box center [511, 314] width 681 height 378
click at [237, 240] on div "const tocData = [ ] ; document . querySelectorAll ( '.article__content h2' ) . …" at bounding box center [511, 314] width 681 height 378
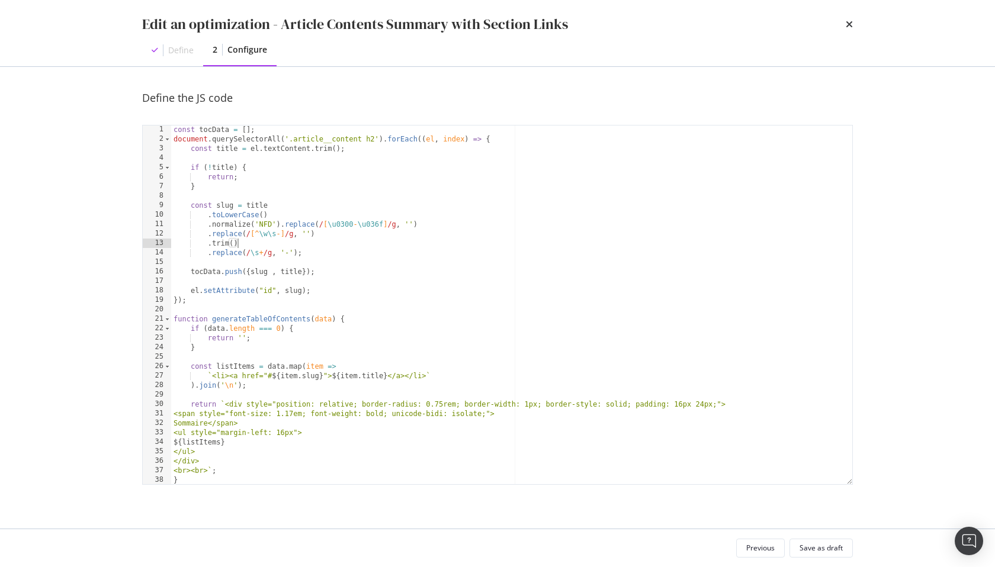
click at [203, 275] on div "const tocData = [ ] ; document . querySelectorAll ( '.article__content h2' ) . …" at bounding box center [511, 314] width 681 height 378
click at [278, 242] on div "const tocData = [ ] ; document . querySelectorAll ( '.article__content h2' ) . …" at bounding box center [511, 314] width 681 height 378
type textarea ".trim()"
click at [274, 194] on div "const tocData = [ ] ; document . querySelectorAll ( '.article__content h2' ) . …" at bounding box center [511, 314] width 681 height 378
click at [295, 200] on div "const tocData = [ ] ; document . querySelectorAll ( '.article__content h2' ) . …" at bounding box center [511, 315] width 681 height 378
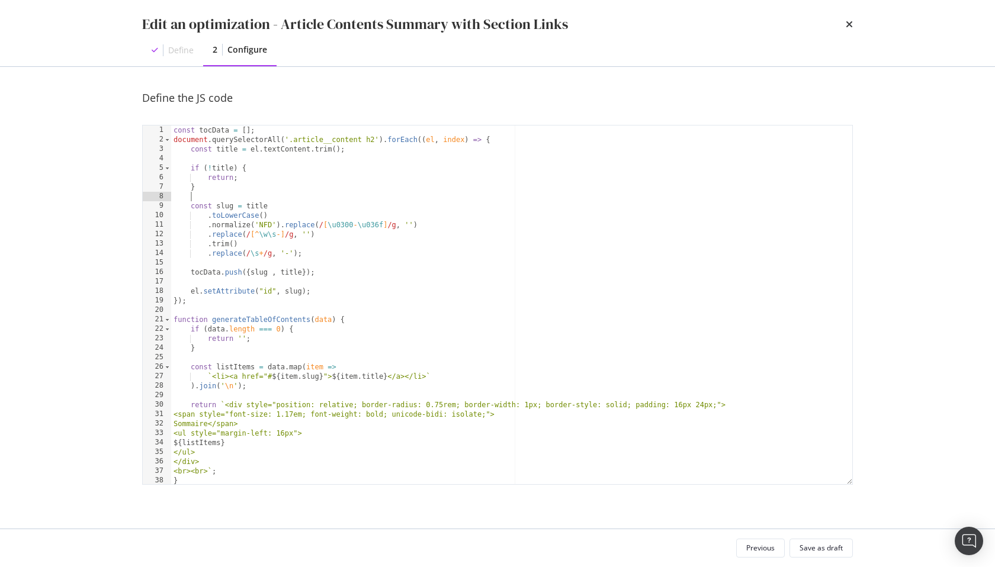
click at [351, 304] on div "const tocData = [ ] ; document . querySelectorAll ( '.article__content h2' ) . …" at bounding box center [511, 315] width 681 height 378
click at [320, 271] on div "const tocData = [ ] ; document . querySelectorAll ( '.article__content h2' ) . …" at bounding box center [511, 315] width 681 height 378
click at [202, 291] on div "const tocData = [ ] ; document . querySelectorAll ( '.article__content h2' ) . …" at bounding box center [511, 315] width 681 height 378
type textarea "el.setAttribute("id", slug);"
click at [201, 282] on div "const tocData = [ ] ; document . querySelectorAll ( '.article__content h2' ) . …" at bounding box center [511, 315] width 681 height 378
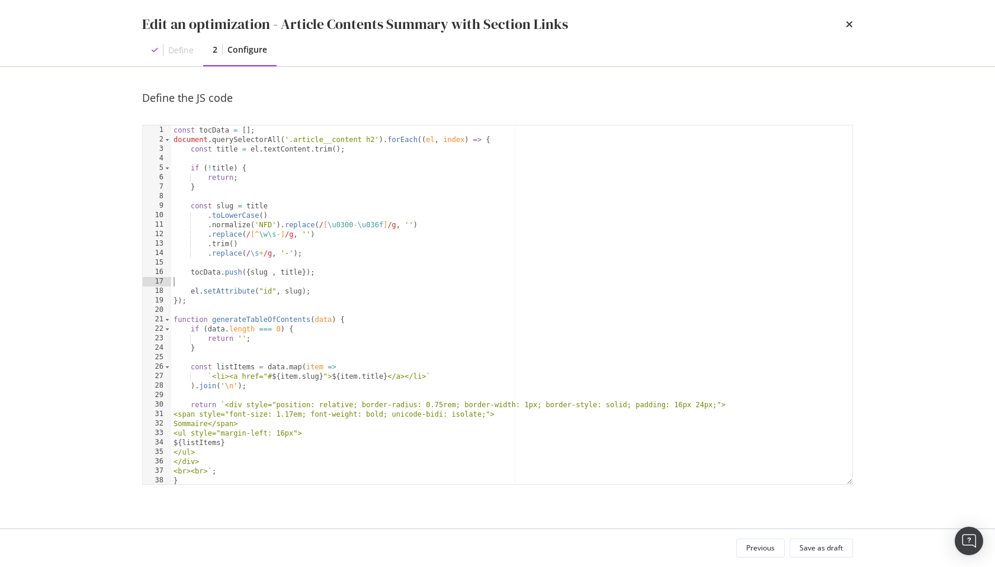
click at [366, 260] on div "const tocData = [ ] ; document . querySelectorAll ( '.article__content h2' ) . …" at bounding box center [511, 315] width 681 height 378
click at [302, 283] on div "const tocData = [ ] ; document . querySelectorAll ( '.article__content h2' ) . …" at bounding box center [511, 315] width 681 height 378
click at [351, 225] on div "const tocData = [ ] ; document . querySelectorAll ( '.article__content h2' ) . …" at bounding box center [511, 315] width 681 height 378
type textarea ".normalize('NFD').replace(/[\u0300-\u036f]/g, '')"
click at [235, 262] on div "const tocData = [ ] ; document . querySelectorAll ( '.article__content h2' ) . …" at bounding box center [511, 315] width 681 height 378
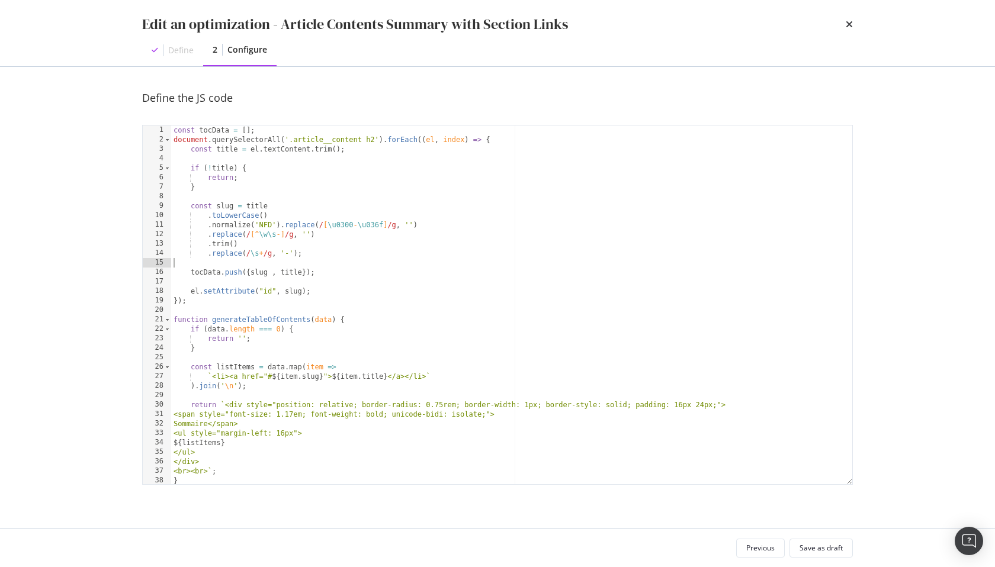
click at [302, 251] on div "const tocData = [ ] ; document . querySelectorAll ( '.article__content h2' ) . …" at bounding box center [511, 315] width 681 height 378
click at [364, 241] on div "const tocData = [ ] ; document . querySelectorAll ( '.article__content h2' ) . …" at bounding box center [511, 315] width 681 height 378
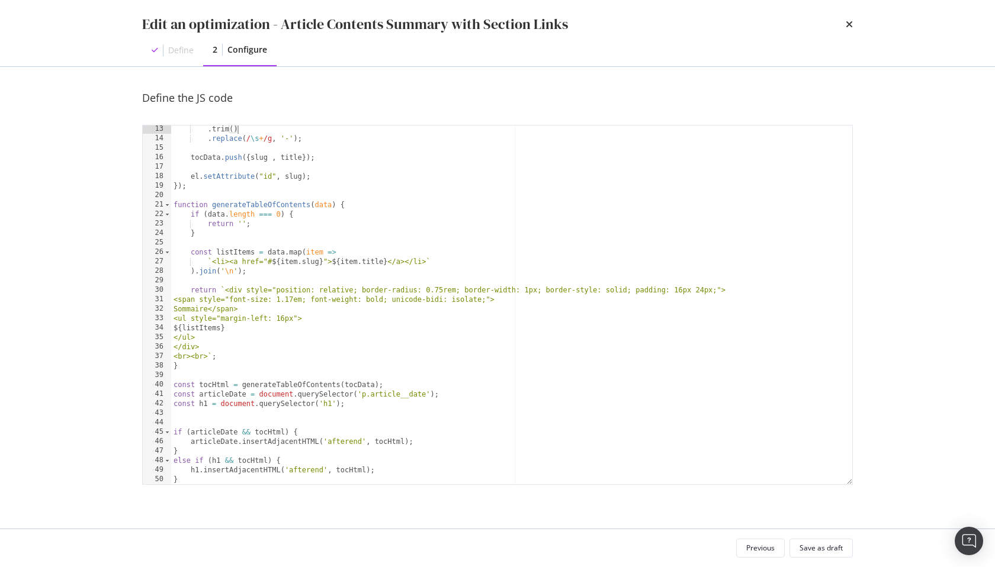
scroll to position [115, 0]
click at [300, 298] on div ". trim ( ) . replace ( / \s + /g , '-' ) ; tocData . push ({ slug , title }) ; …" at bounding box center [511, 313] width 681 height 378
type textarea "<span style="font-size: 1.17em; font-weight: bold; unicode-bidi: isolate;">"
